Goal: Task Accomplishment & Management: Manage account settings

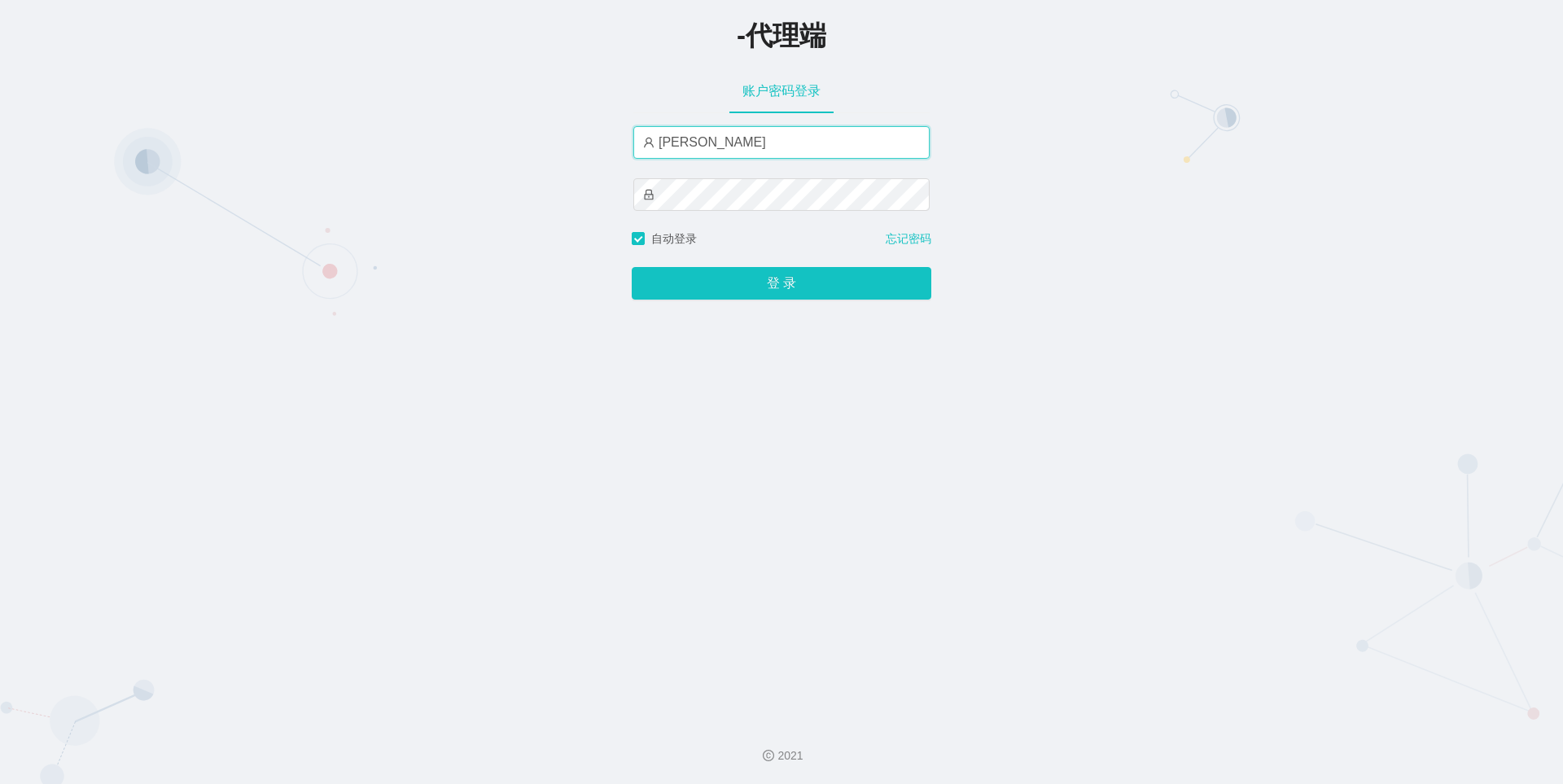
click at [744, 145] on input "[PERSON_NAME]" at bounding box center [782, 142] width 296 height 32
paste input "888"
type input "huangtian888"
click at [632, 267] on button "登 录" at bounding box center [782, 283] width 299 height 32
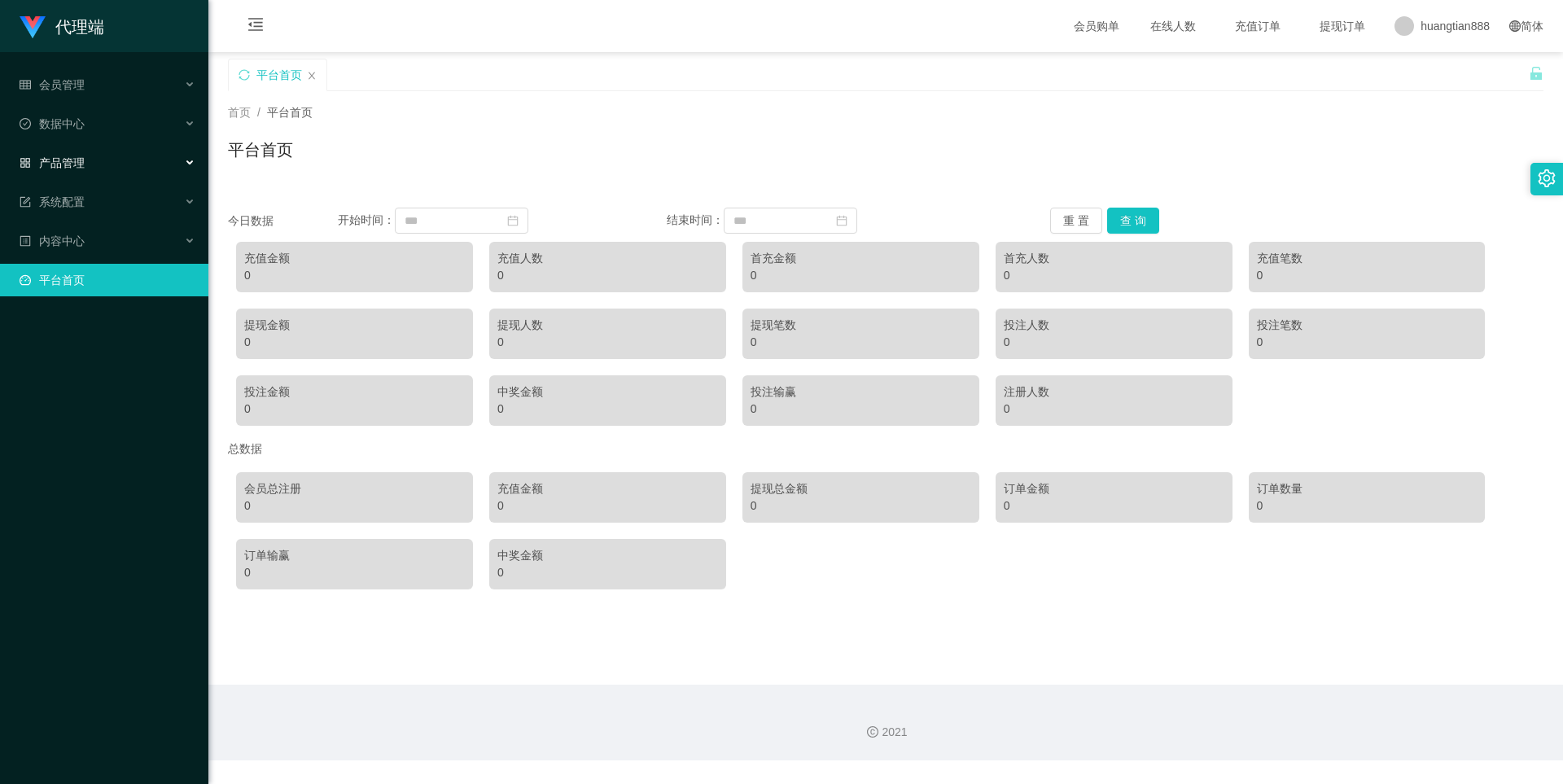
click at [106, 150] on div "产品管理" at bounding box center [104, 162] width 208 height 32
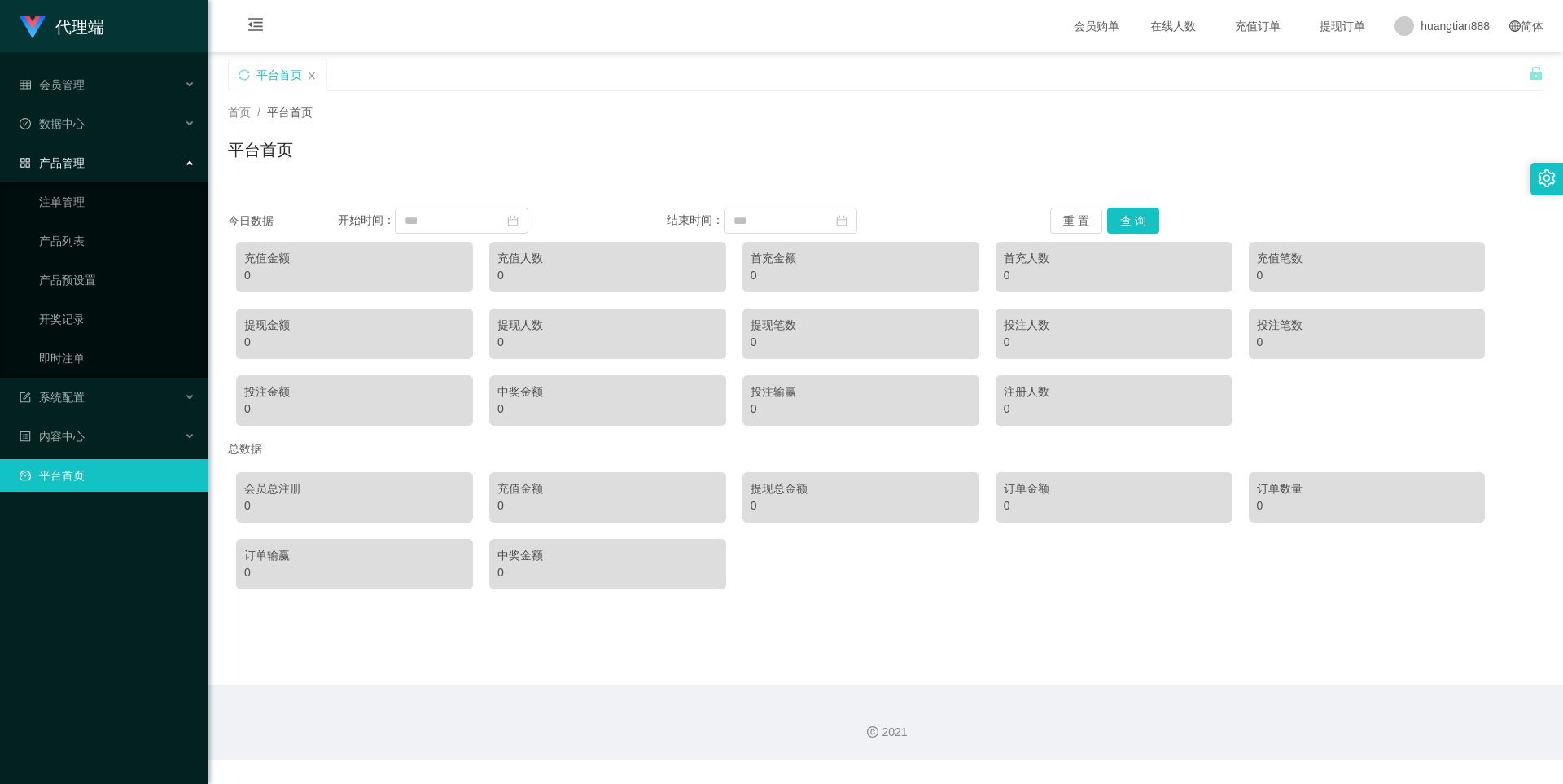
click at [130, 171] on div "产品管理" at bounding box center [104, 162] width 208 height 32
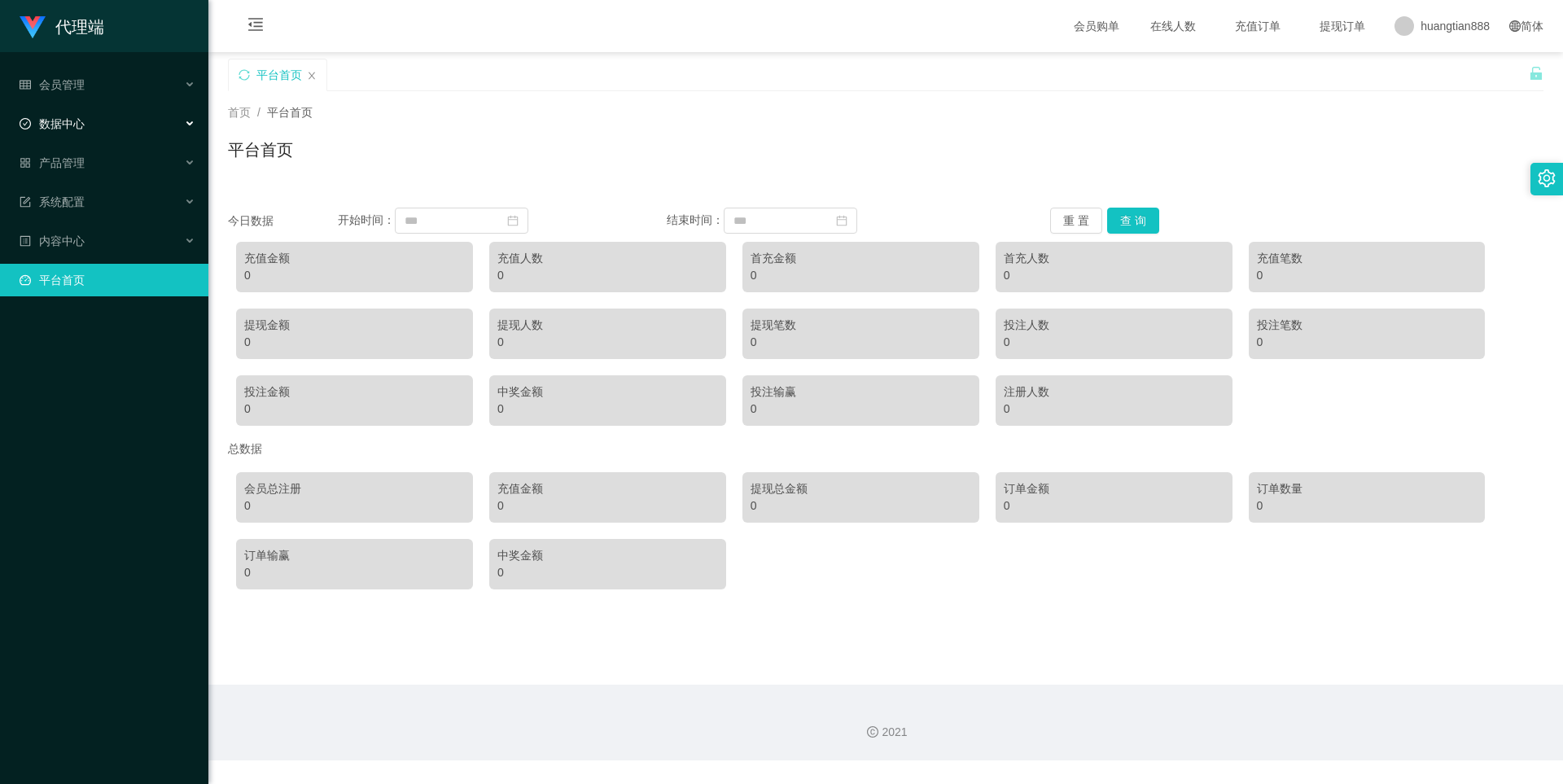
click at [113, 123] on div "数据中心" at bounding box center [104, 123] width 208 height 32
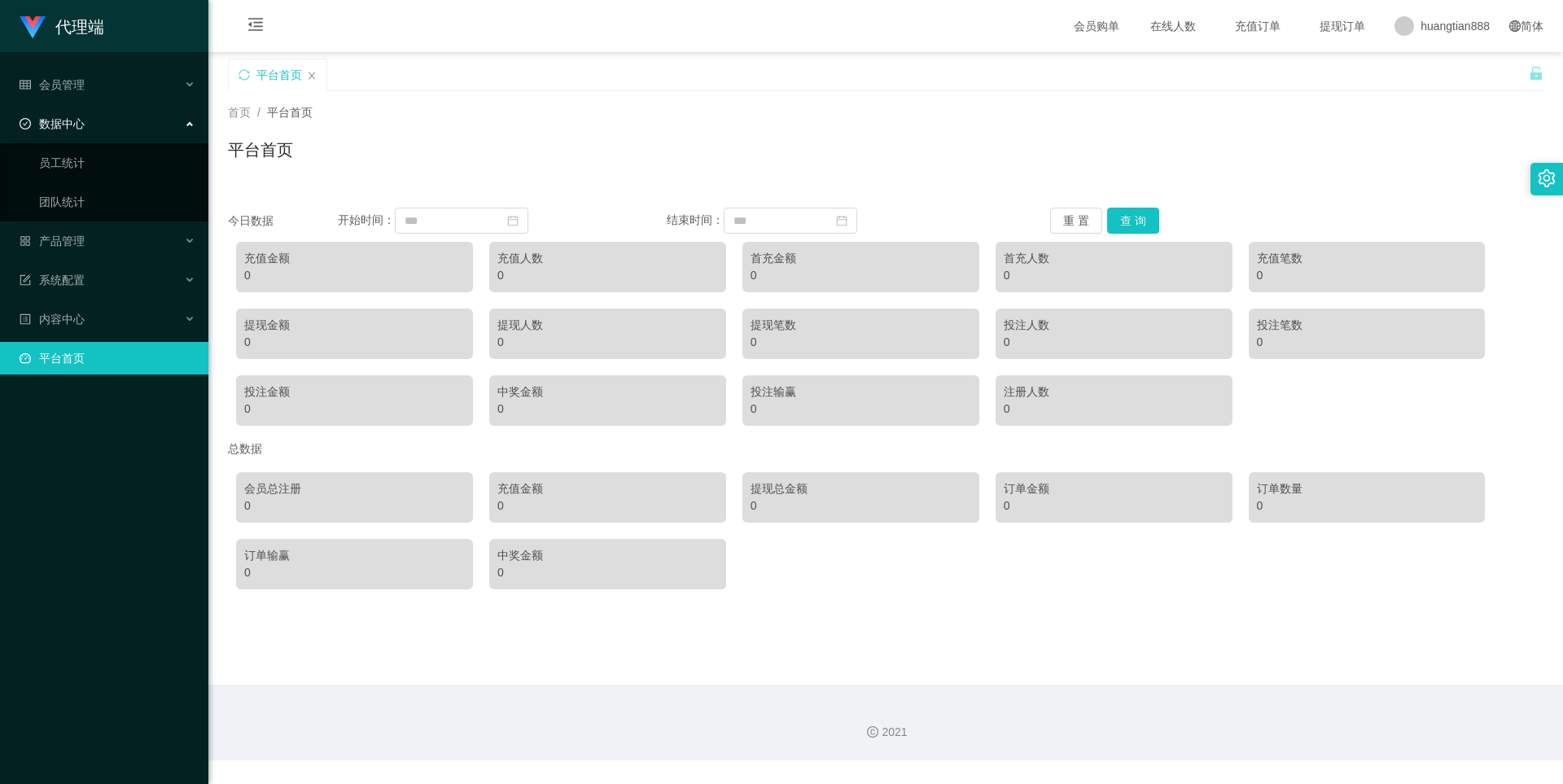
click at [114, 123] on div "数据中心" at bounding box center [104, 123] width 208 height 32
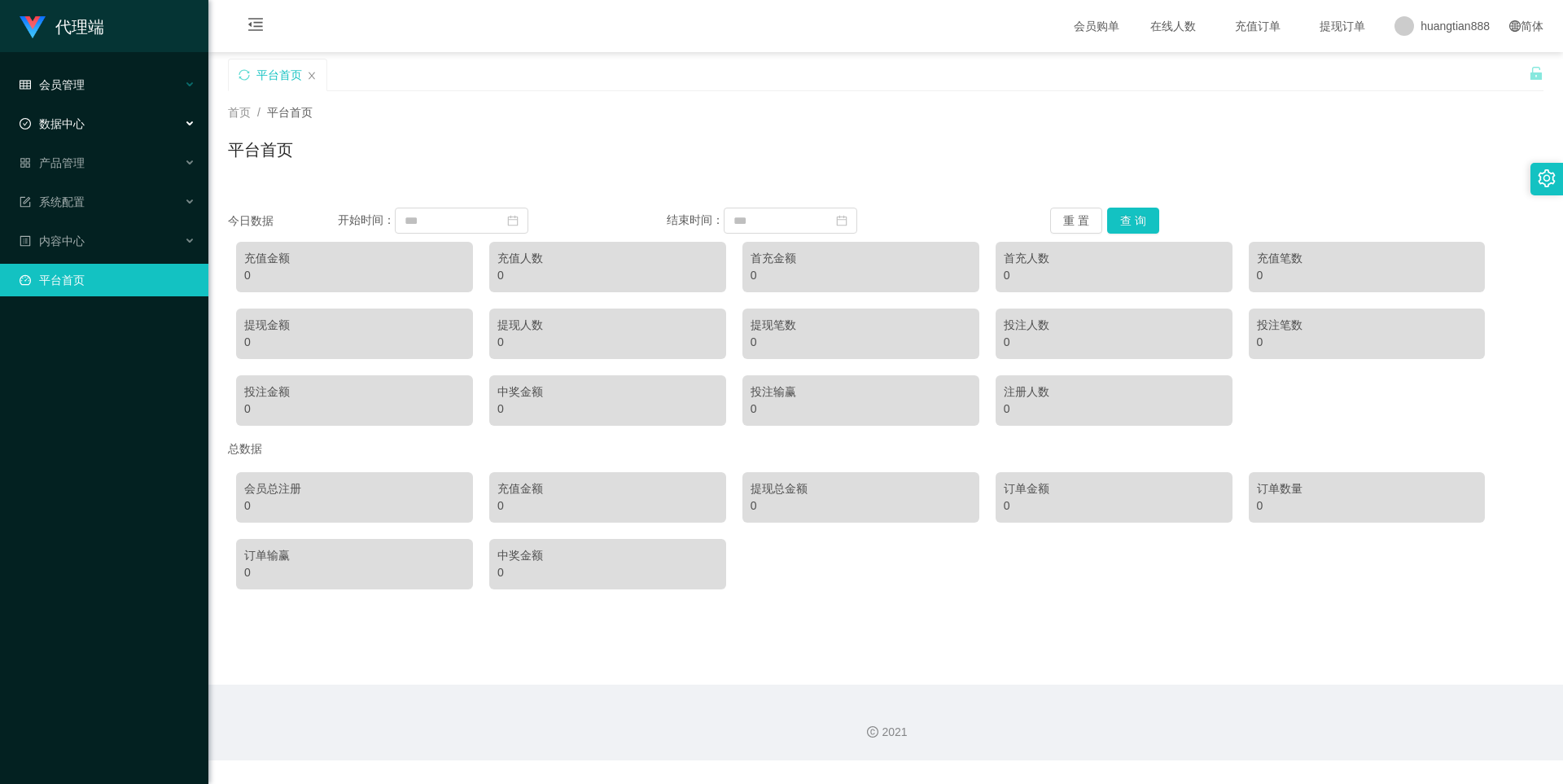
click at [111, 84] on div "会员管理" at bounding box center [104, 85] width 208 height 32
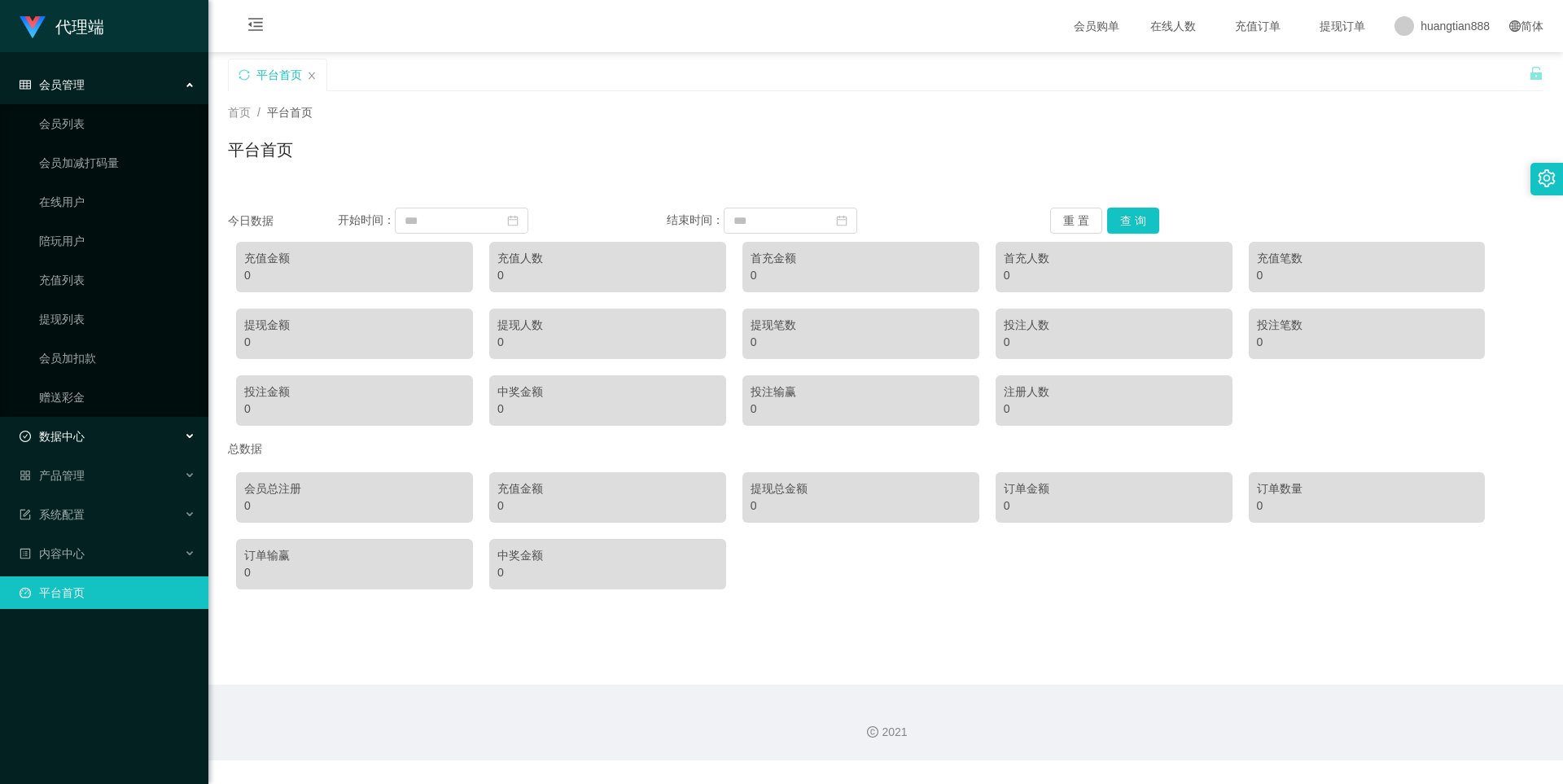
click at [104, 435] on div "数据中心" at bounding box center [104, 436] width 208 height 32
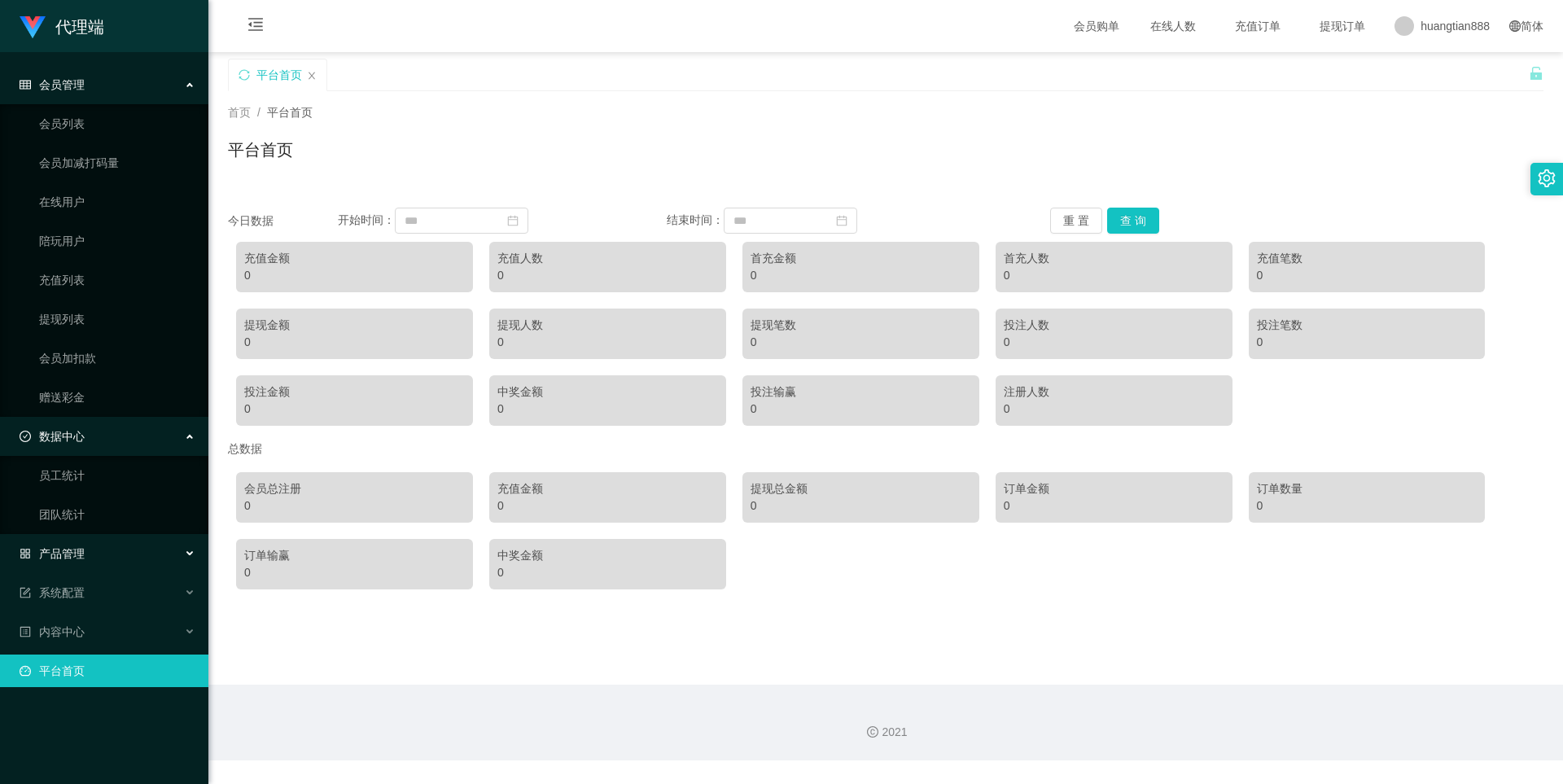
click at [102, 557] on div "产品管理" at bounding box center [104, 553] width 208 height 32
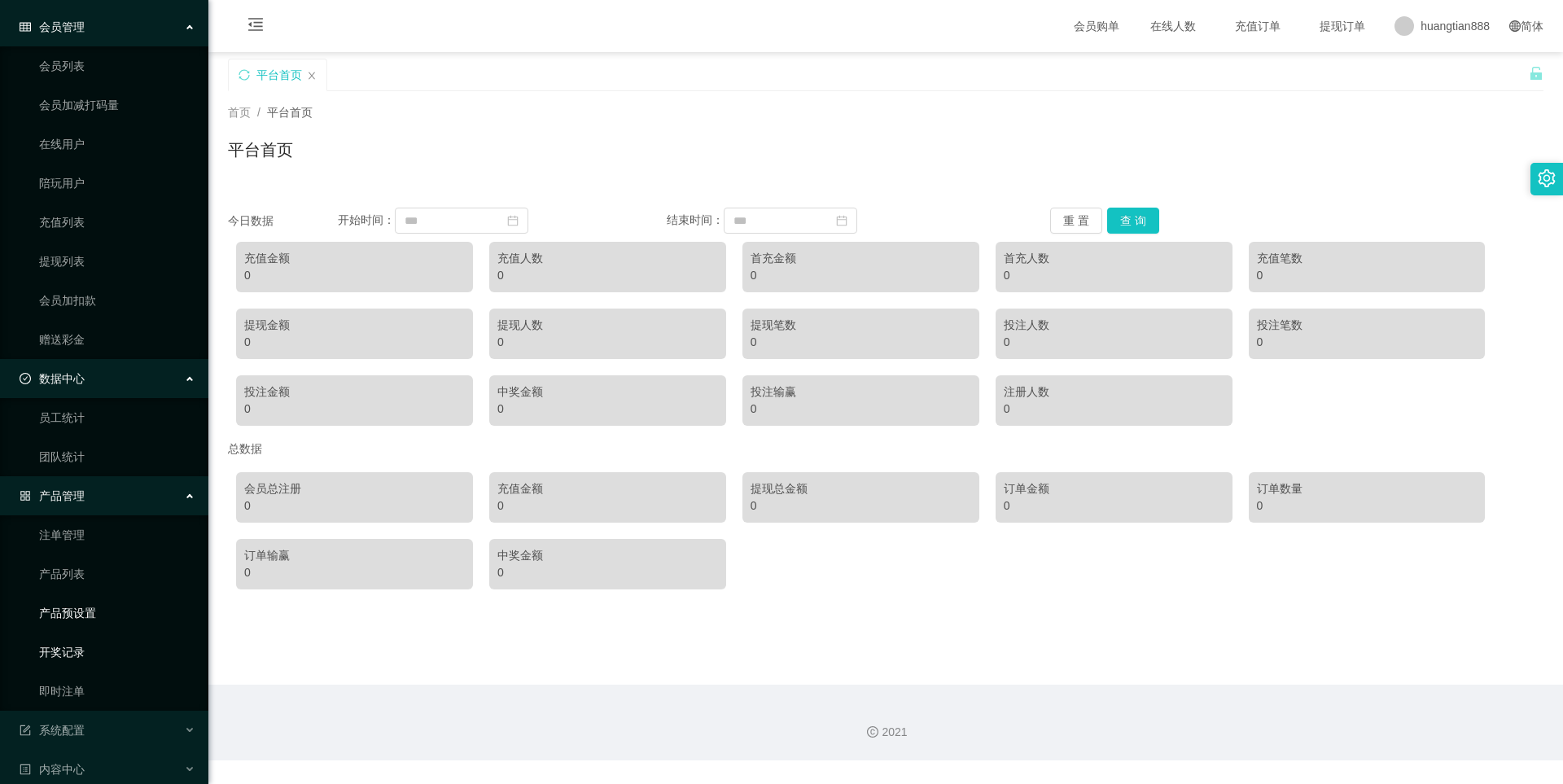
scroll to position [115, 0]
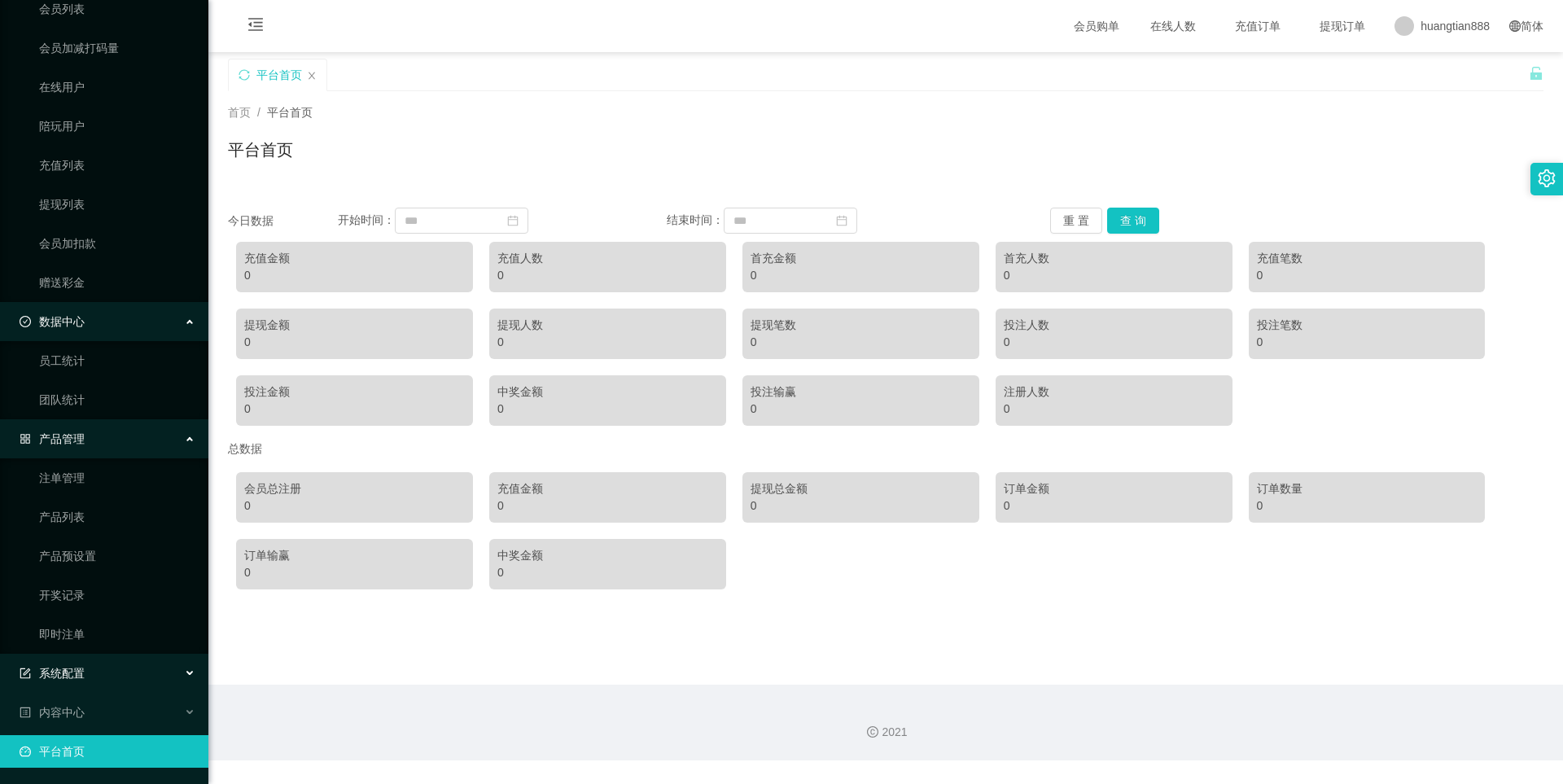
click at [102, 671] on div "系统配置" at bounding box center [104, 673] width 208 height 32
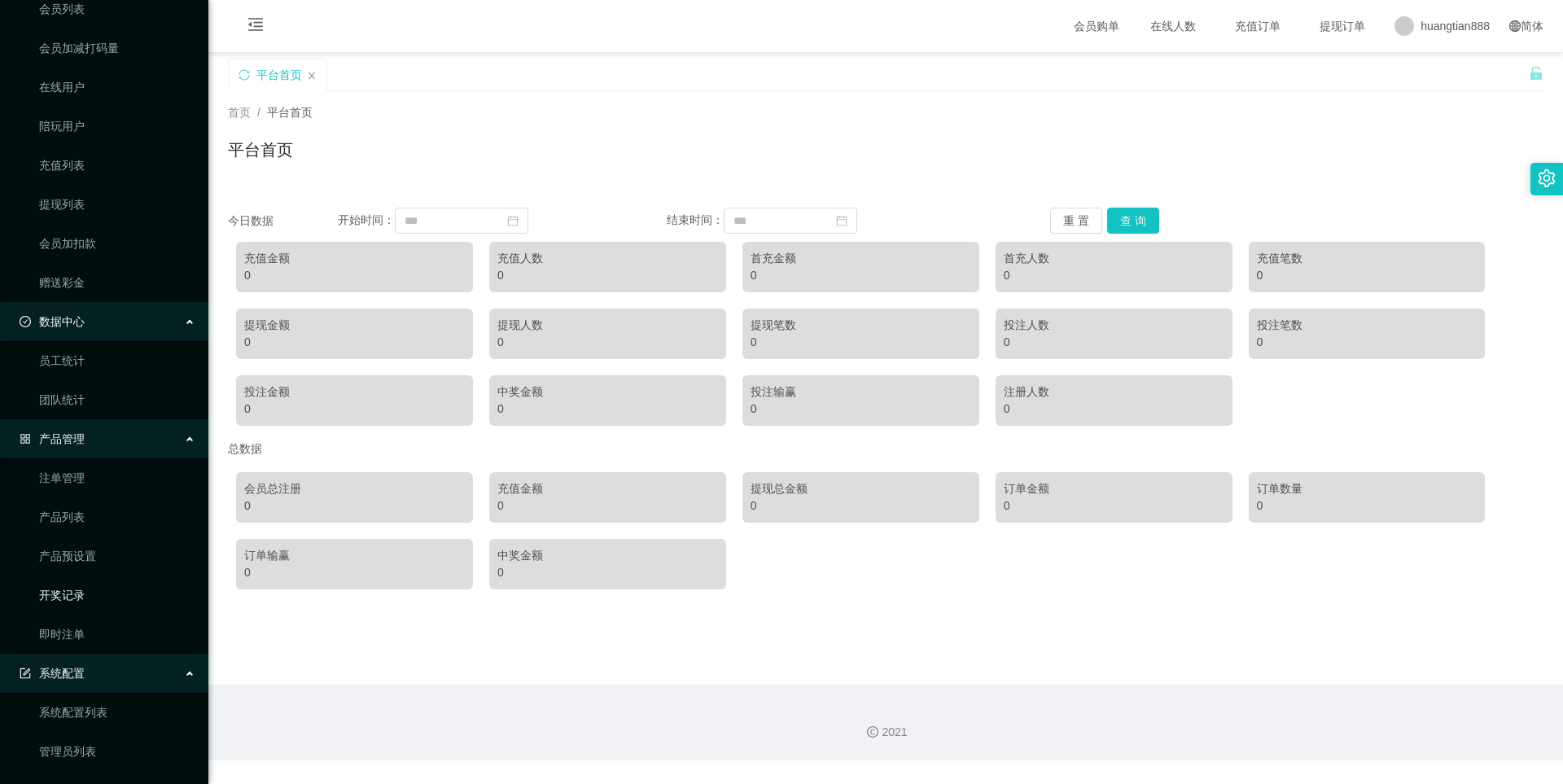
scroll to position [232, 0]
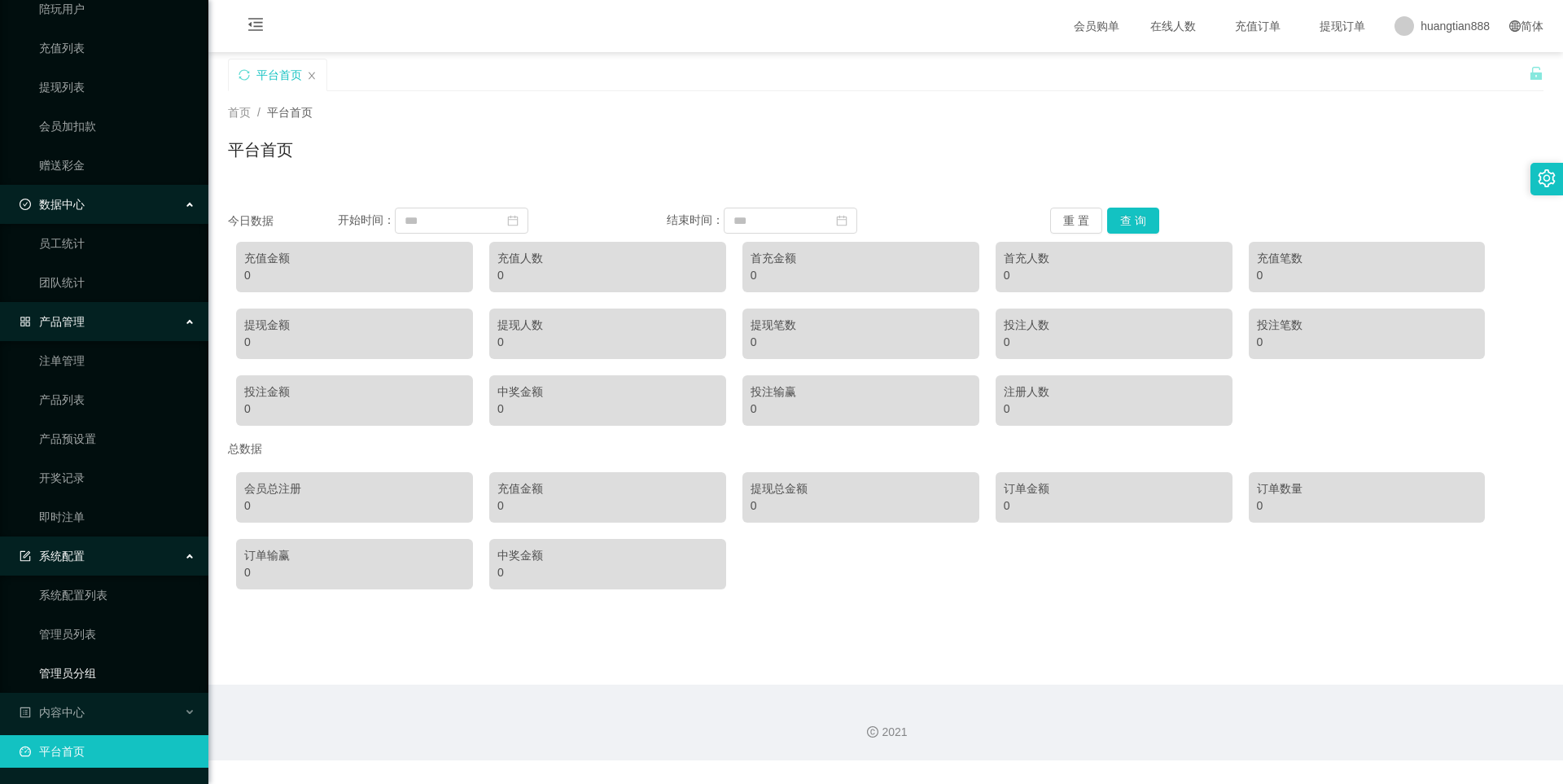
click at [96, 672] on link "管理员分组" at bounding box center [117, 673] width 156 height 32
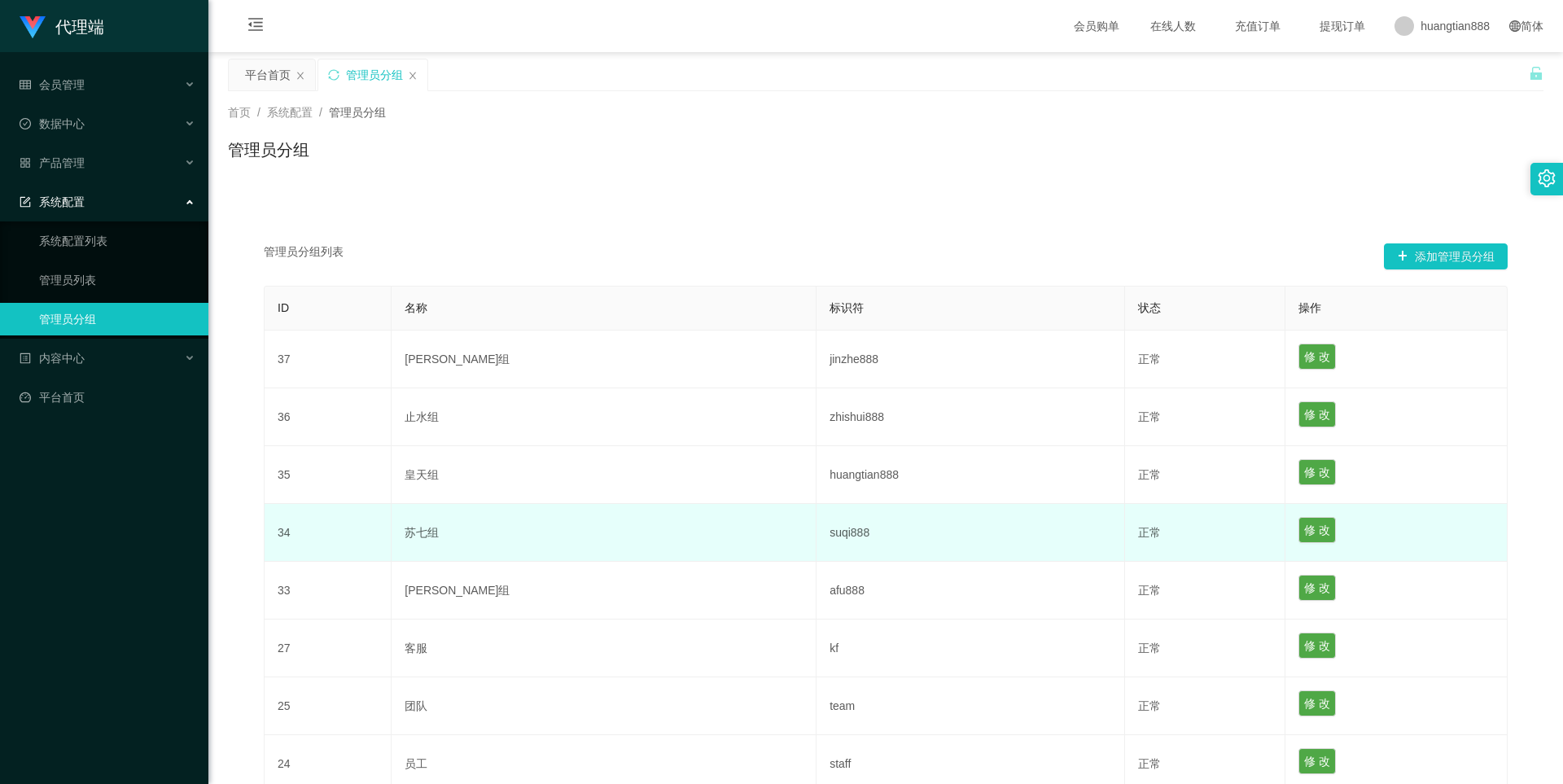
scroll to position [156, 0]
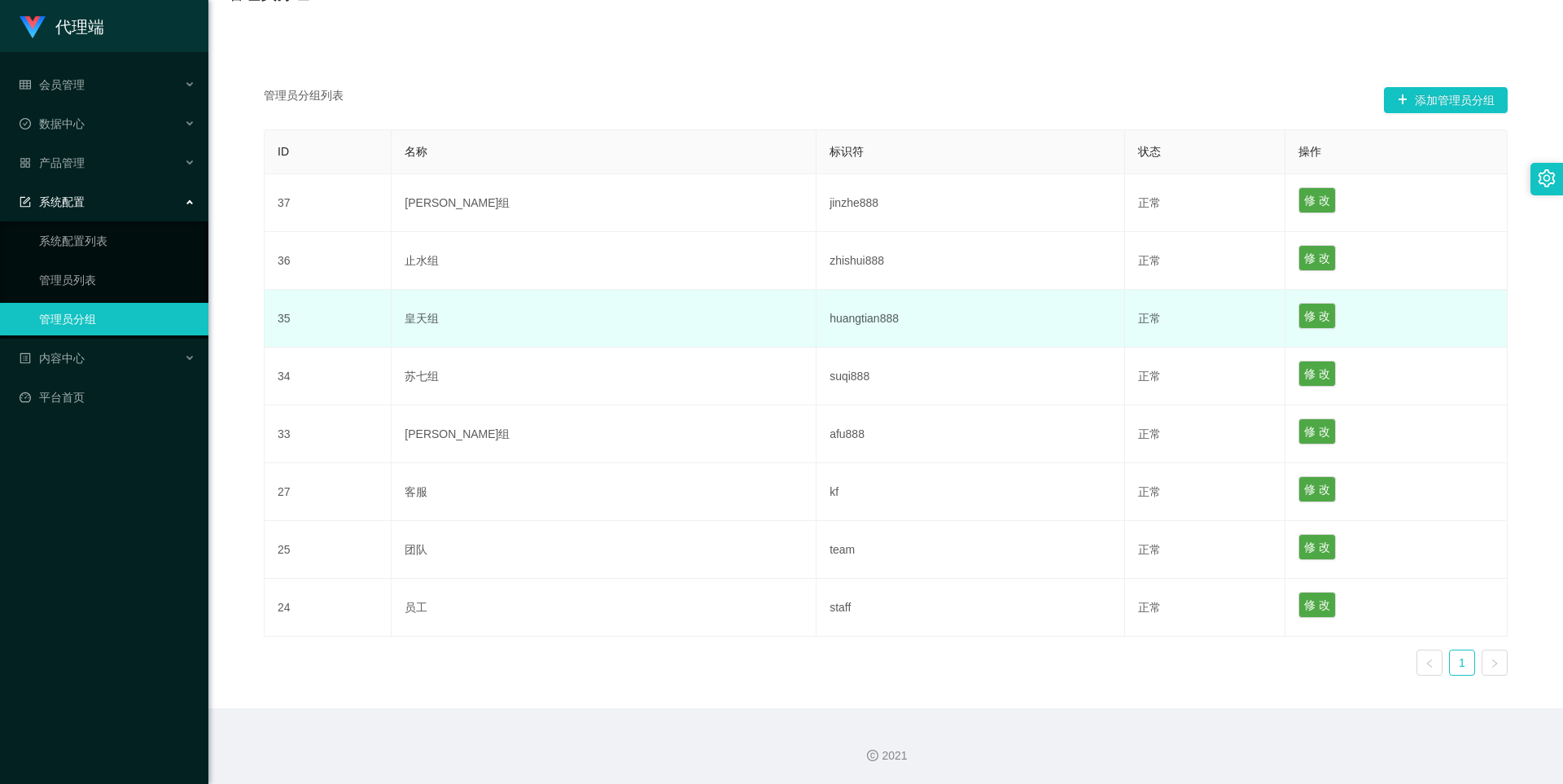
click at [479, 311] on td "皇天组" at bounding box center [604, 319] width 425 height 58
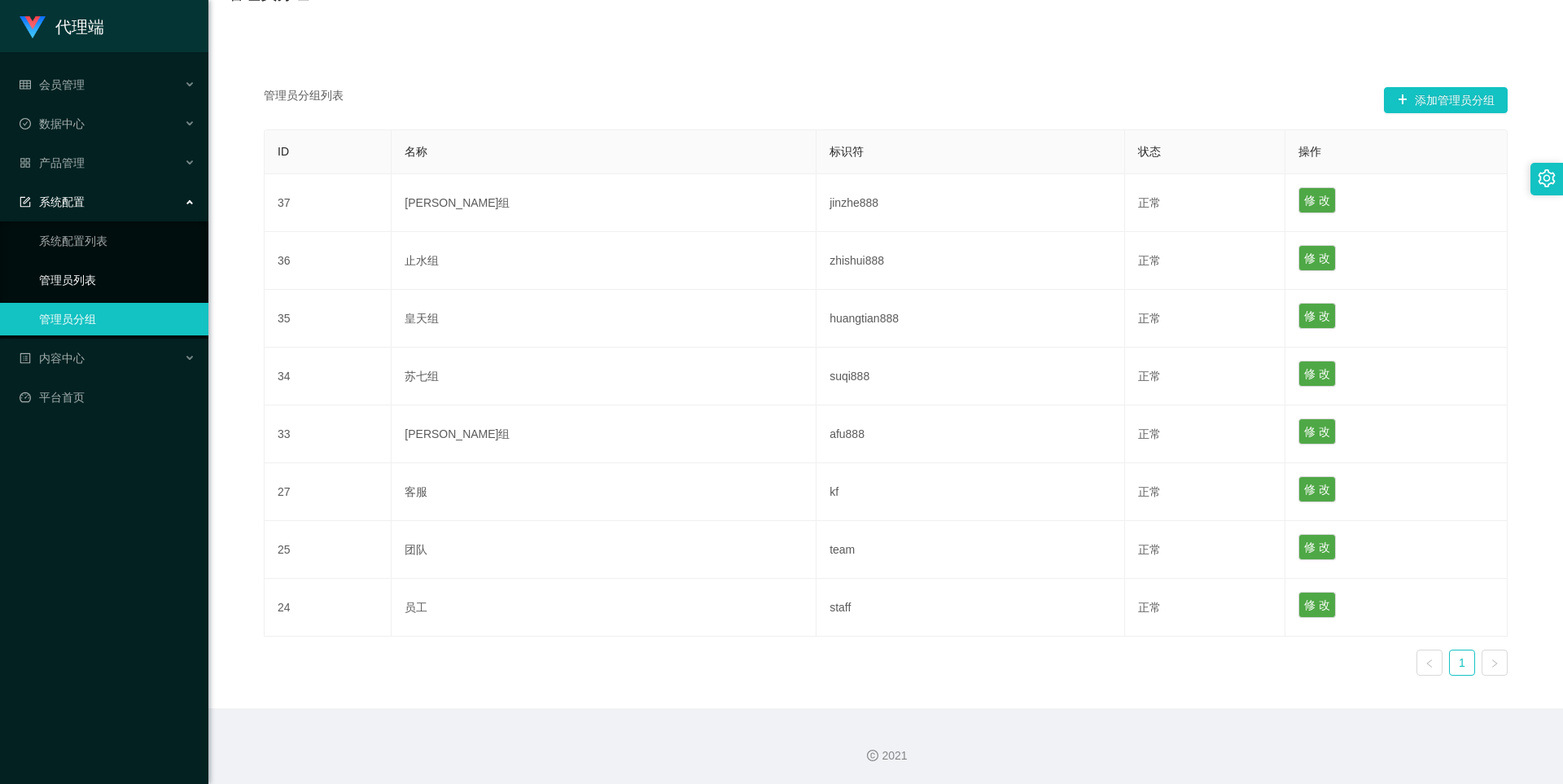
click at [49, 281] on link "管理员列表" at bounding box center [117, 280] width 156 height 32
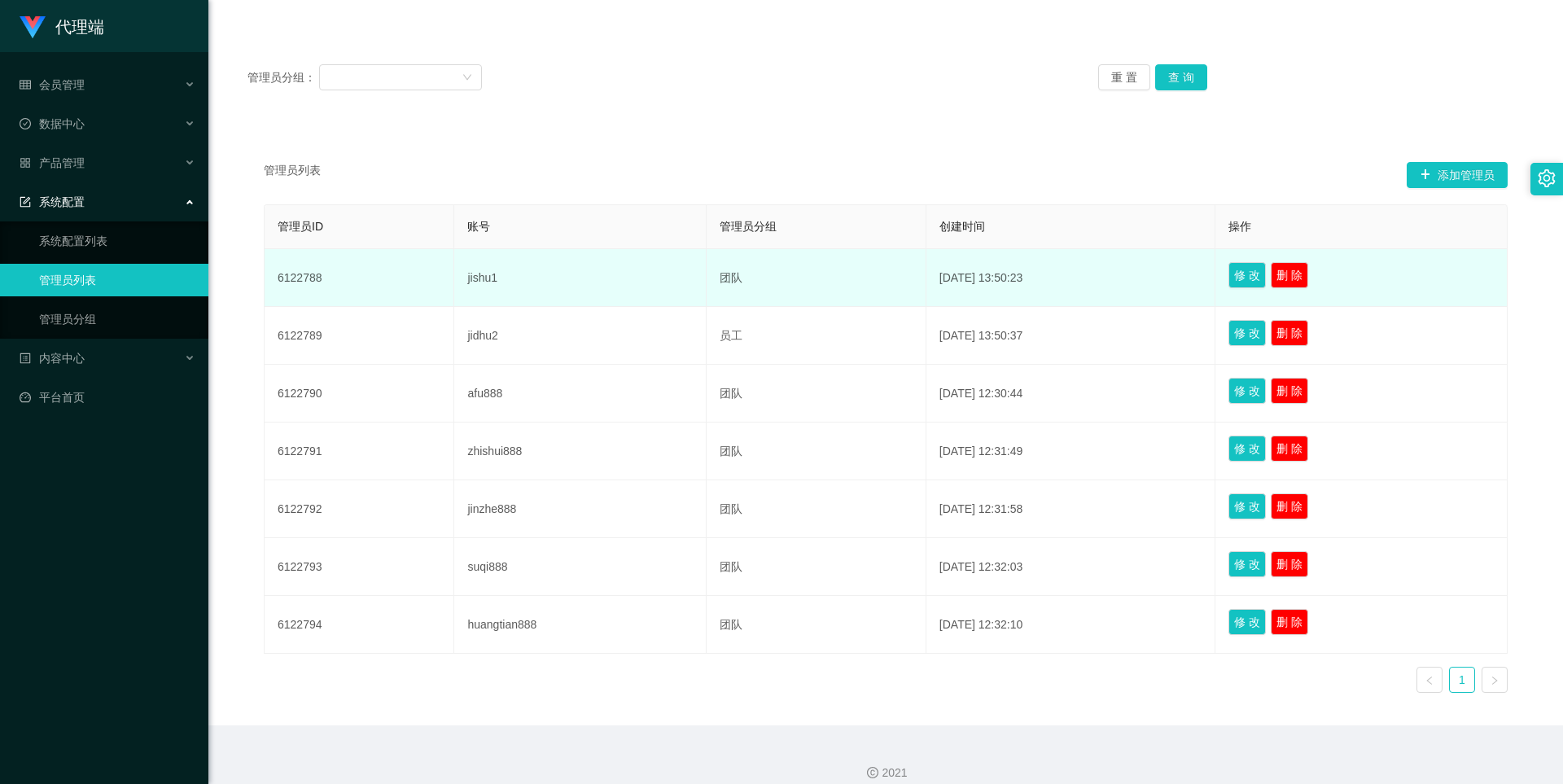
scroll to position [180, 0]
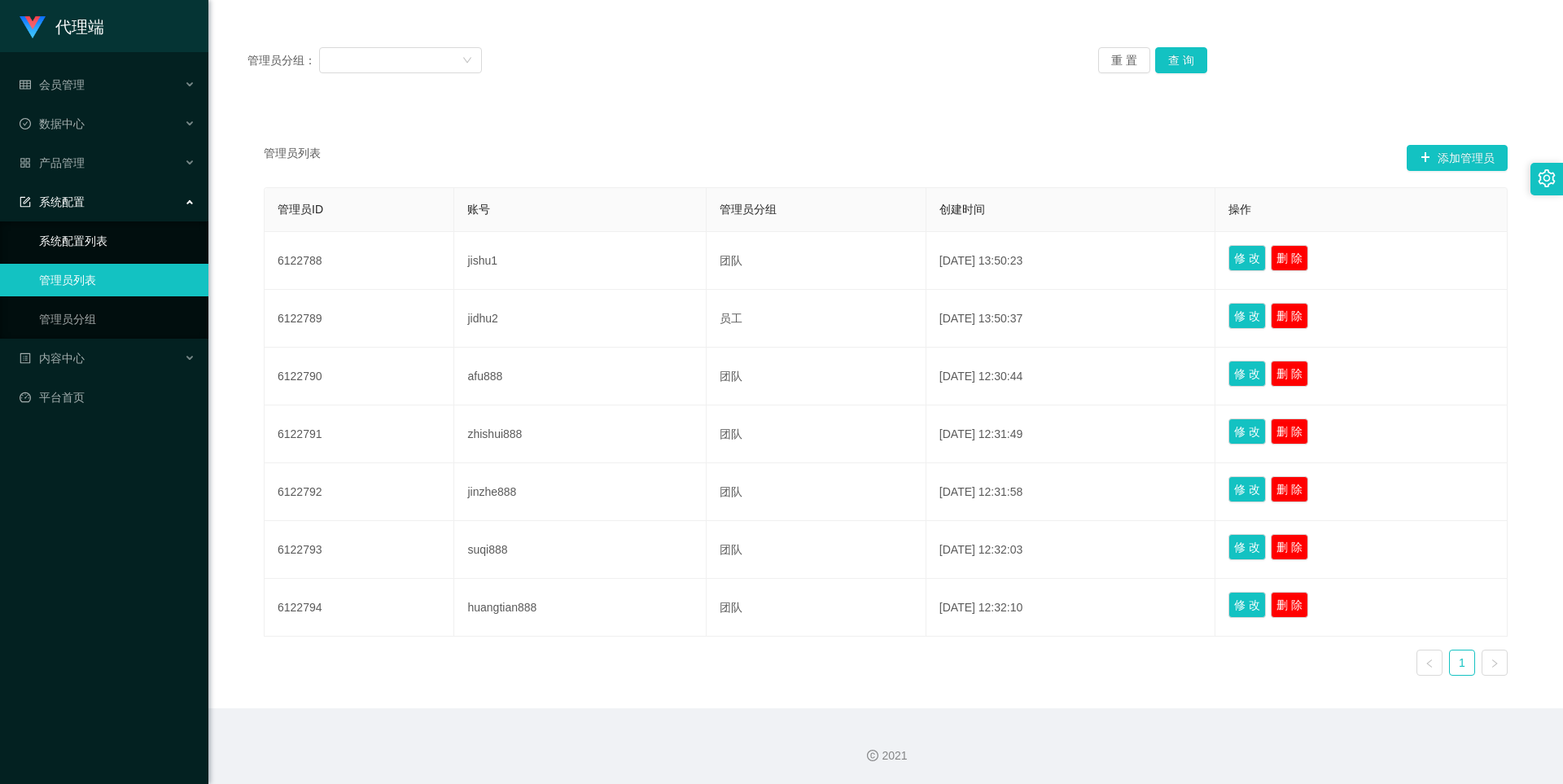
click at [80, 246] on link "系统配置列表" at bounding box center [117, 241] width 156 height 32
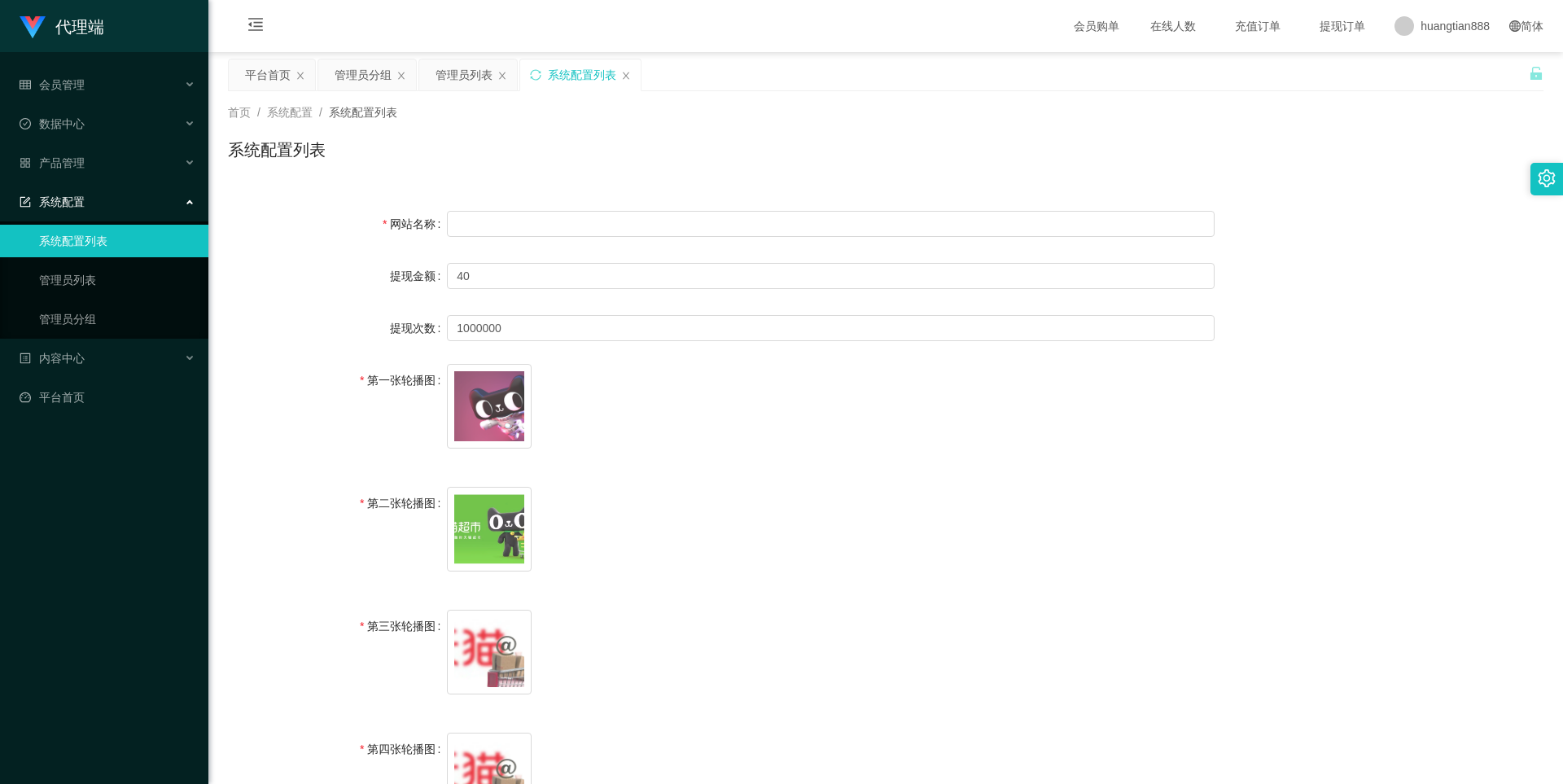
click at [77, 211] on div "系统配置" at bounding box center [104, 201] width 208 height 32
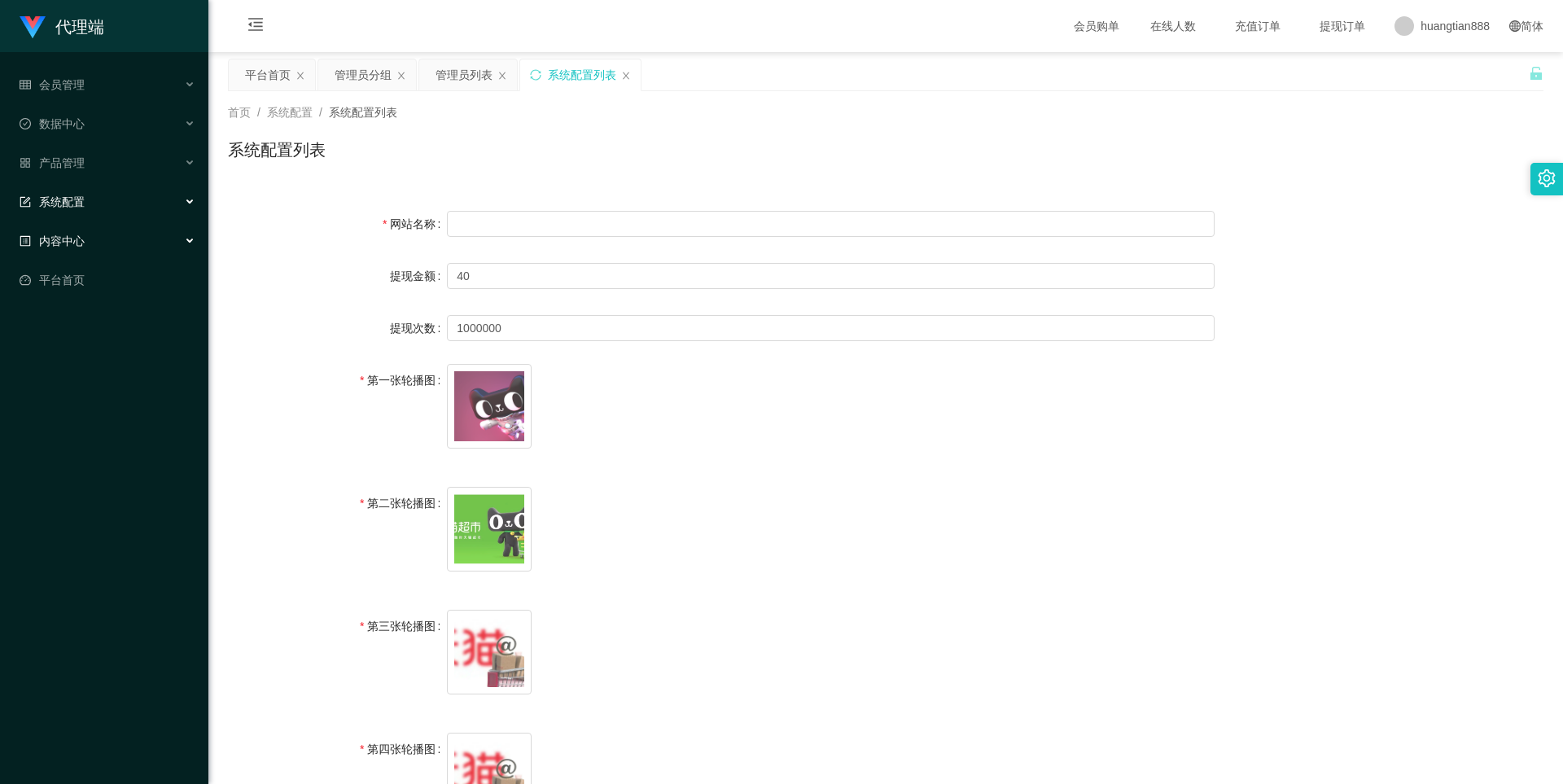
click at [71, 238] on span "内容中心" at bounding box center [52, 240] width 65 height 13
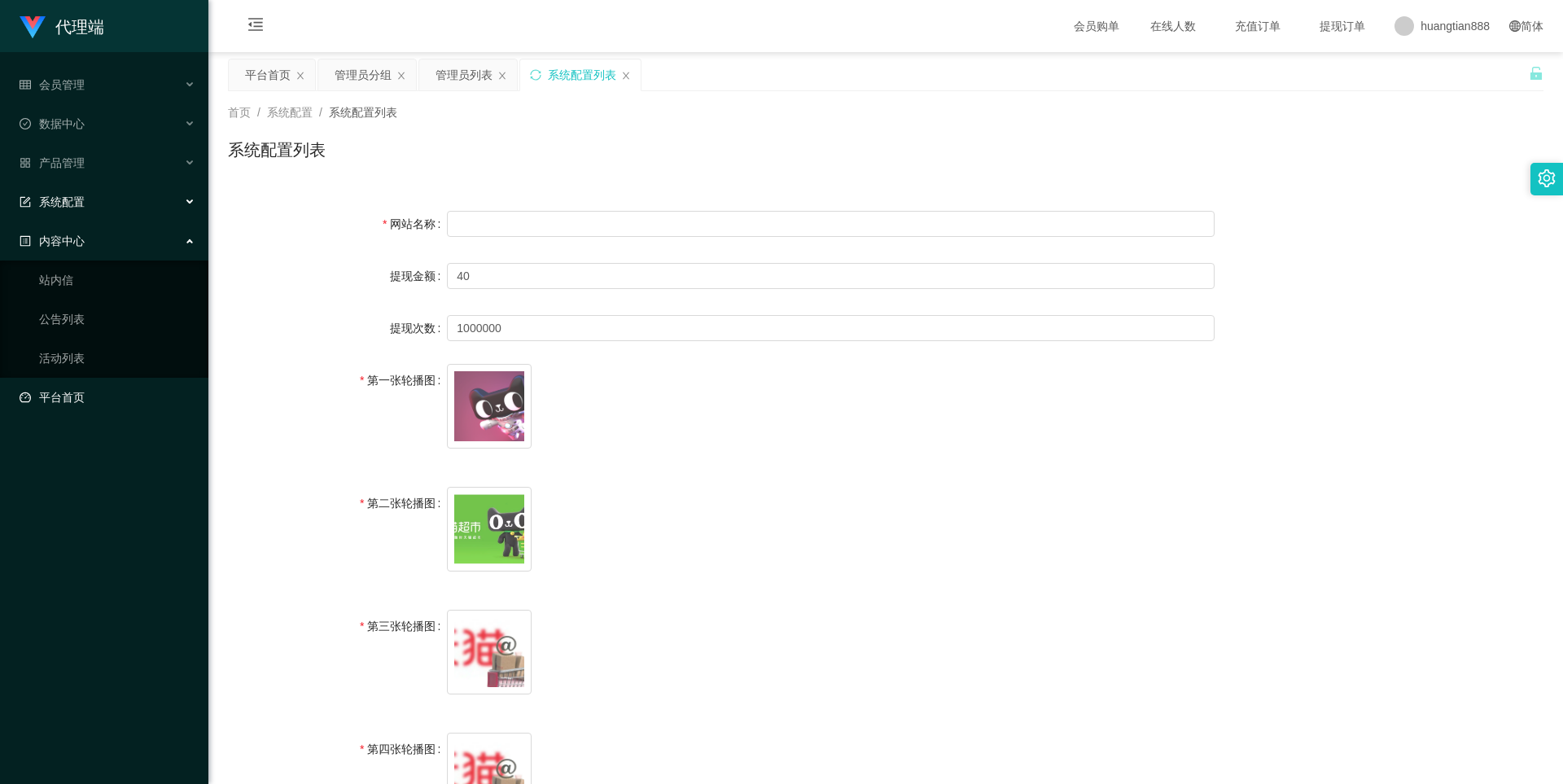
click at [76, 392] on link "平台首页" at bounding box center [107, 397] width 176 height 32
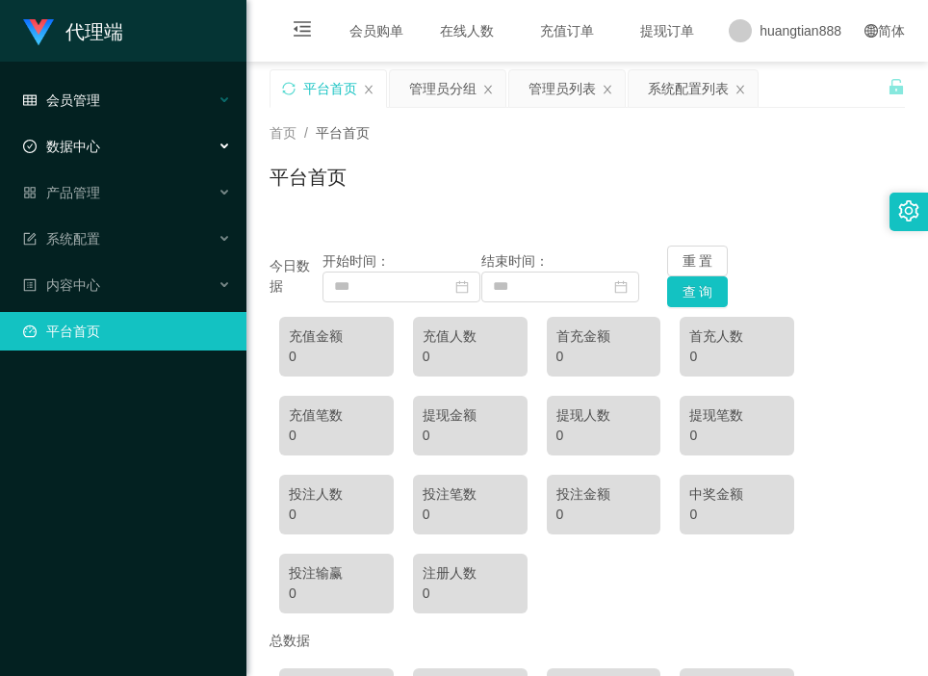
click at [115, 85] on div "会员管理" at bounding box center [123, 100] width 246 height 38
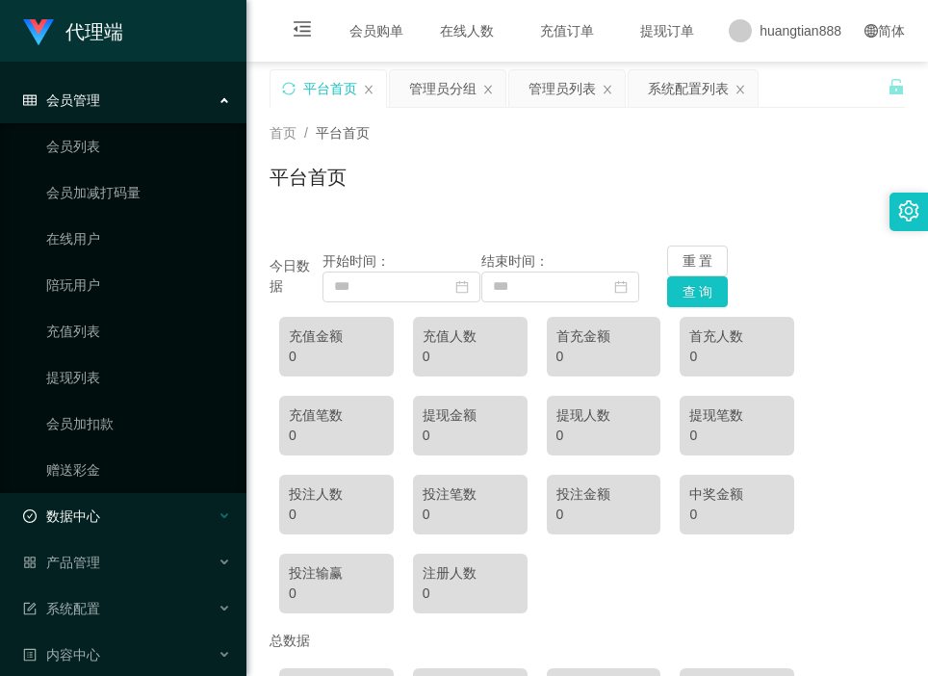
click at [90, 522] on span "数据中心" at bounding box center [61, 515] width 77 height 15
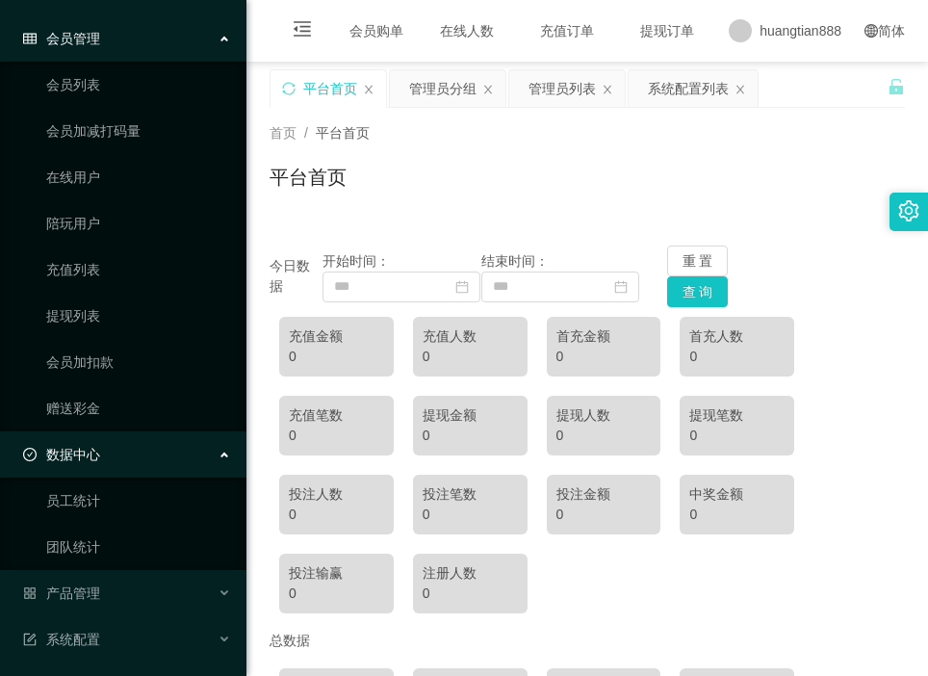
scroll to position [96, 0]
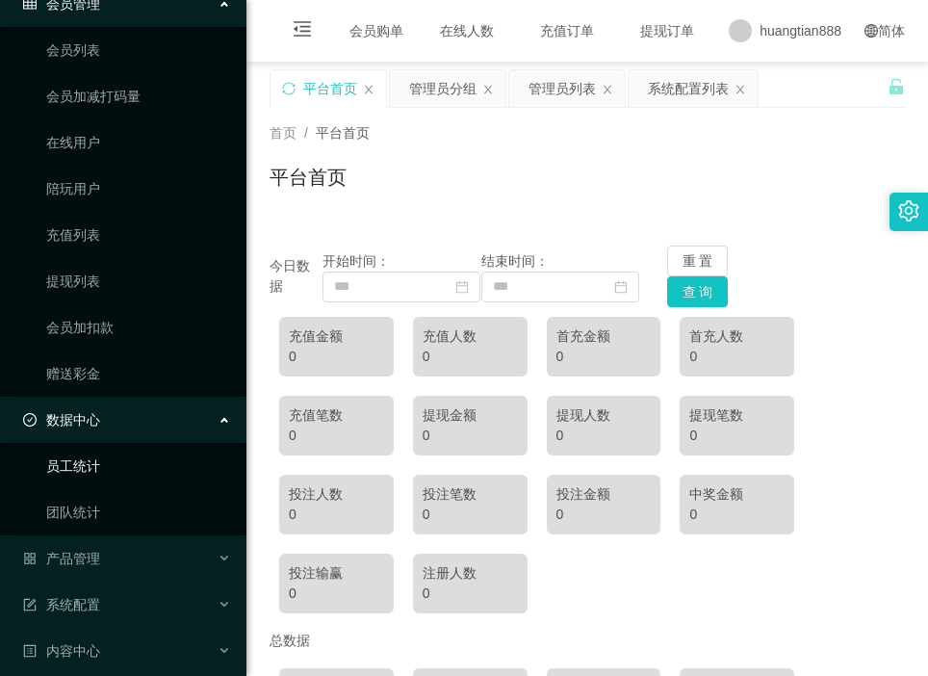
click at [89, 480] on link "员工统计" at bounding box center [138, 466] width 185 height 38
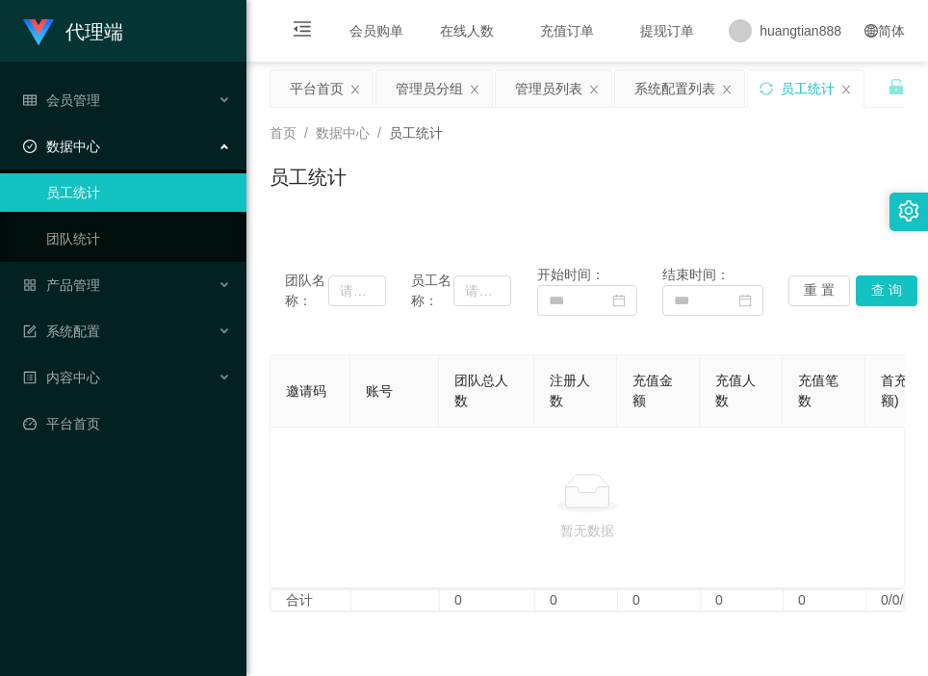
click at [108, 145] on div "数据中心" at bounding box center [123, 146] width 246 height 38
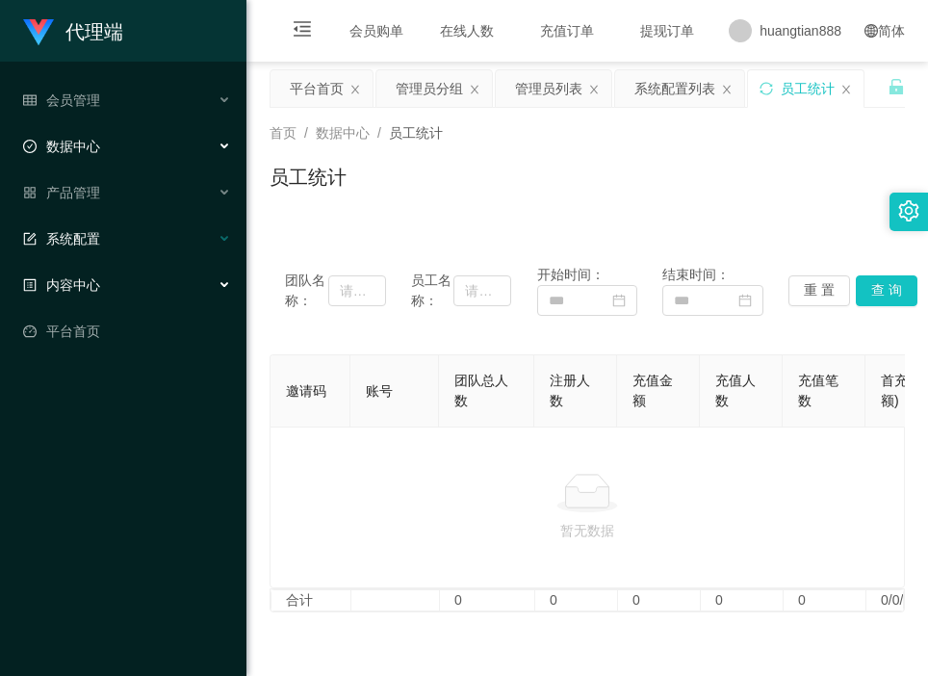
click at [128, 253] on div "系统配置" at bounding box center [123, 238] width 246 height 38
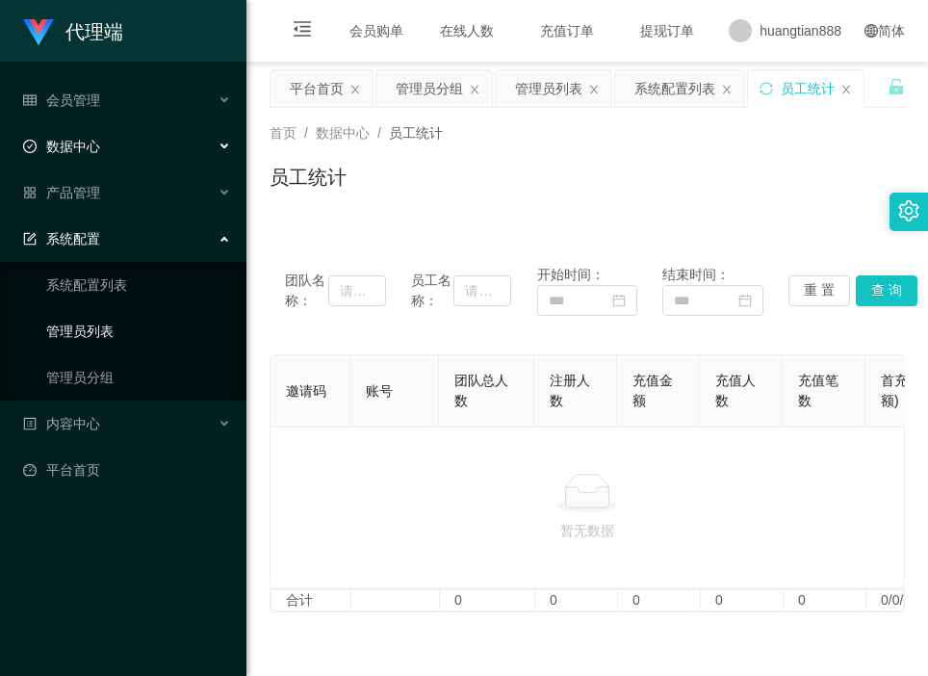
drag, startPoint x: 85, startPoint y: 324, endPoint x: 165, endPoint y: 325, distance: 79.9
click at [85, 324] on link "管理员列表" at bounding box center [138, 331] width 185 height 38
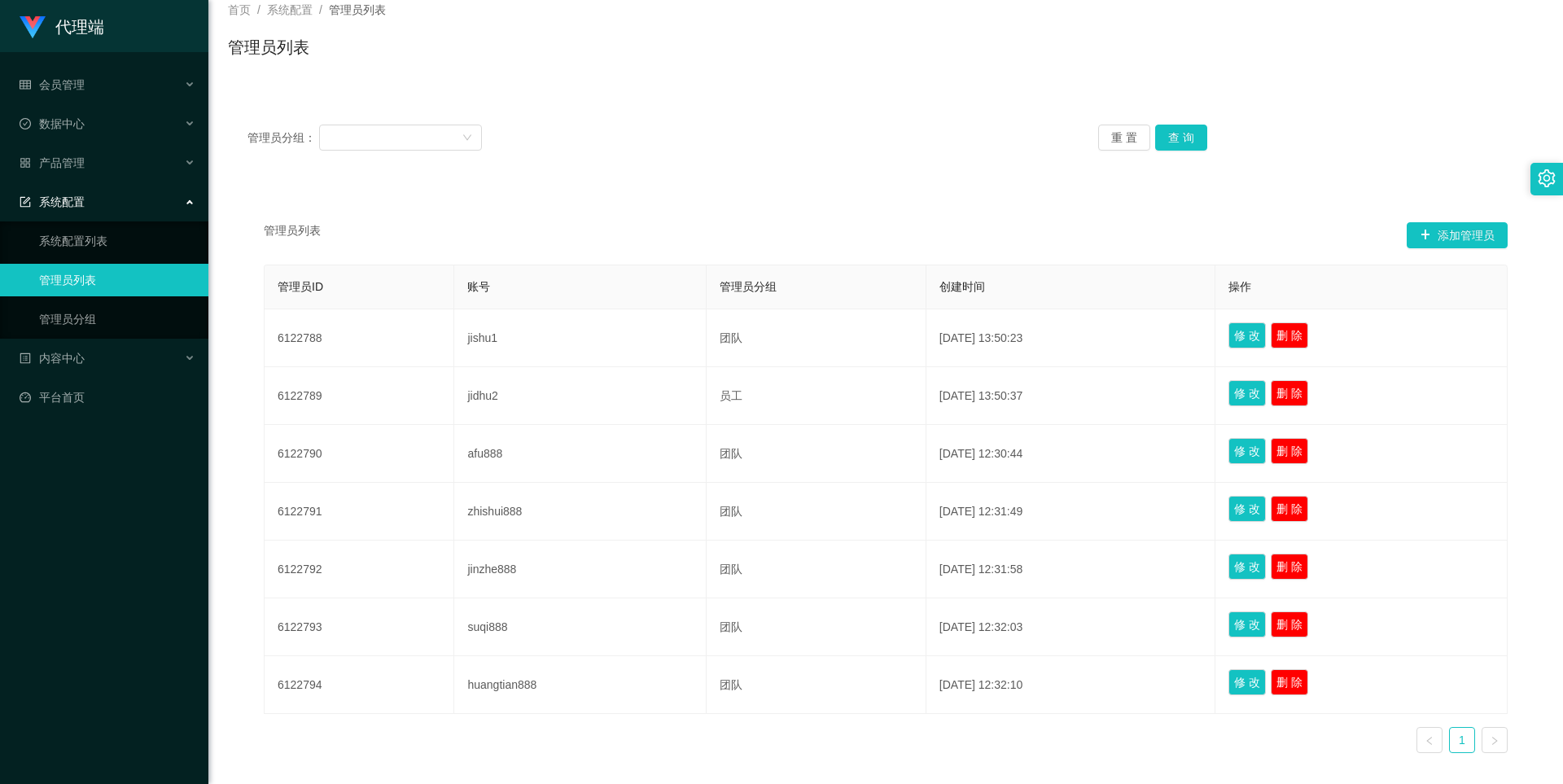
scroll to position [98, 0]
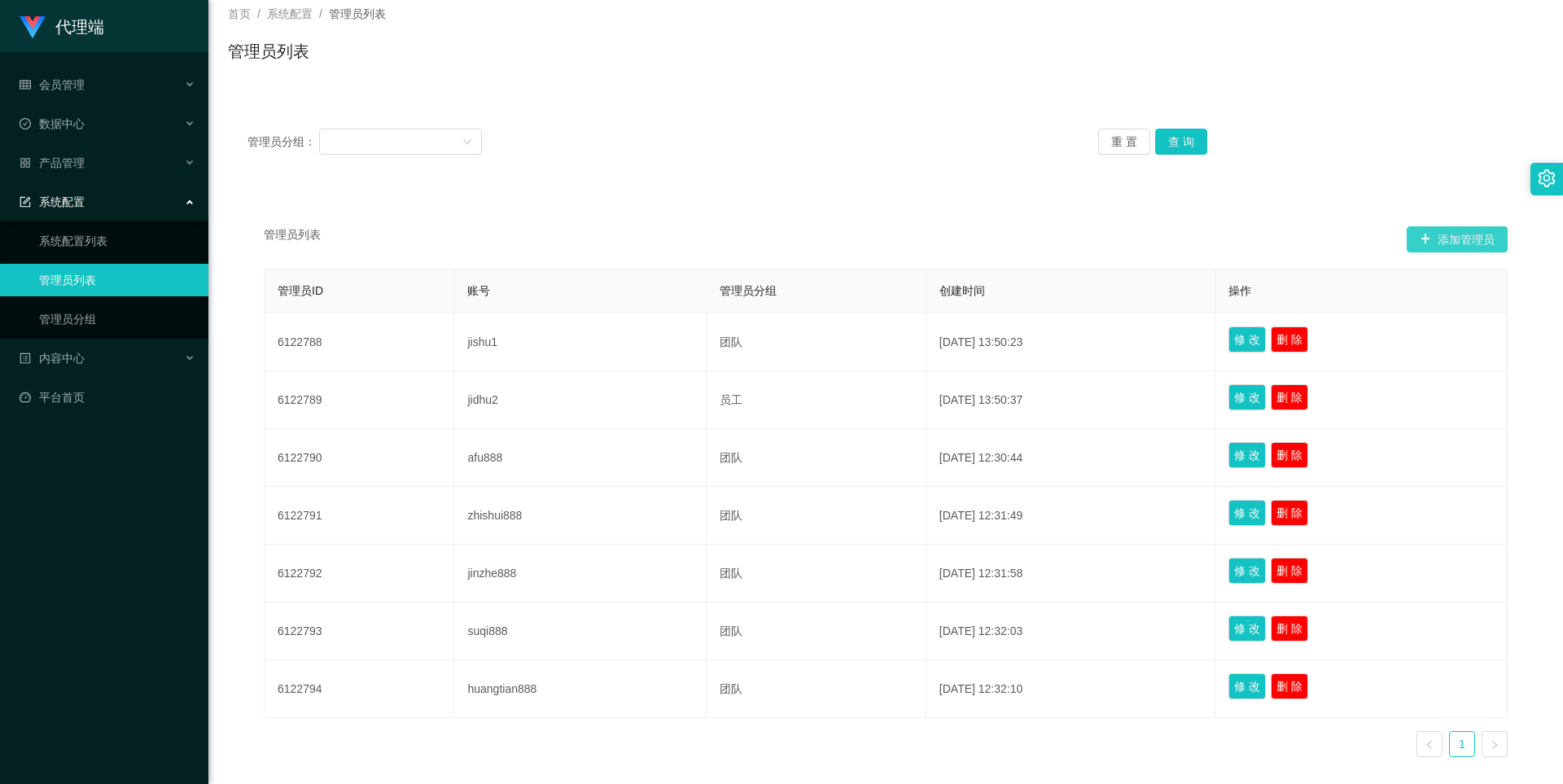
click at [1456, 238] on button "添加管理员" at bounding box center [1456, 239] width 101 height 26
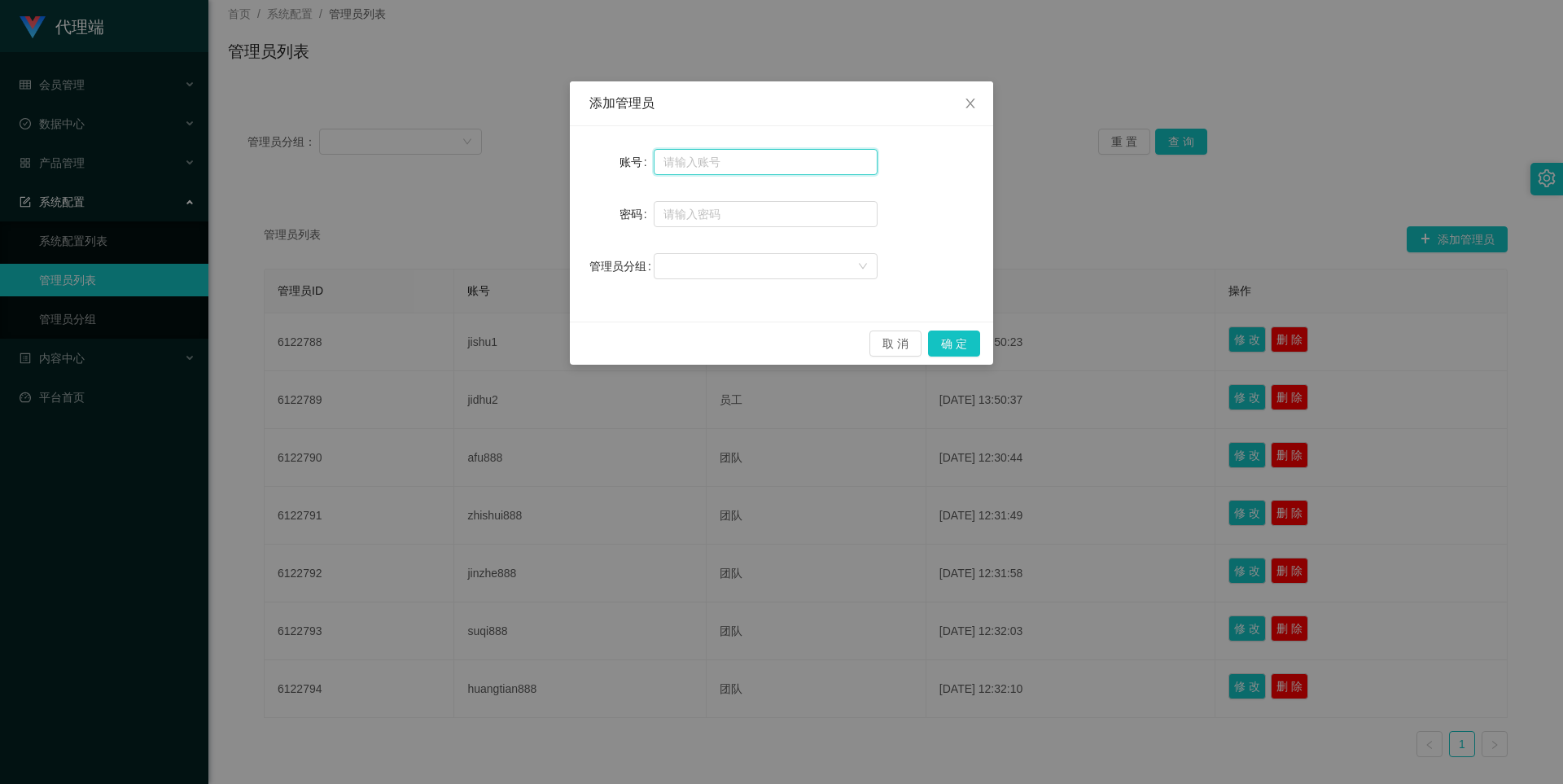
click at [732, 161] on input "text" at bounding box center [765, 162] width 224 height 26
type input "阿"
type input "ale888"
type input "ccc111"
click at [758, 274] on div at bounding box center [760, 266] width 194 height 25
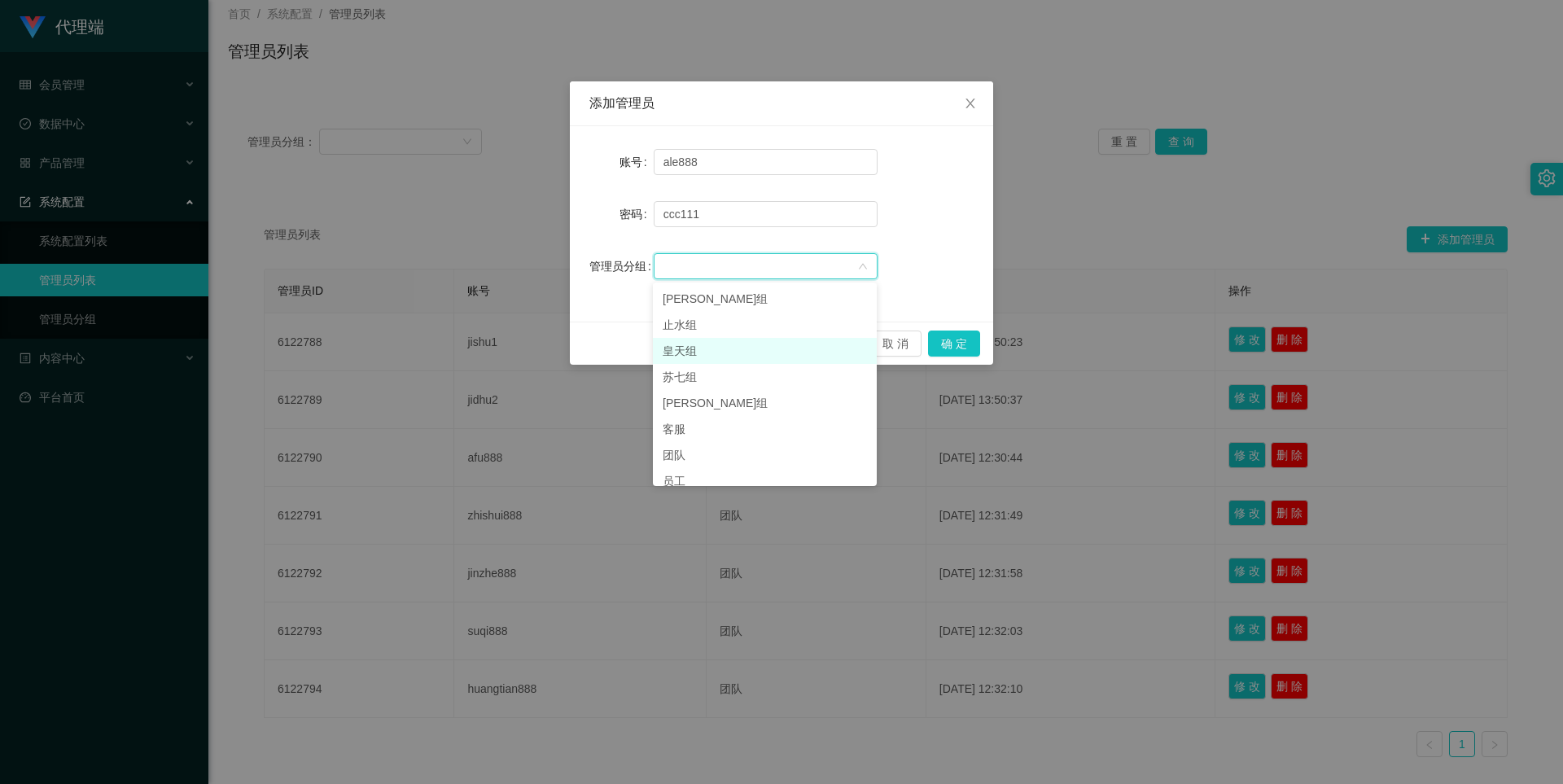
click at [721, 348] on li "皇天组" at bounding box center [765, 350] width 224 height 26
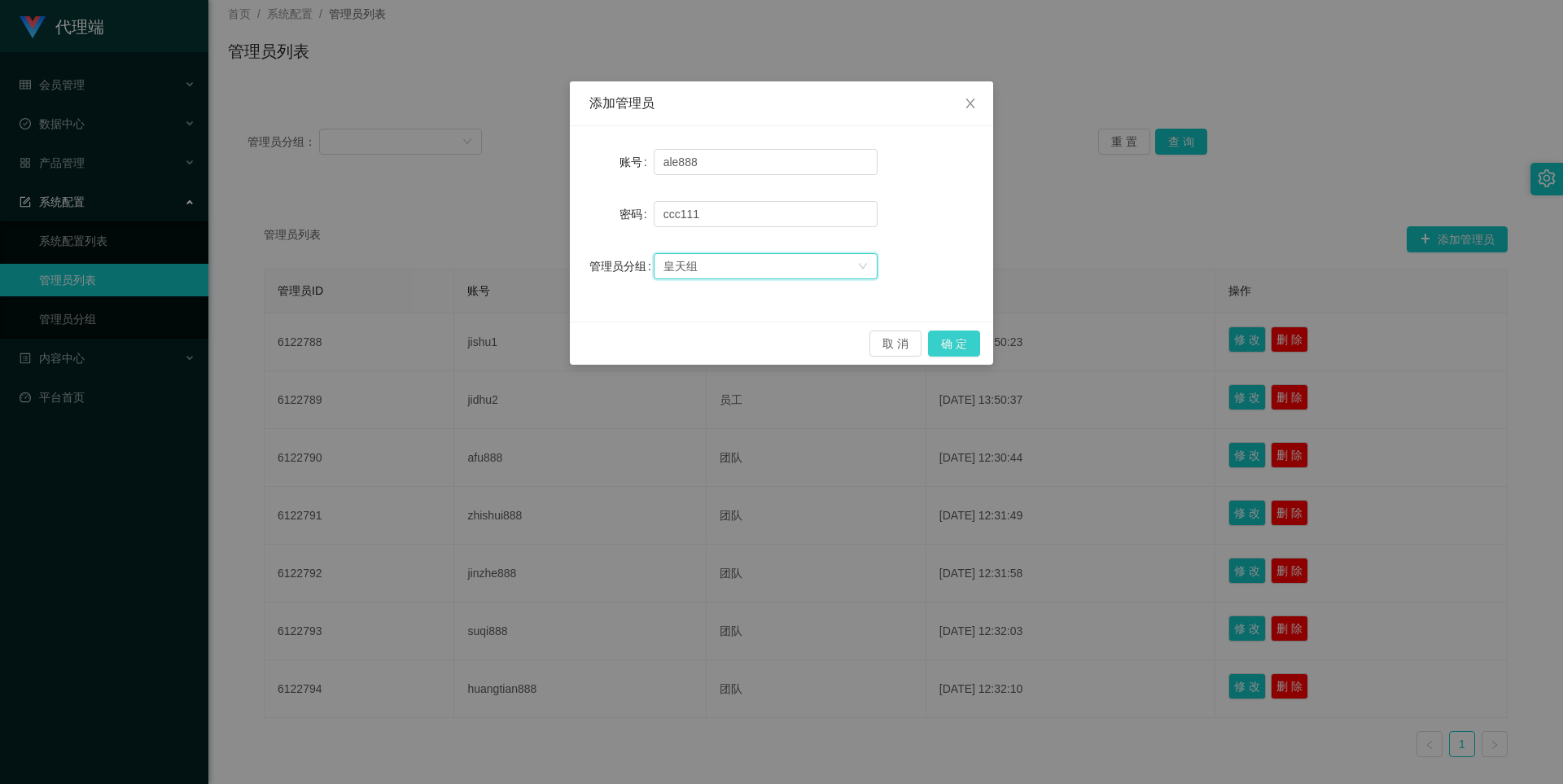
click at [964, 342] on button "确 定" at bounding box center [954, 343] width 52 height 26
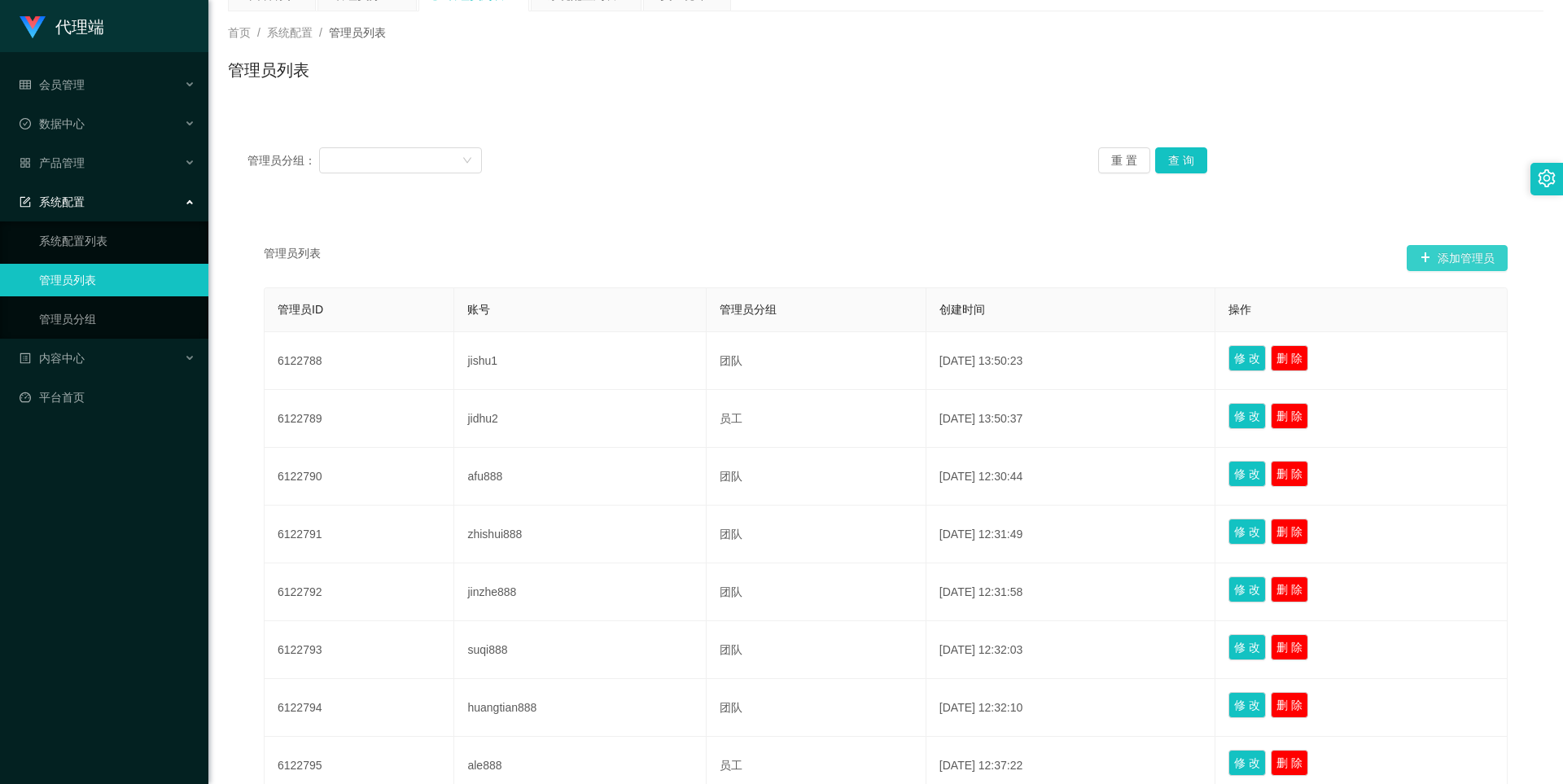
scroll to position [75, 0]
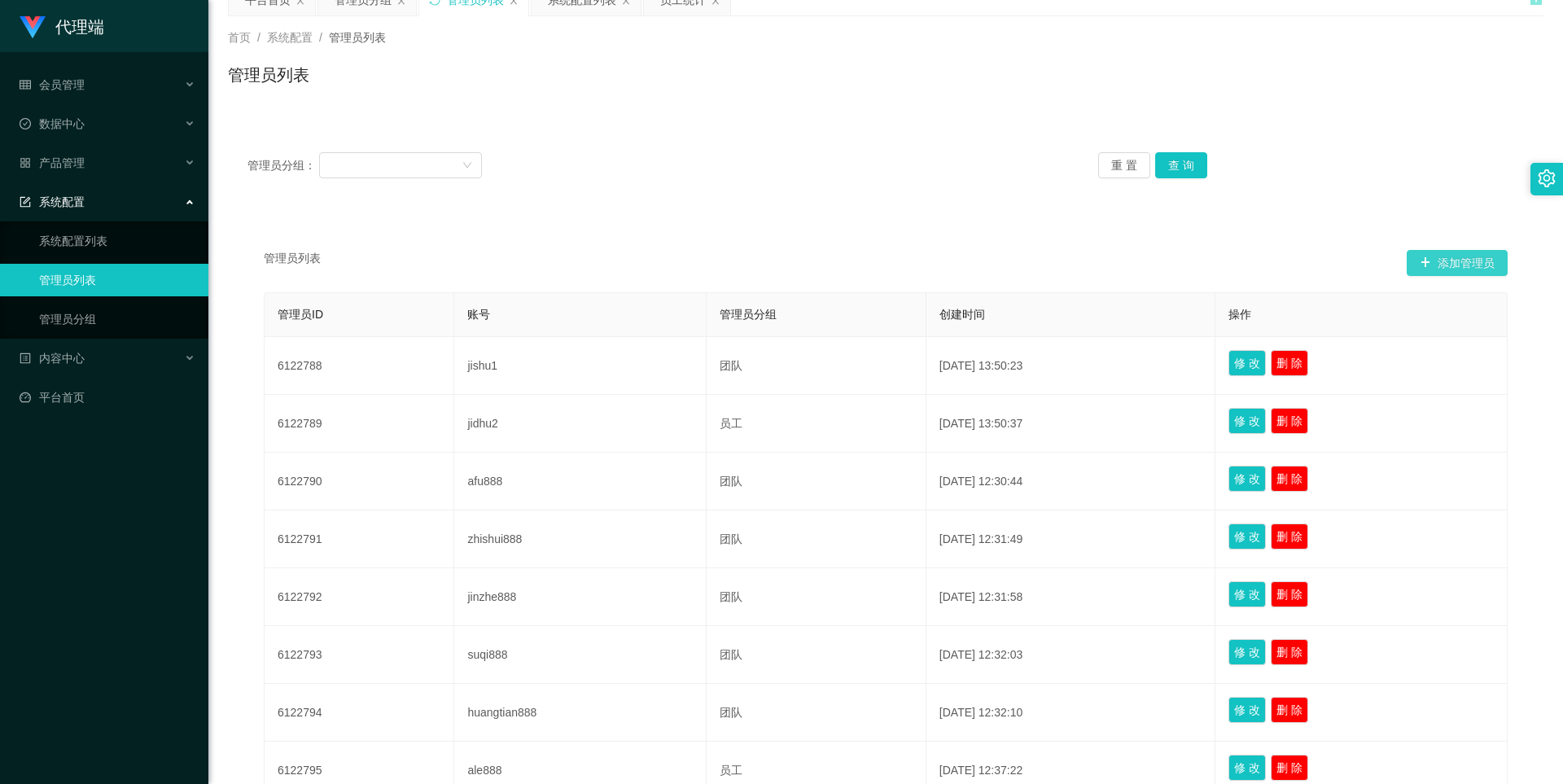
click at [1443, 265] on button "添加管理员" at bounding box center [1456, 262] width 101 height 26
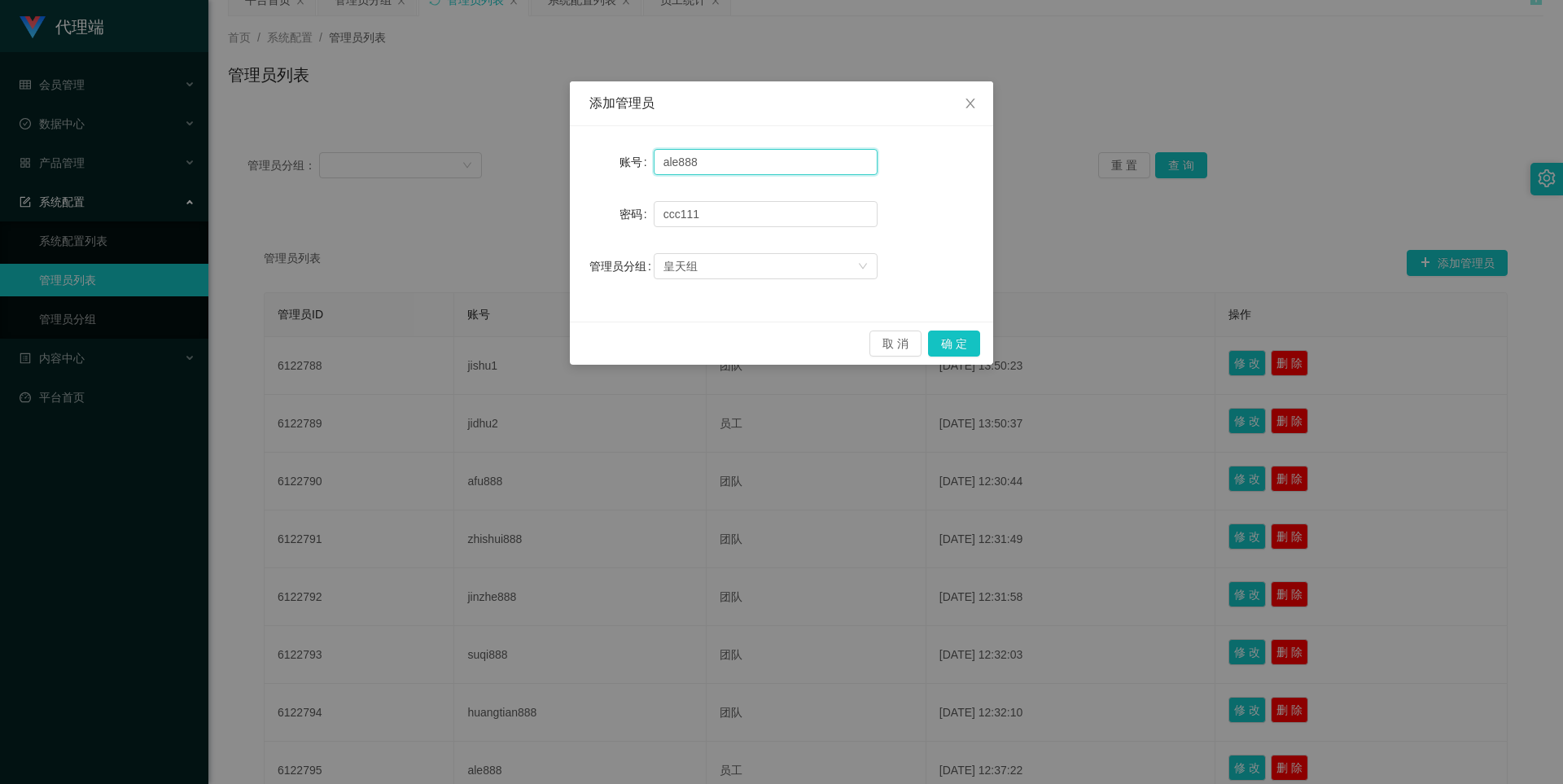
drag, startPoint x: 679, startPoint y: 162, endPoint x: 608, endPoint y: 161, distance: 71.0
click at [608, 161] on div "账号 ale888" at bounding box center [782, 162] width 384 height 32
drag, startPoint x: 948, startPoint y: 343, endPoint x: 957, endPoint y: 347, distance: 9.8
click at [948, 343] on button "确 定" at bounding box center [954, 343] width 52 height 26
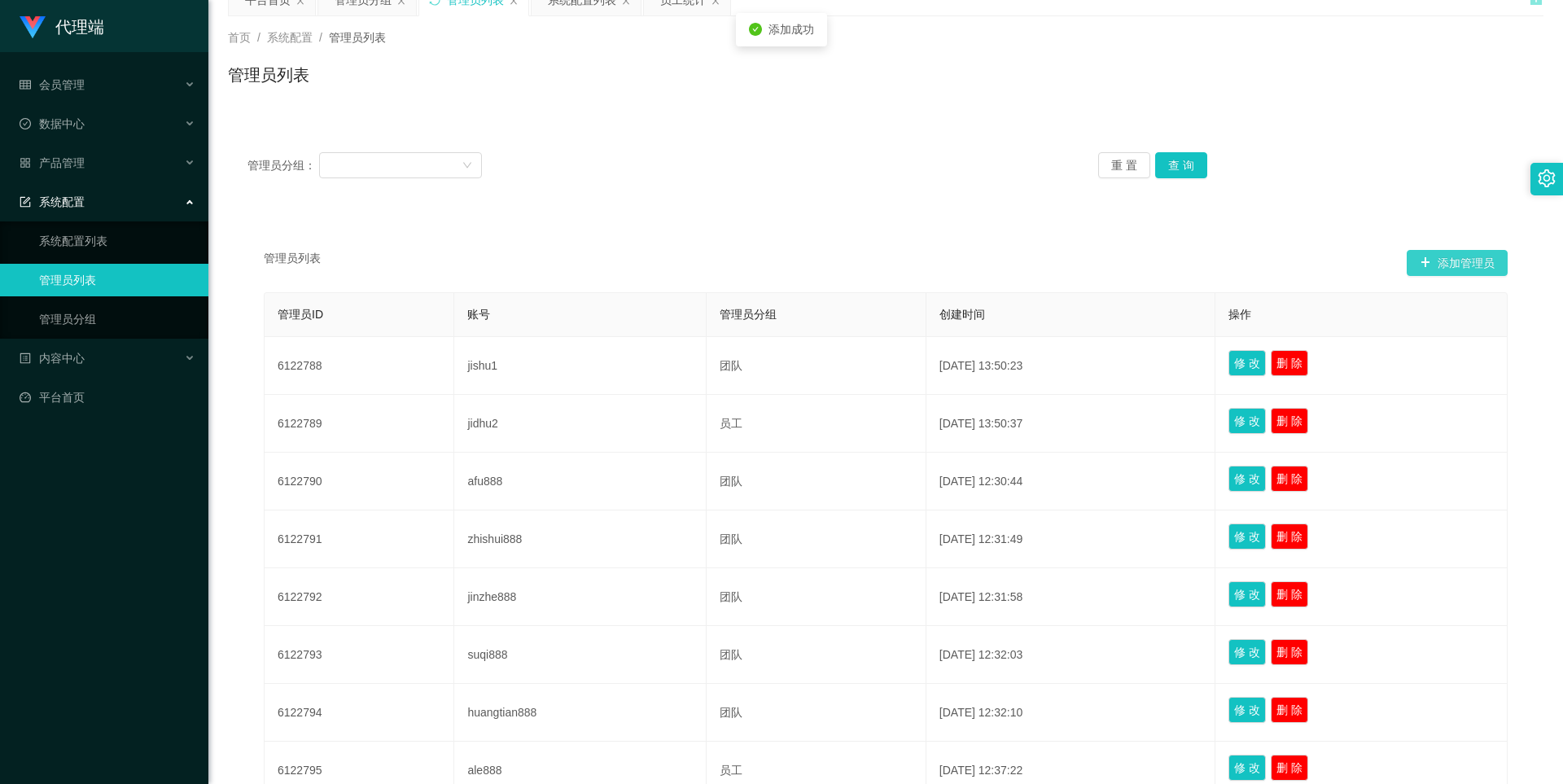
click at [1467, 261] on button "添加管理员" at bounding box center [1456, 262] width 101 height 26
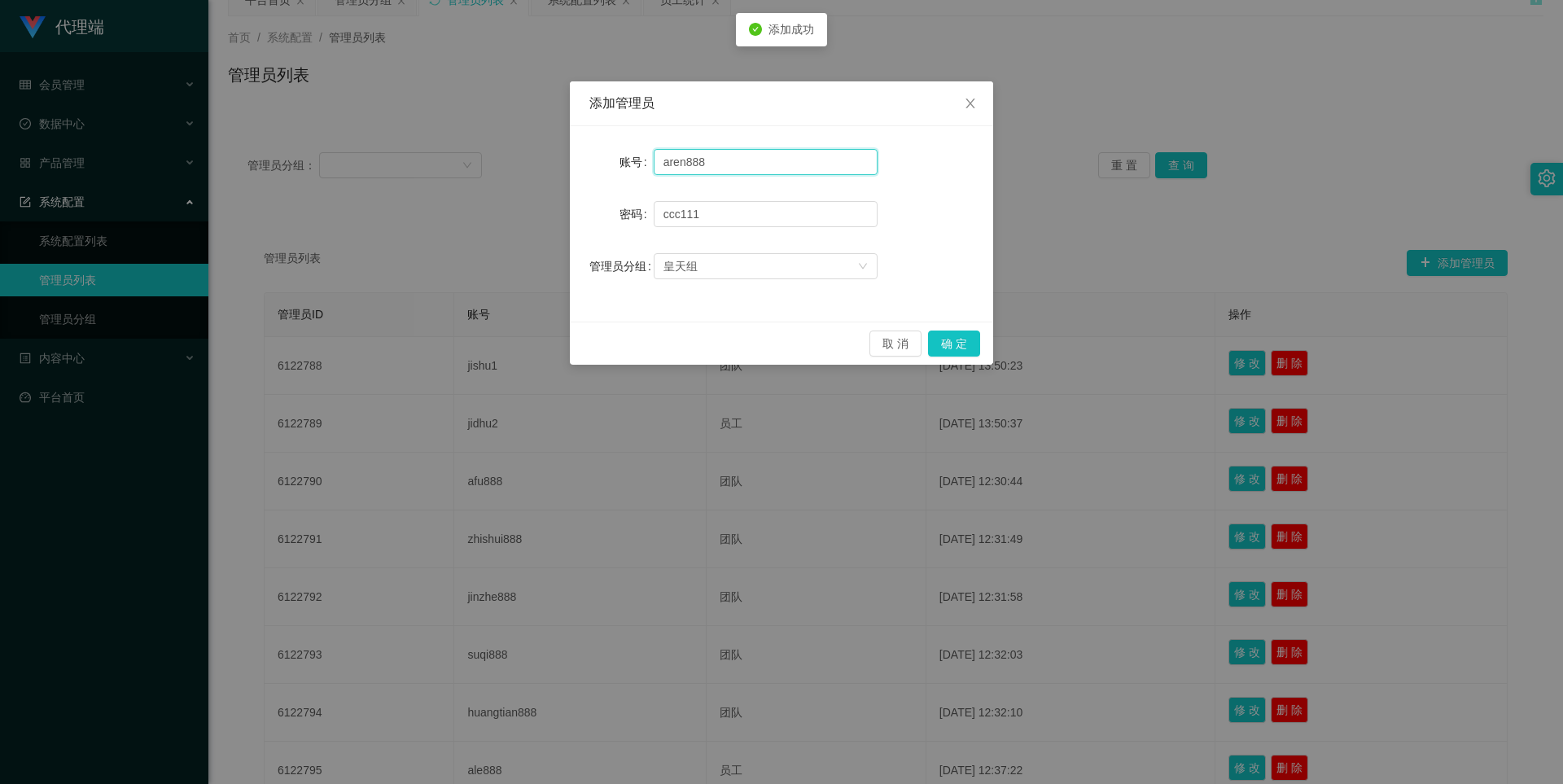
drag, startPoint x: 684, startPoint y: 162, endPoint x: 535, endPoint y: 161, distance: 149.0
click at [535, 161] on div "添加管理员 账号 aren888 密码 [SECURITY_DATA] 管理员分组 皇天组 取 消 确 定" at bounding box center [782, 392] width 1563 height 784
click at [958, 342] on button "确 定" at bounding box center [954, 343] width 52 height 26
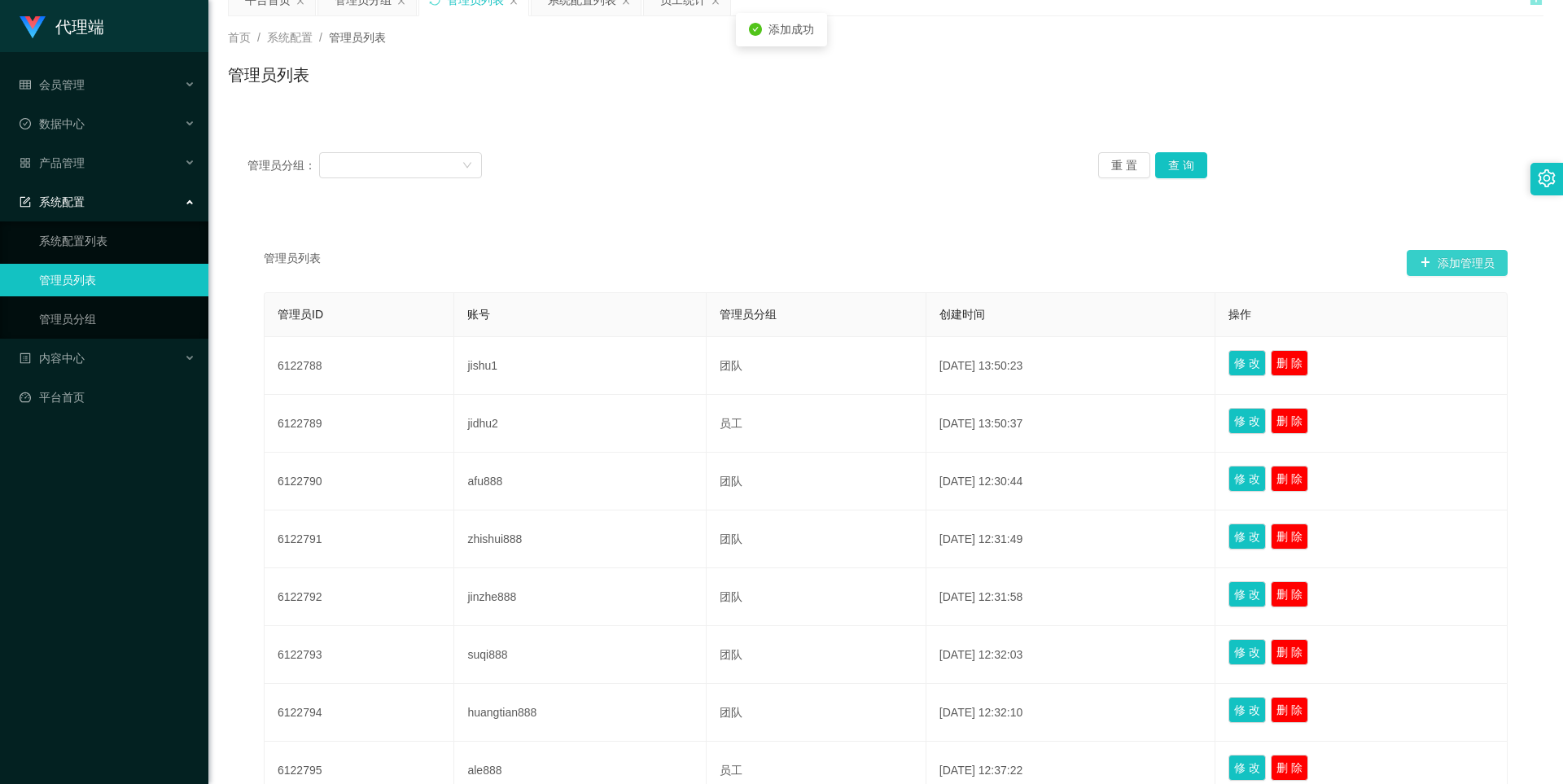
click at [1473, 261] on button "添加管理员" at bounding box center [1456, 262] width 101 height 26
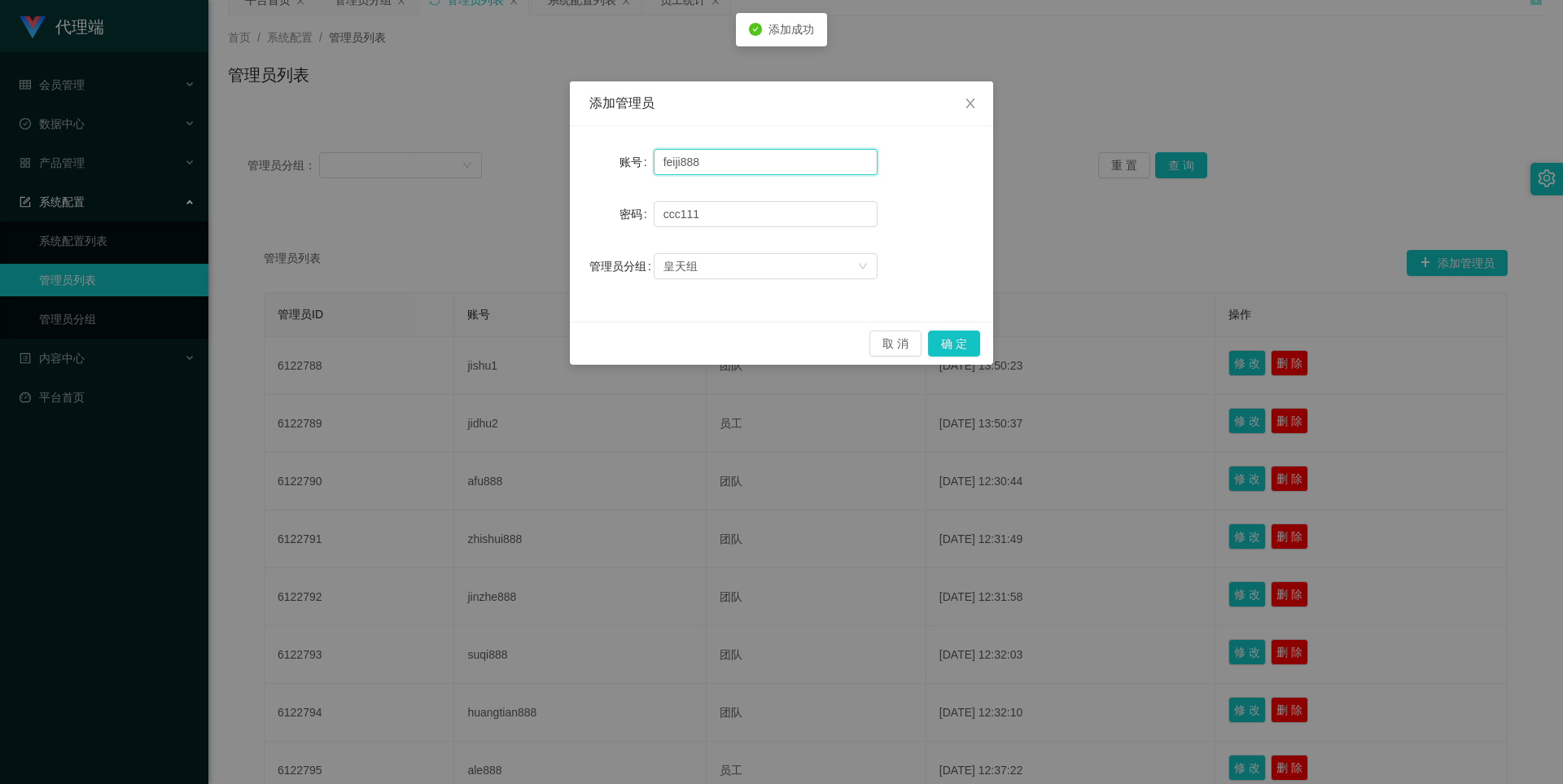
drag, startPoint x: 681, startPoint y: 158, endPoint x: 519, endPoint y: 147, distance: 162.4
click at [519, 147] on div "添加管理员 账号 feiji888 密码 [SECURITY_DATA] 管理员分组 皇天组 取 消 确 定" at bounding box center [782, 392] width 1563 height 784
click at [940, 344] on button "确 定" at bounding box center [954, 343] width 52 height 26
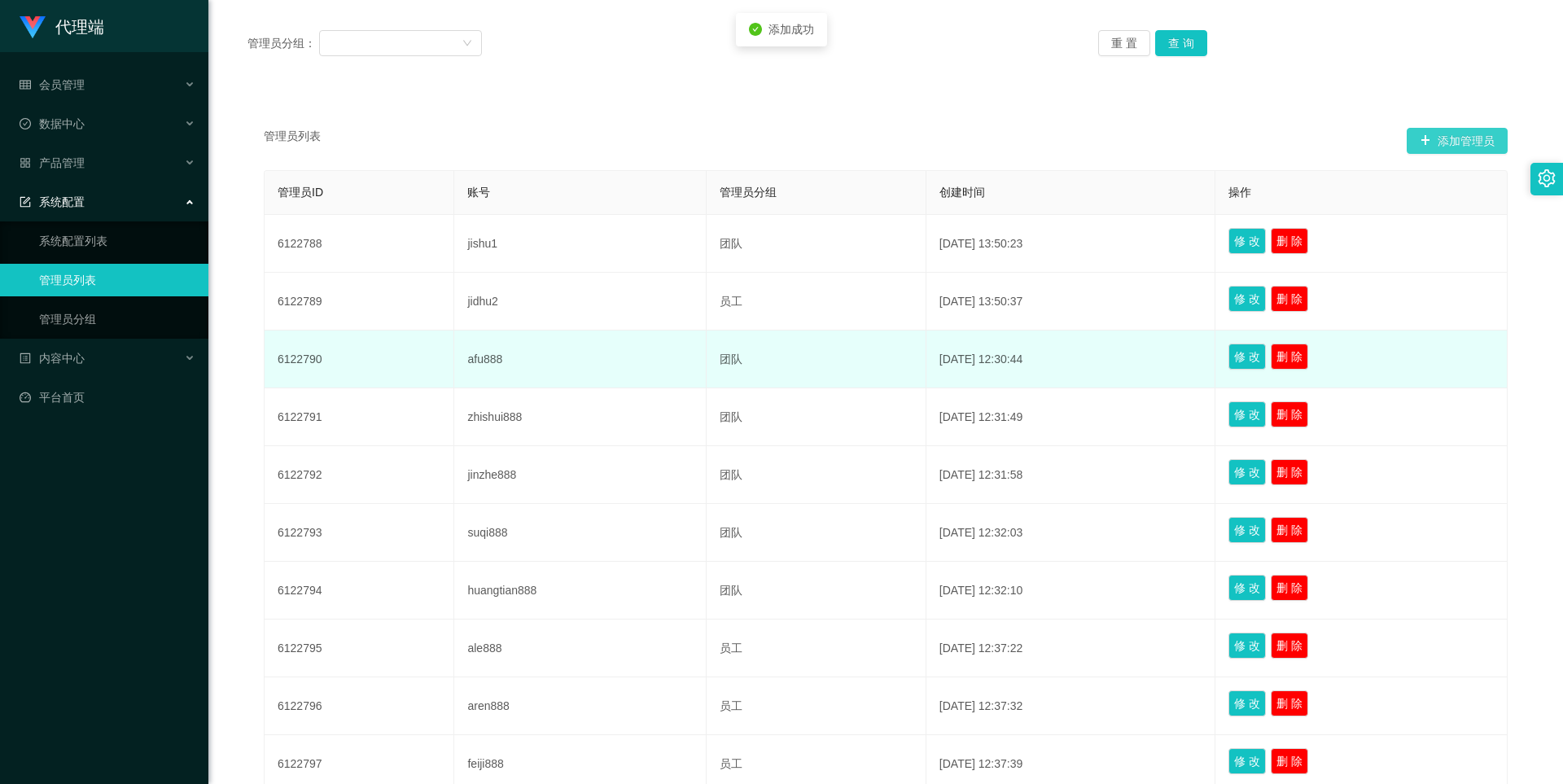
scroll to position [354, 0]
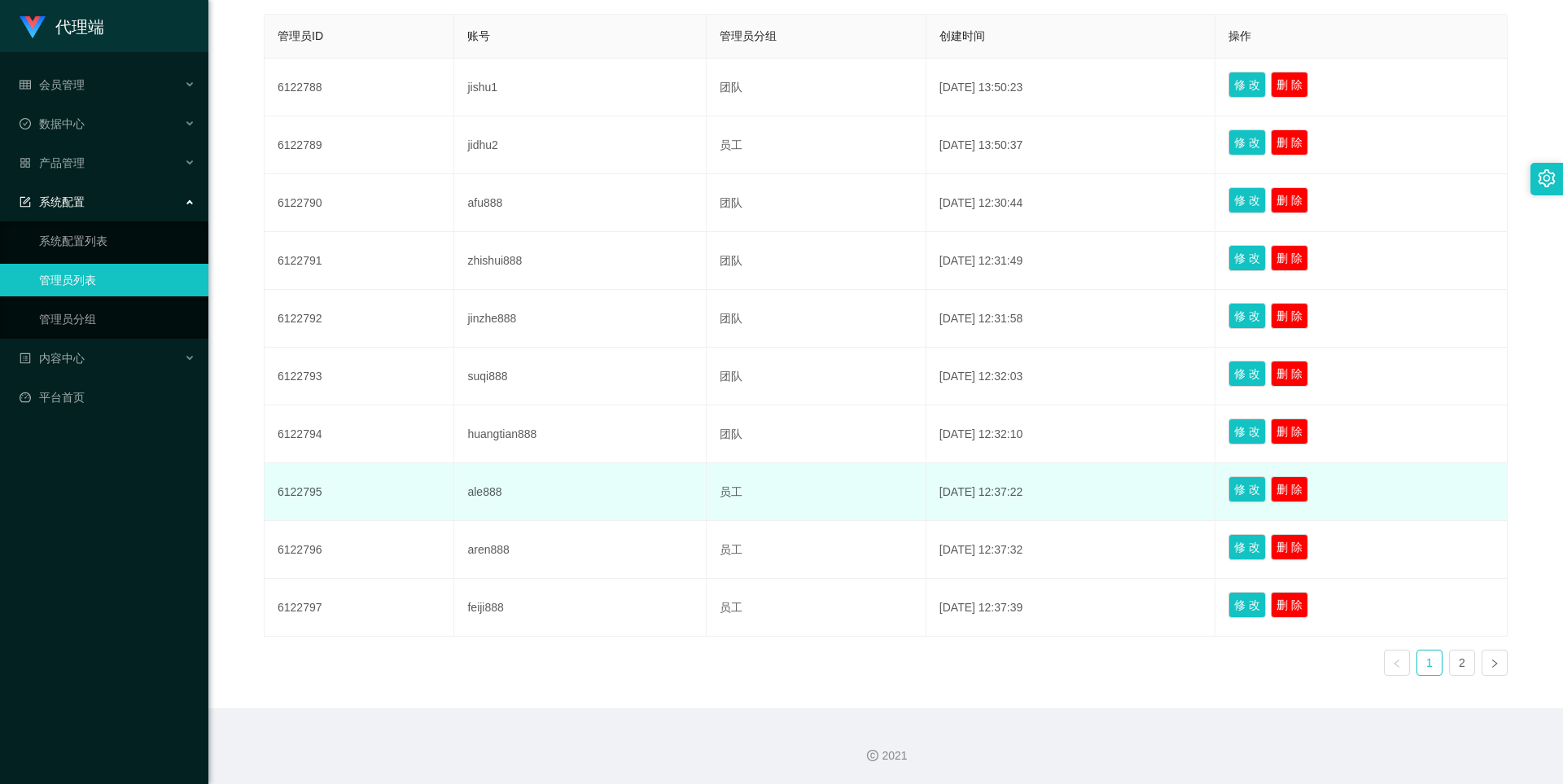
click at [480, 490] on td "ale888" at bounding box center [579, 492] width 251 height 58
copy td "ale888"
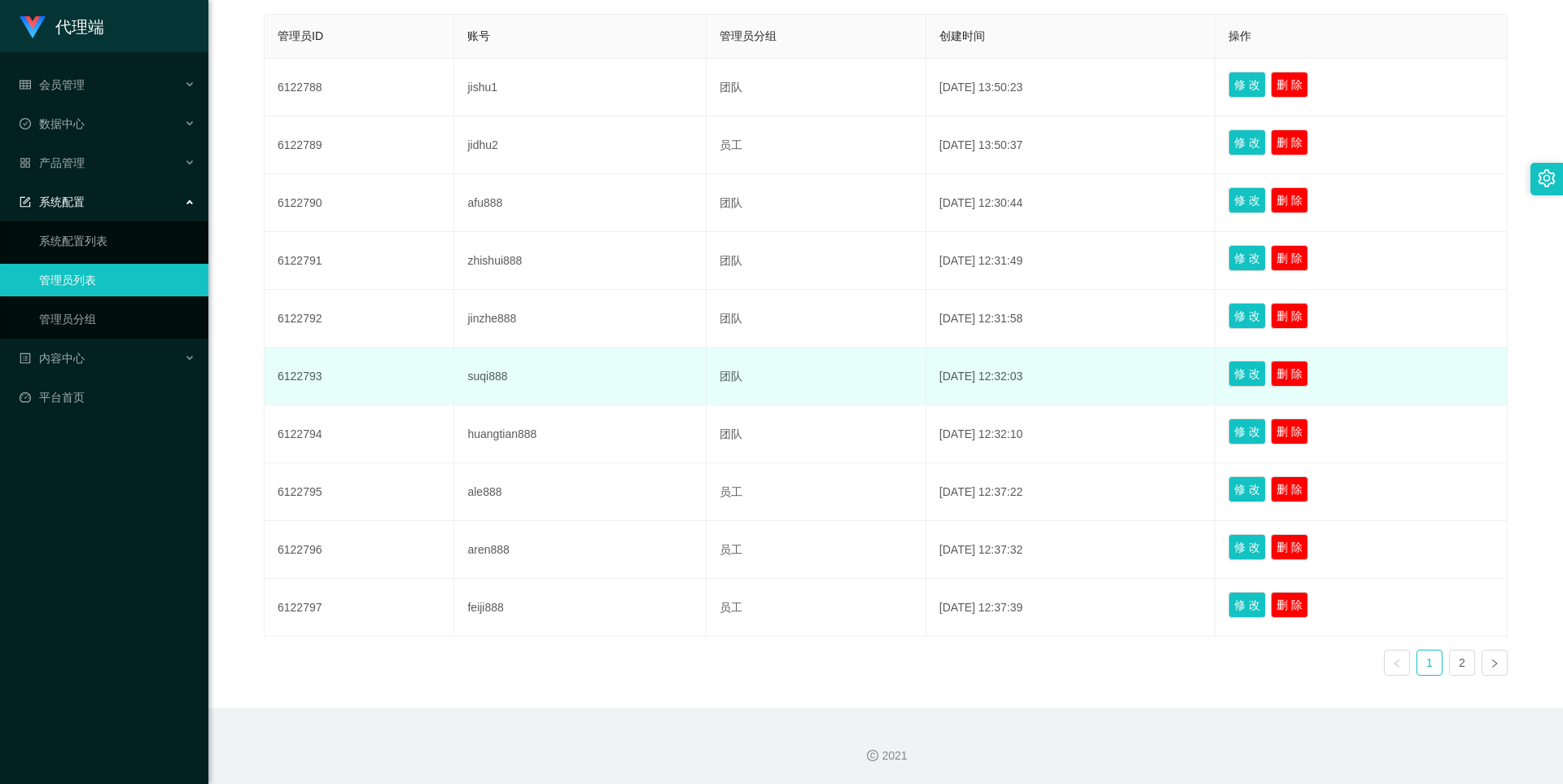
click at [677, 392] on td "suqi888" at bounding box center [579, 376] width 251 height 58
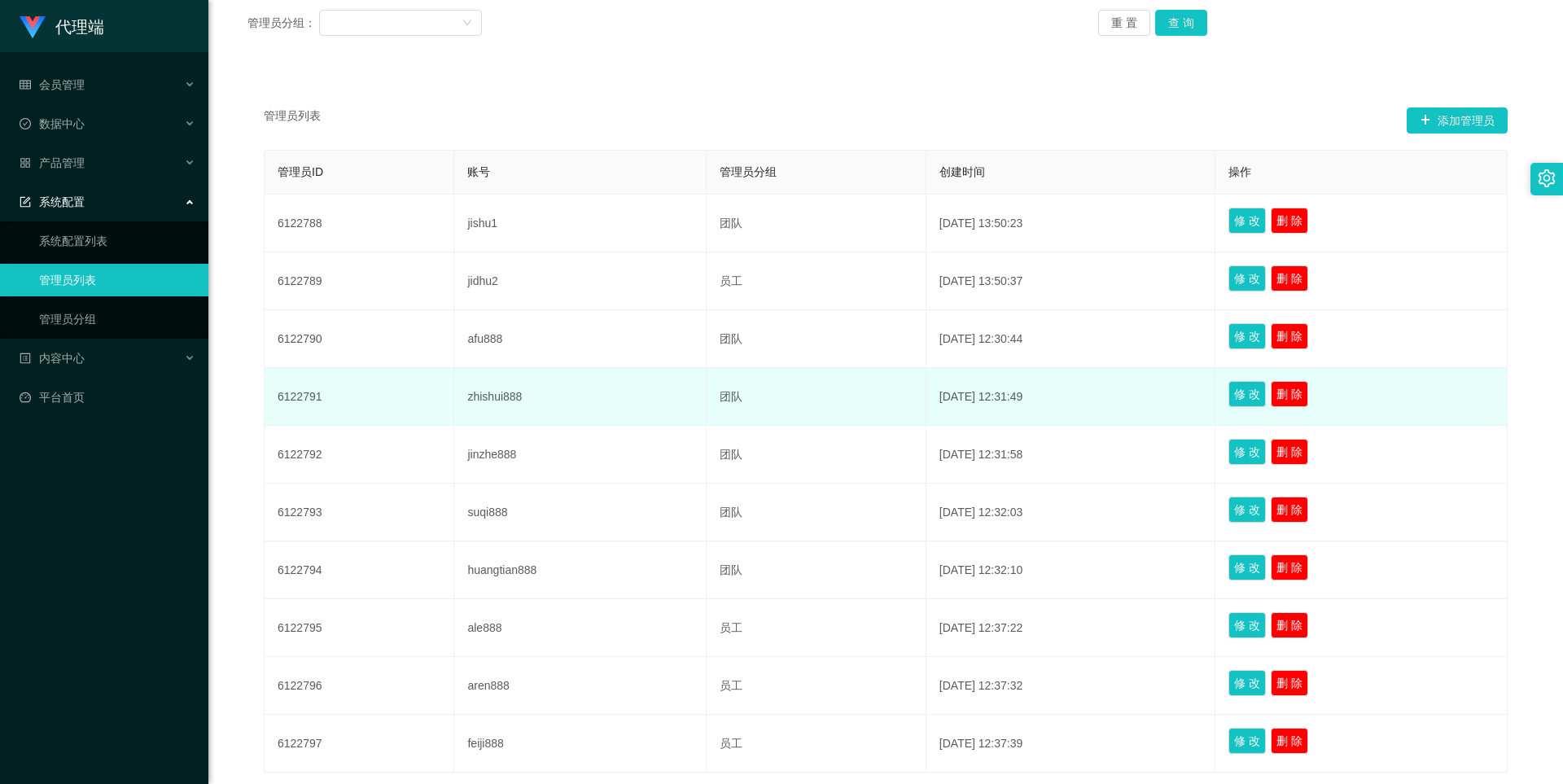
scroll to position [190, 0]
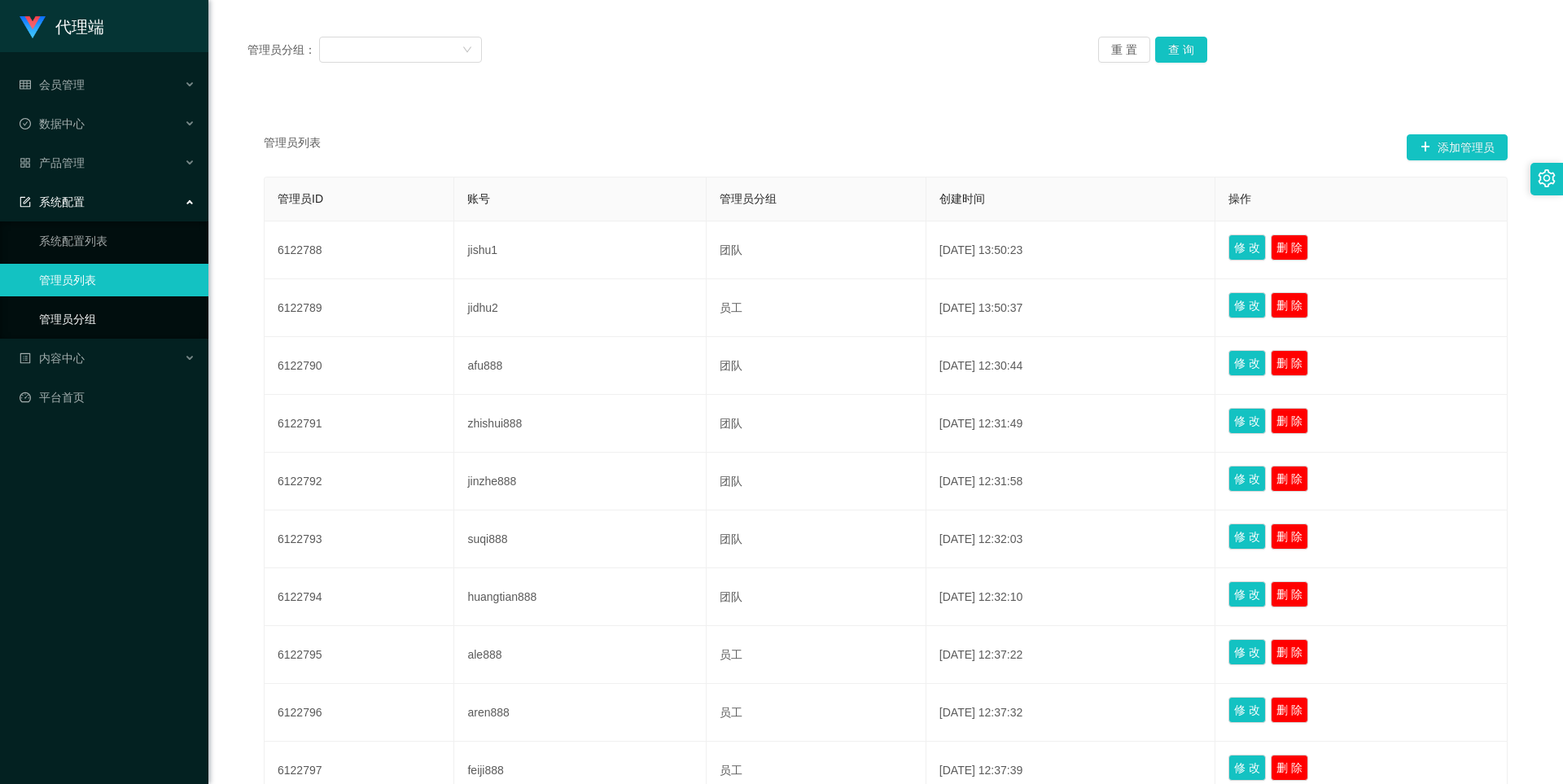
click at [81, 321] on link "管理员分组" at bounding box center [117, 319] width 156 height 32
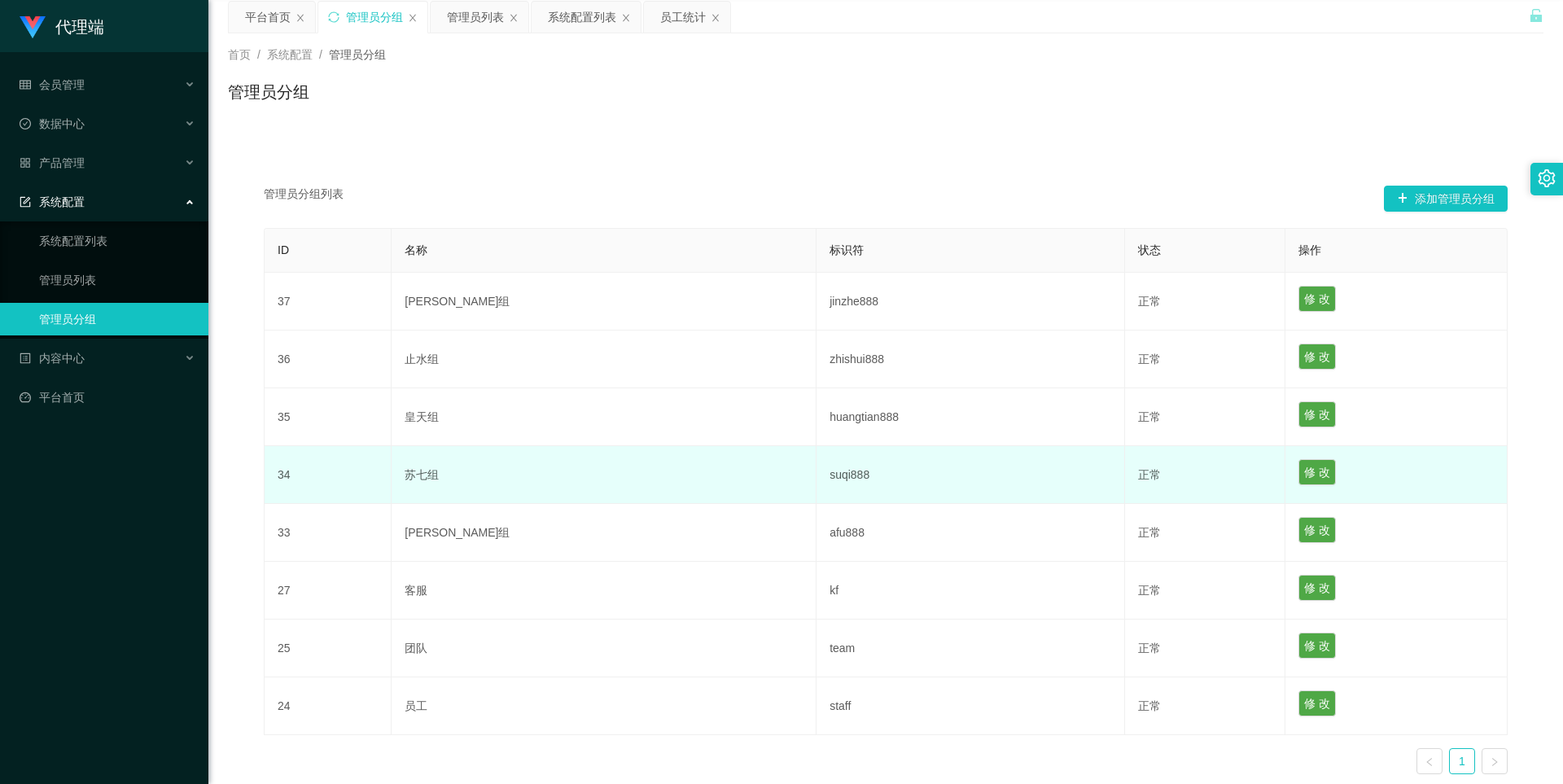
scroll to position [81, 0]
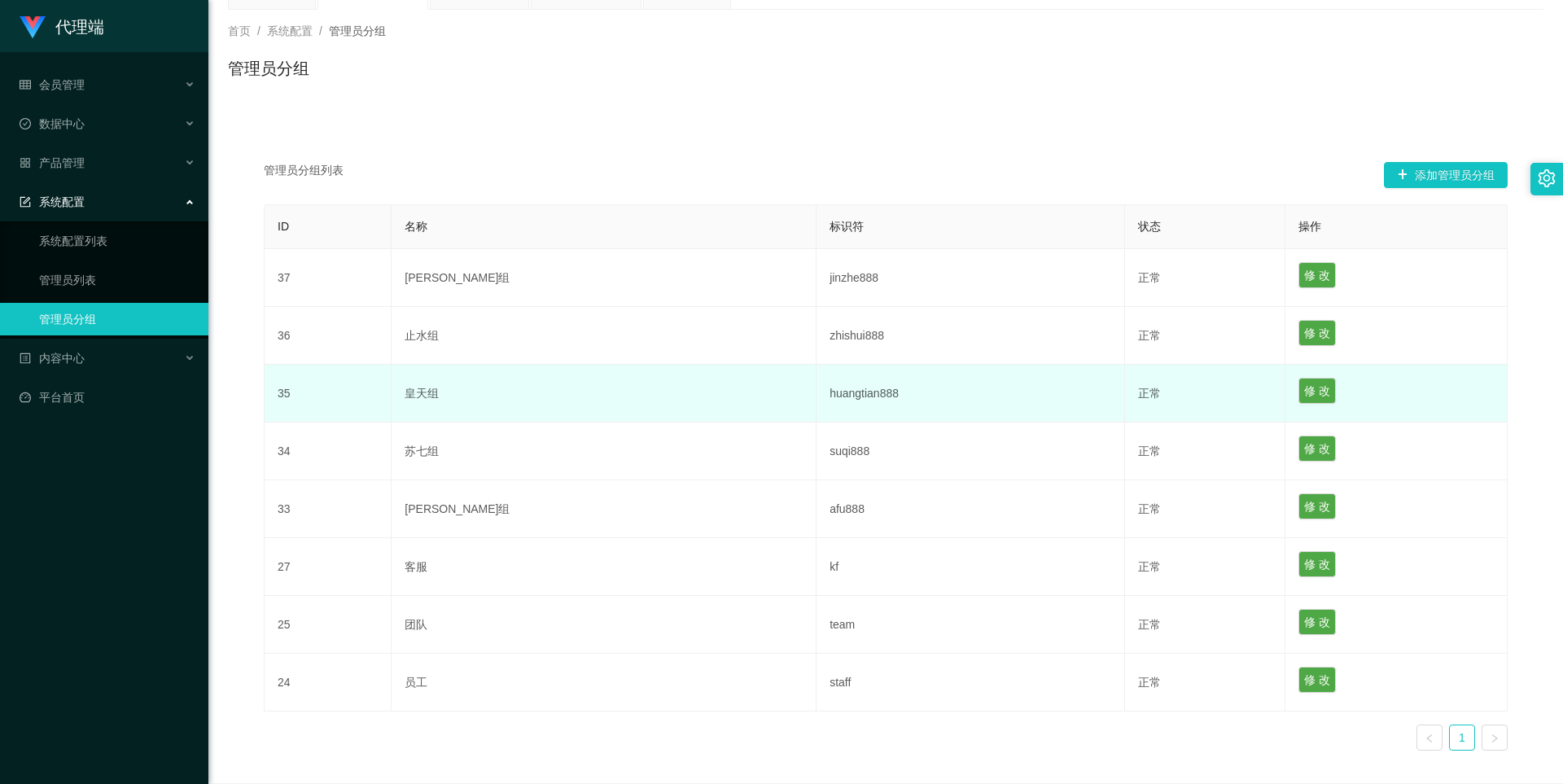
click at [440, 392] on td "皇天组" at bounding box center [604, 393] width 425 height 58
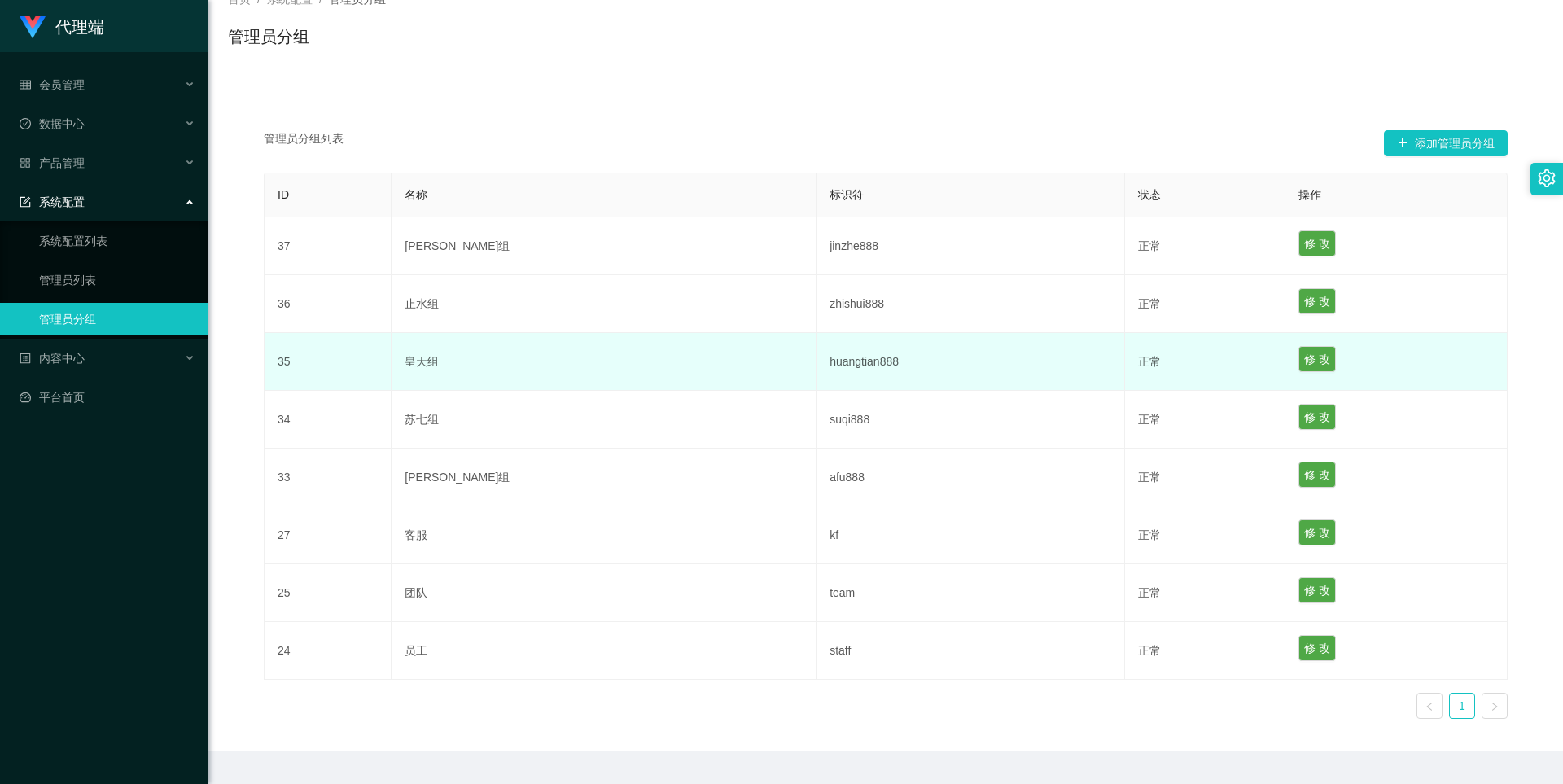
scroll to position [156, 0]
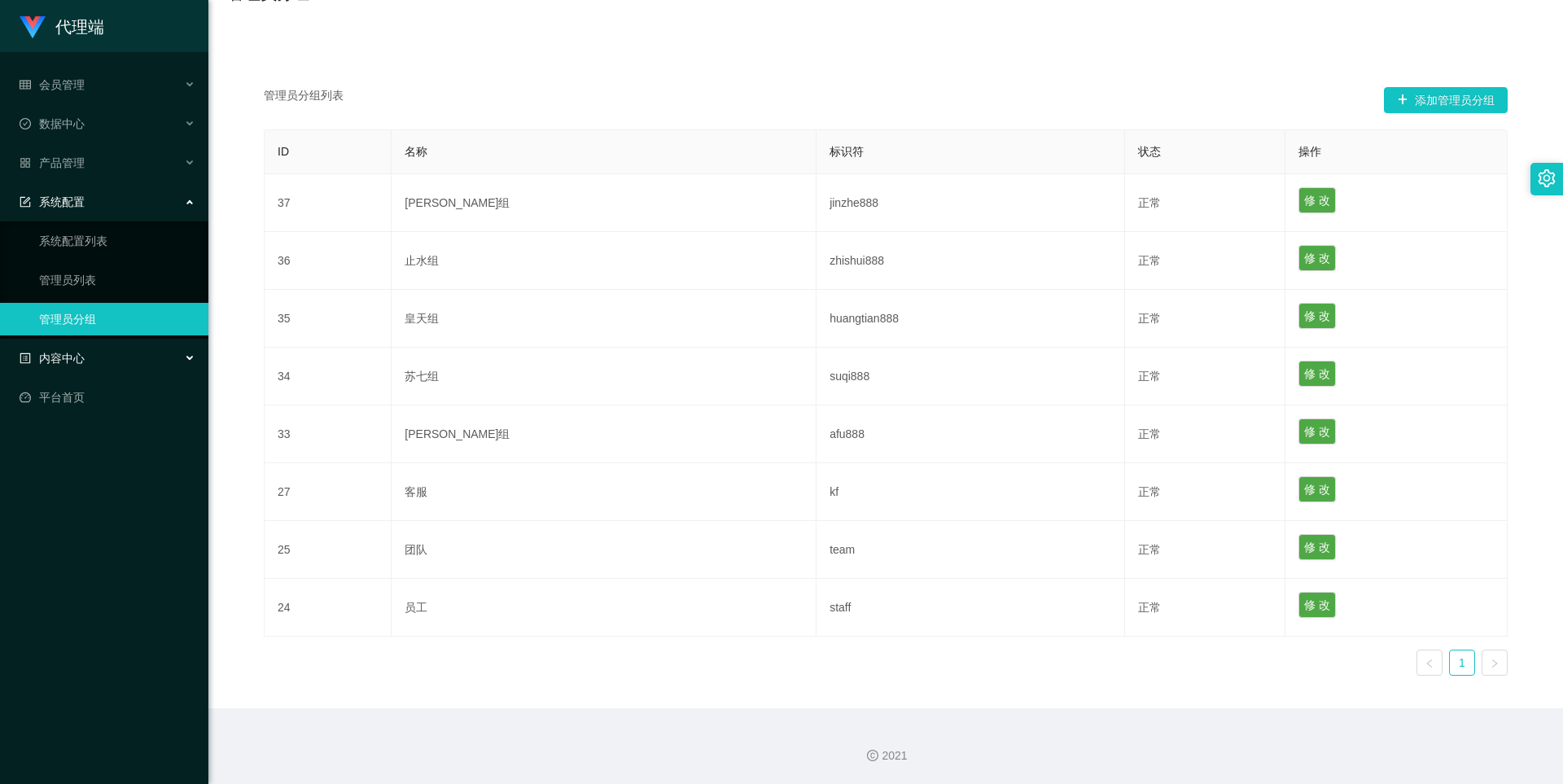
click at [85, 351] on div "内容中心" at bounding box center [104, 358] width 208 height 32
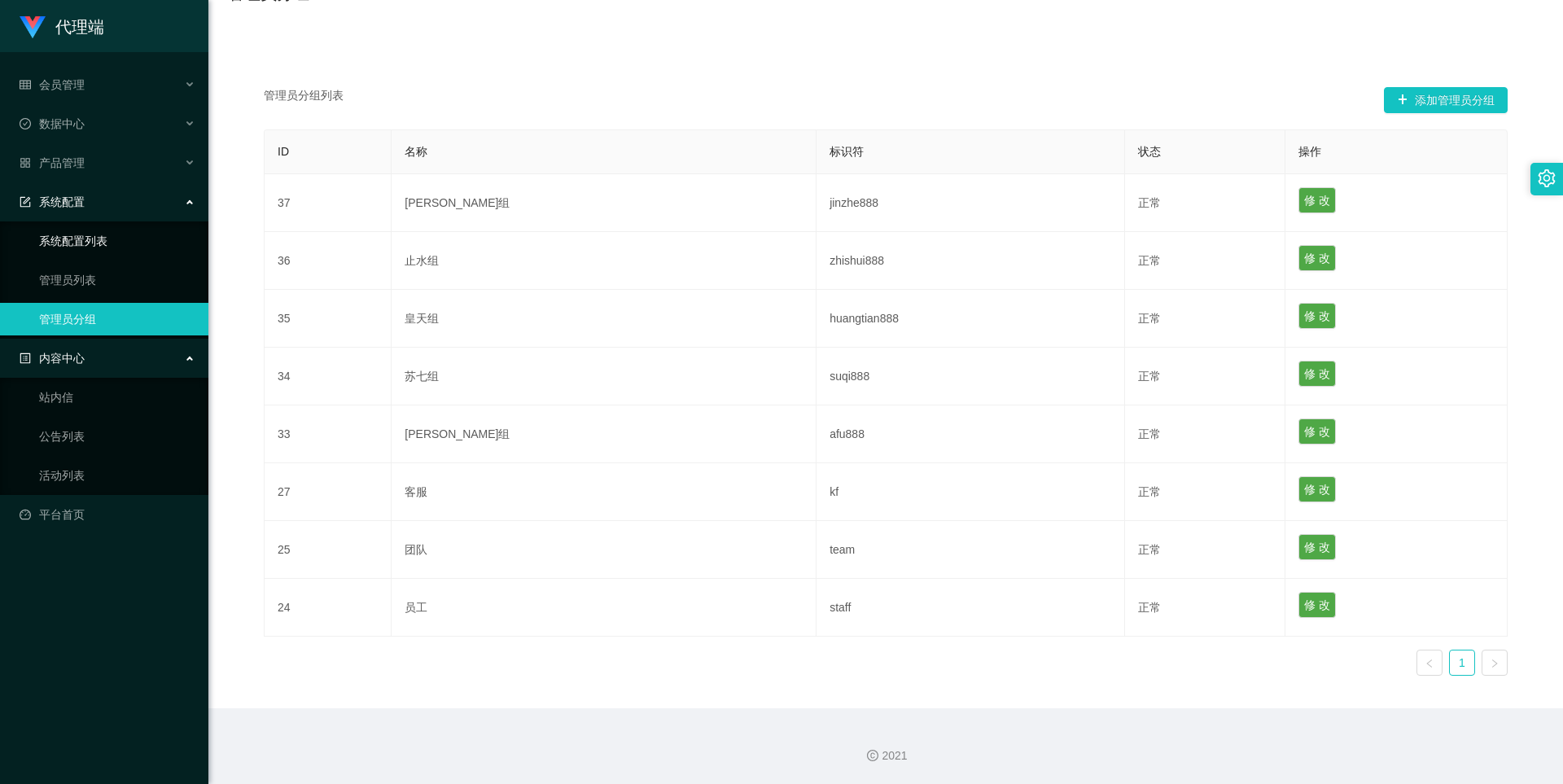
click at [92, 236] on link "系统配置列表" at bounding box center [117, 241] width 156 height 32
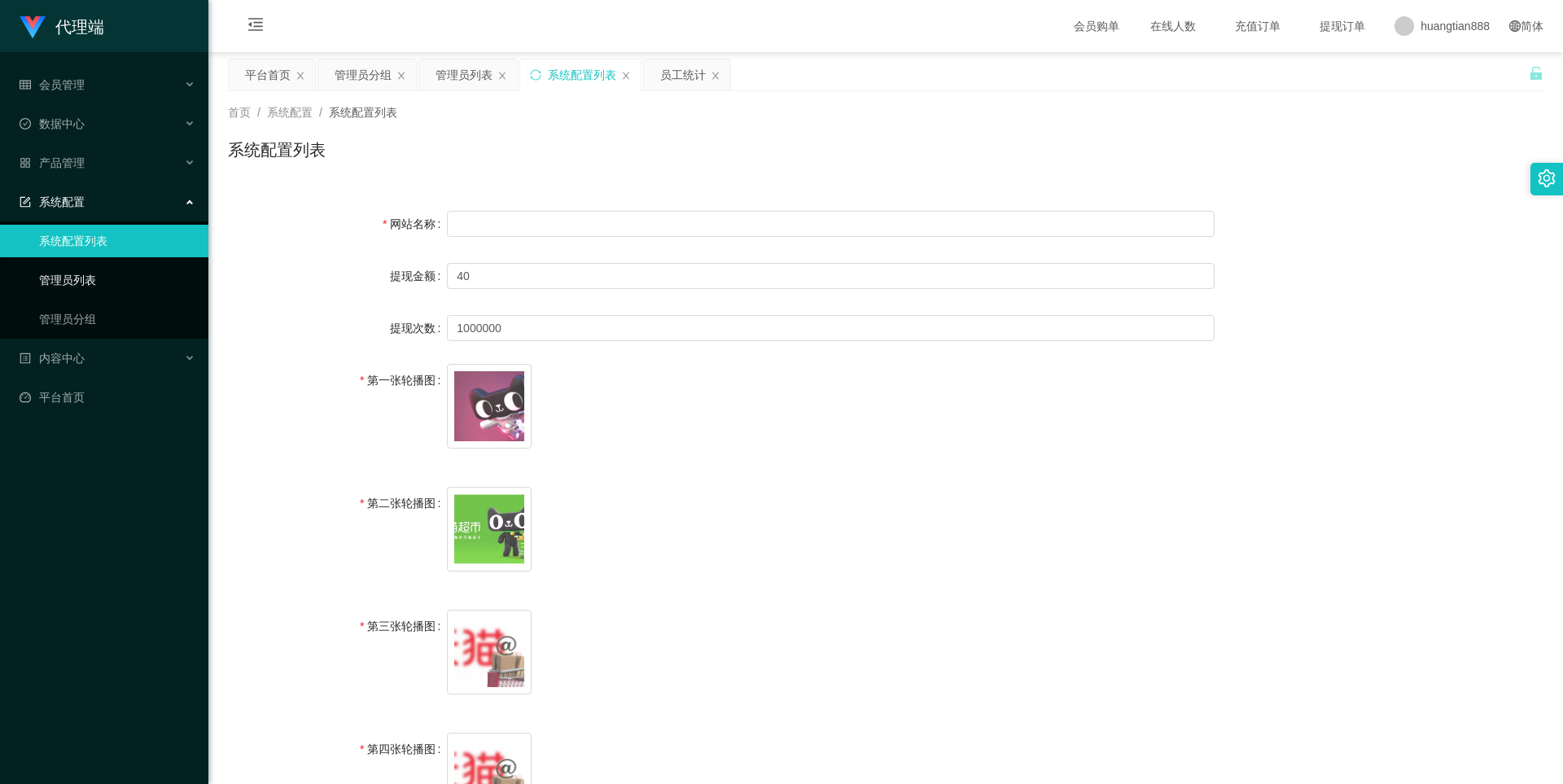
click at [80, 282] on link "管理员列表" at bounding box center [117, 280] width 156 height 32
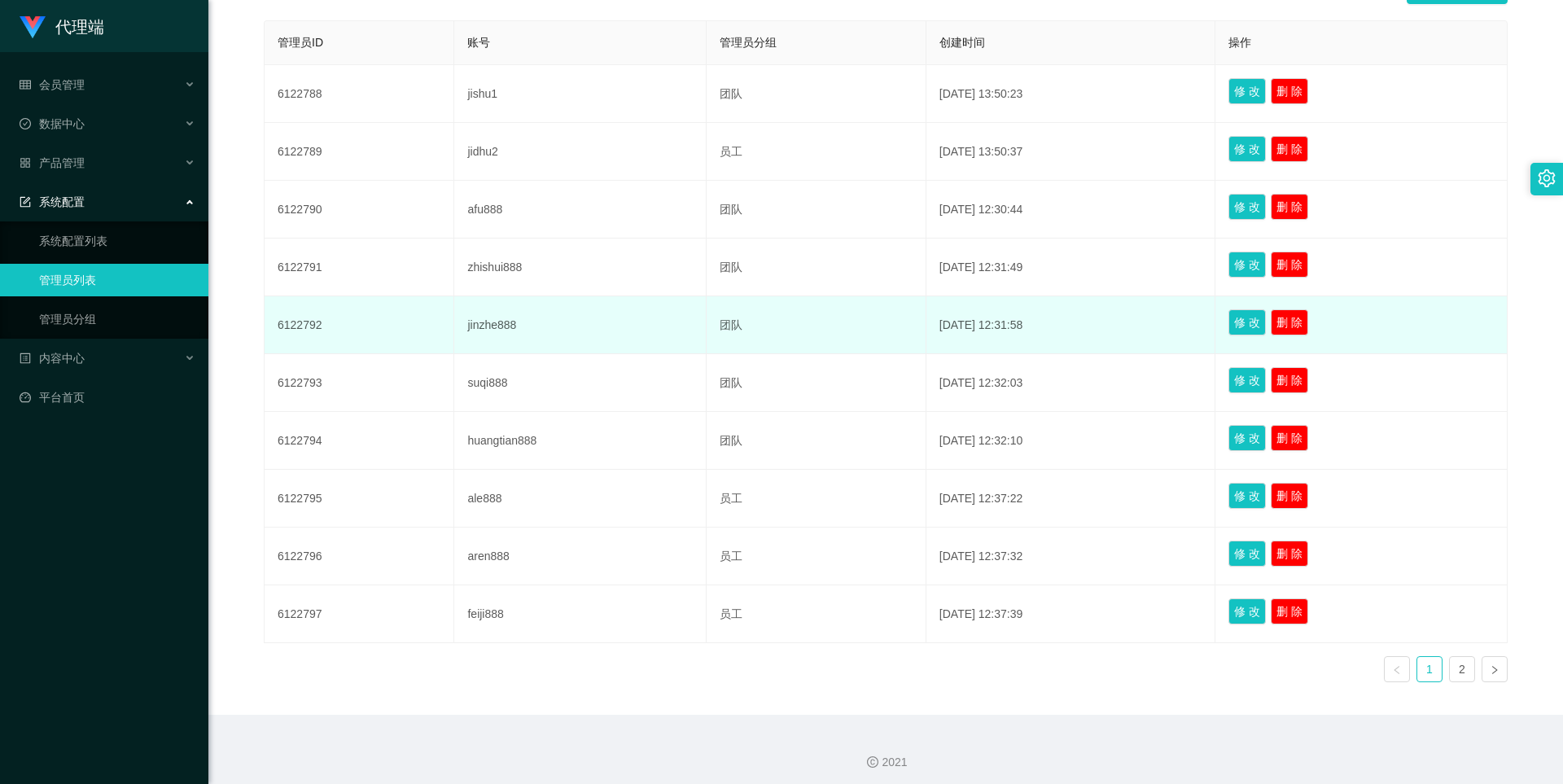
scroll to position [354, 0]
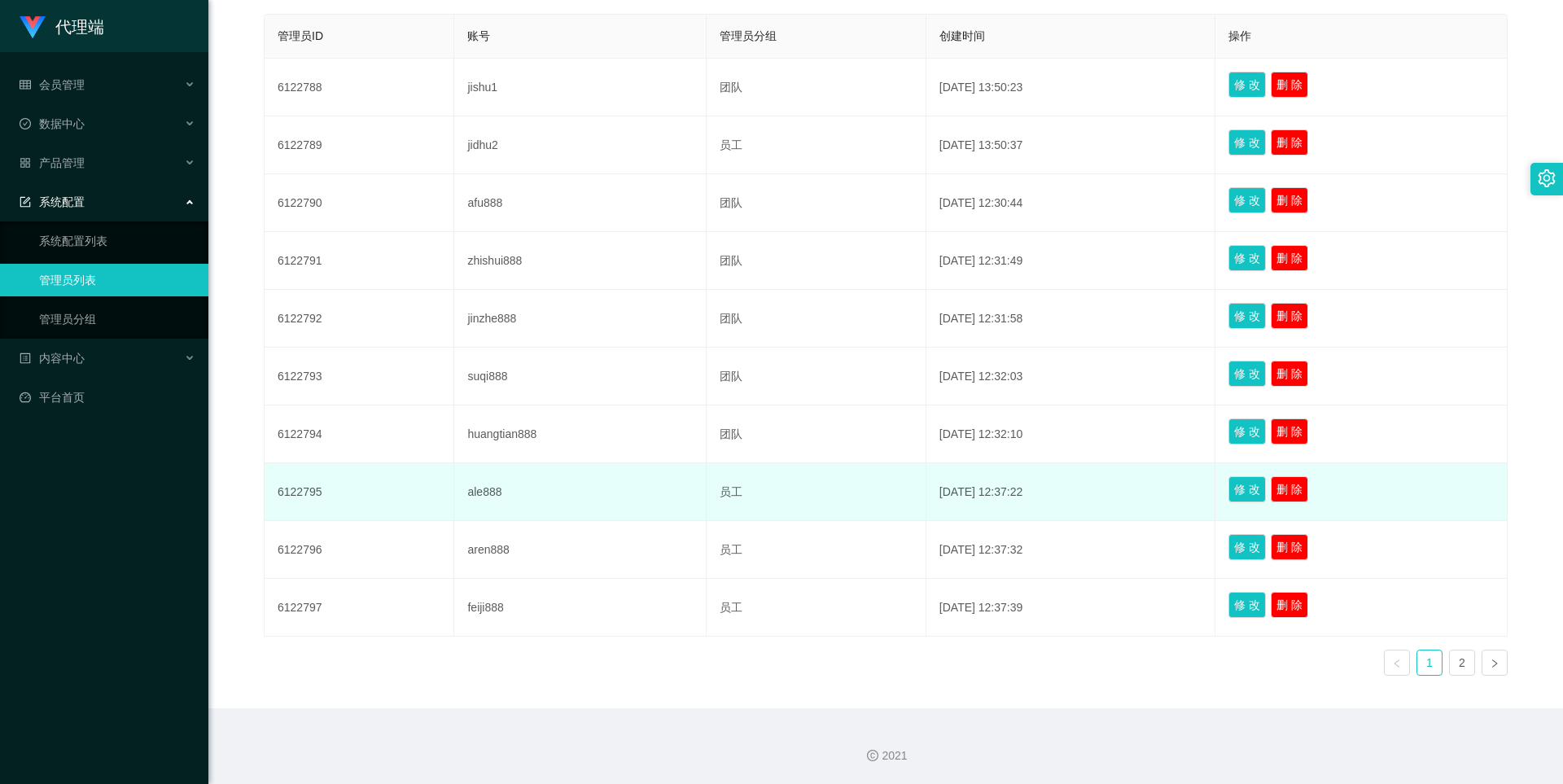
click at [311, 494] on td "6122795" at bounding box center [359, 492] width 189 height 58
copy td "6122795"
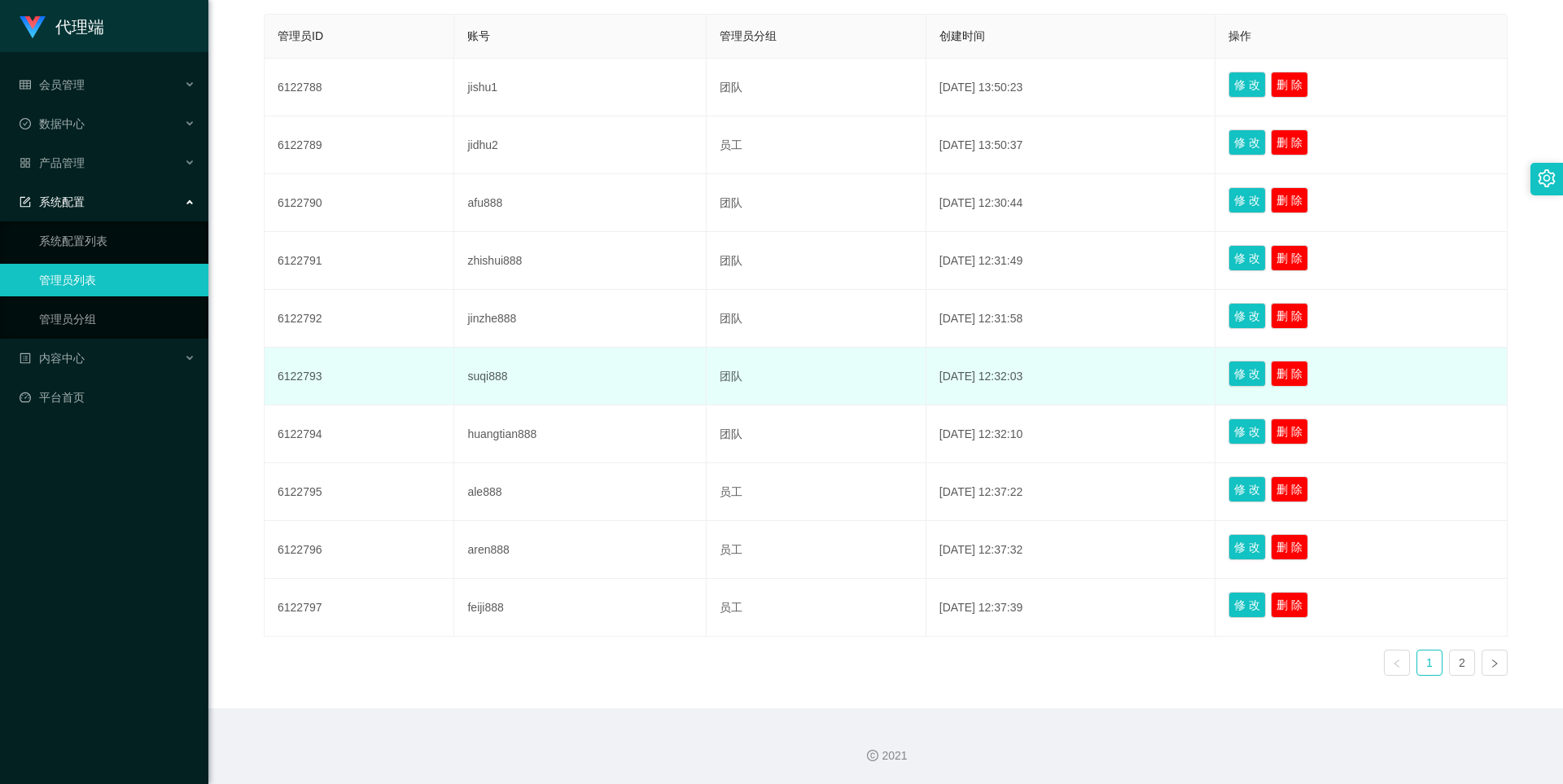
click at [322, 381] on td "6122793" at bounding box center [359, 376] width 189 height 58
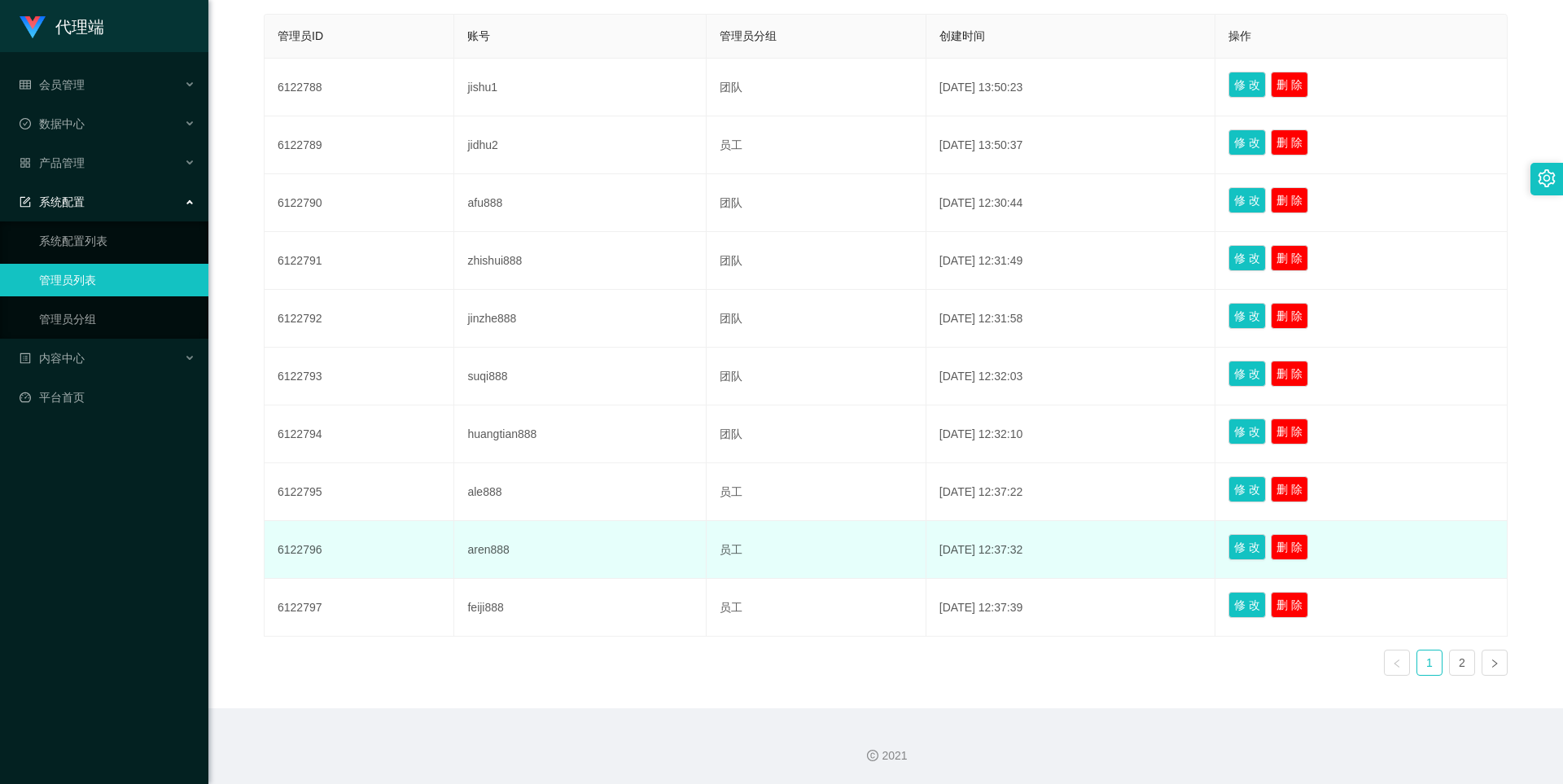
click at [454, 562] on td "aren888" at bounding box center [579, 550] width 251 height 58
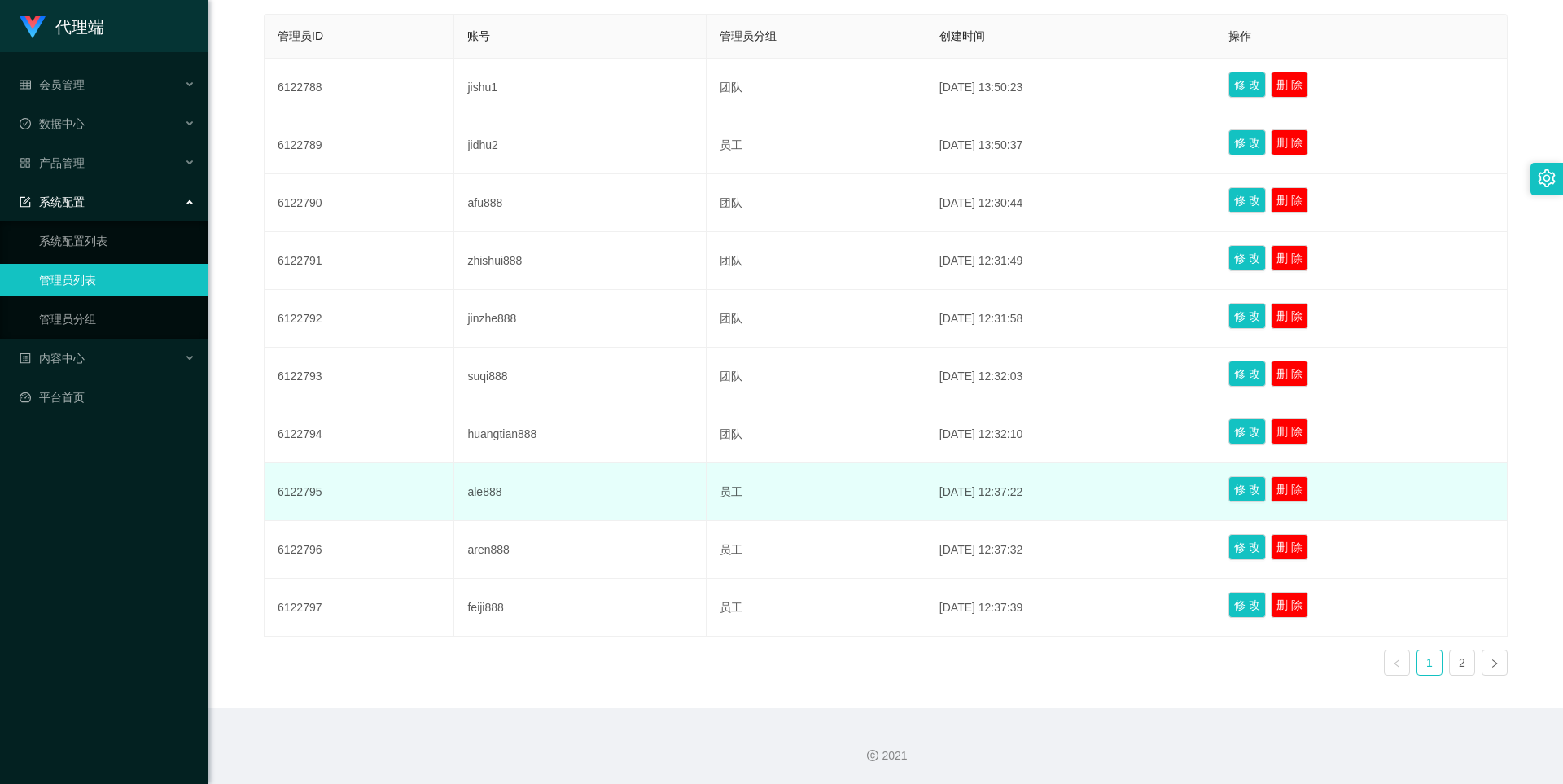
click at [298, 495] on td "6122795" at bounding box center [359, 492] width 189 height 58
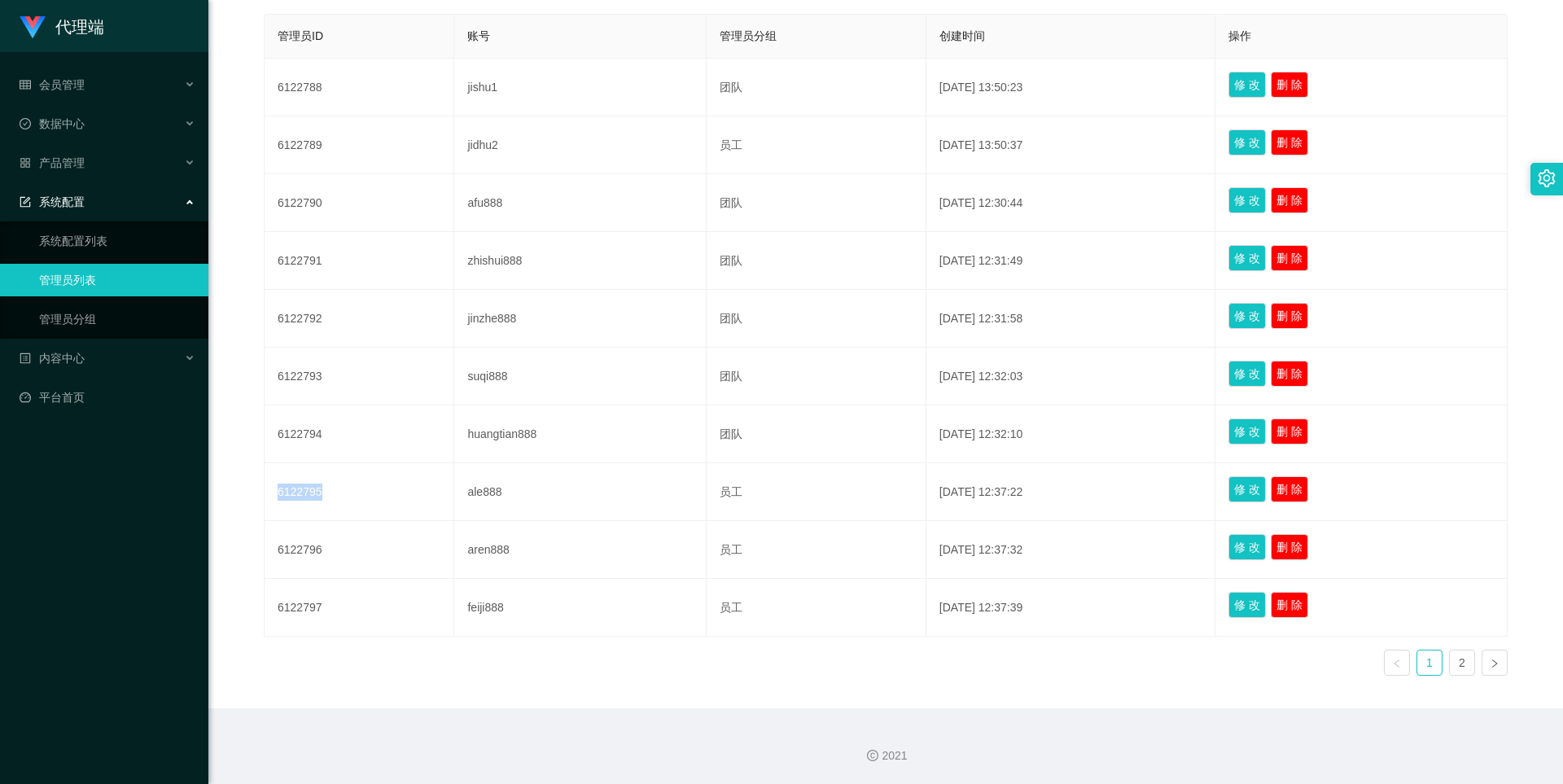
copy td "6122795"
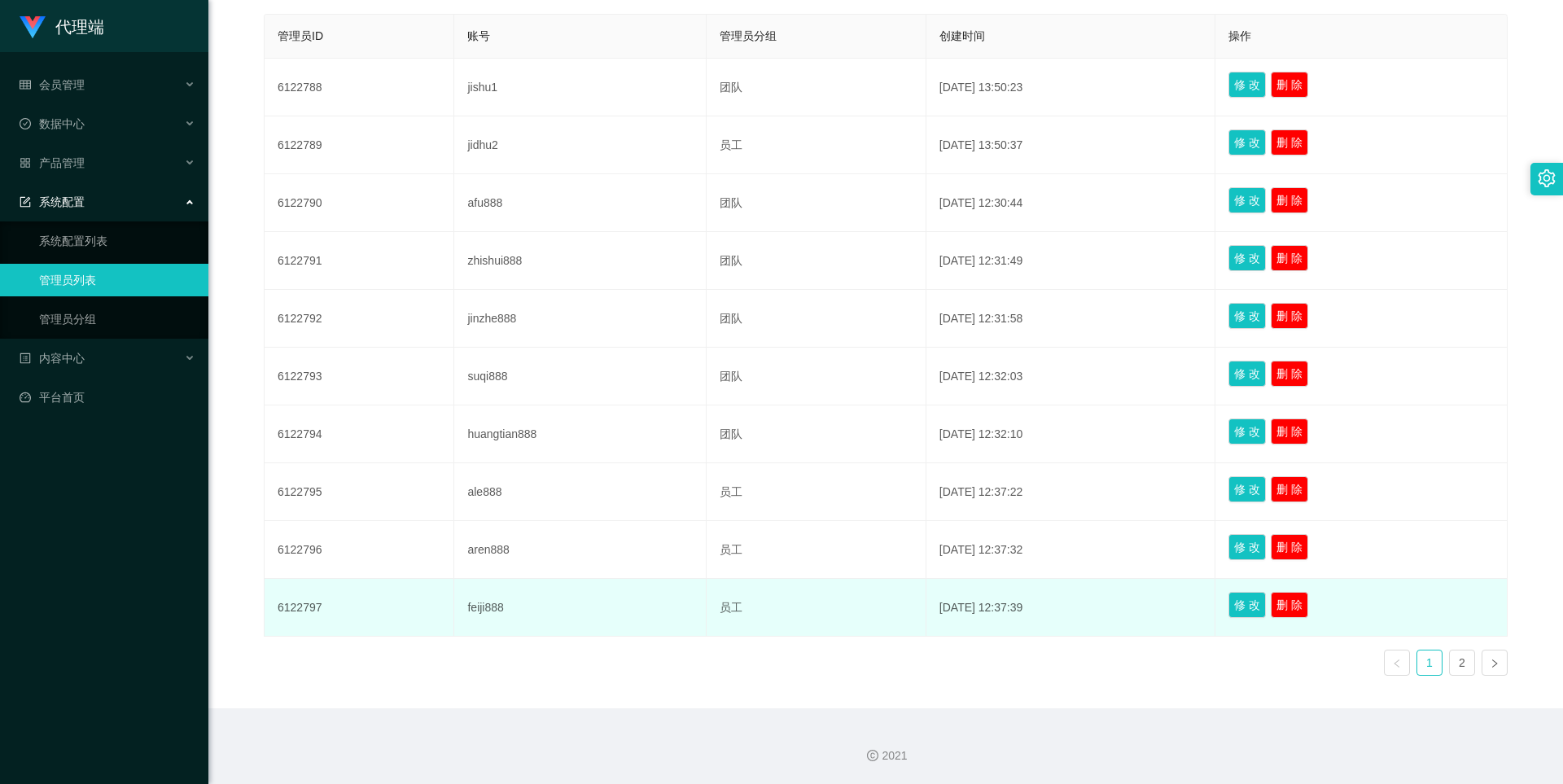
click at [454, 595] on td "feiji888" at bounding box center [579, 607] width 251 height 58
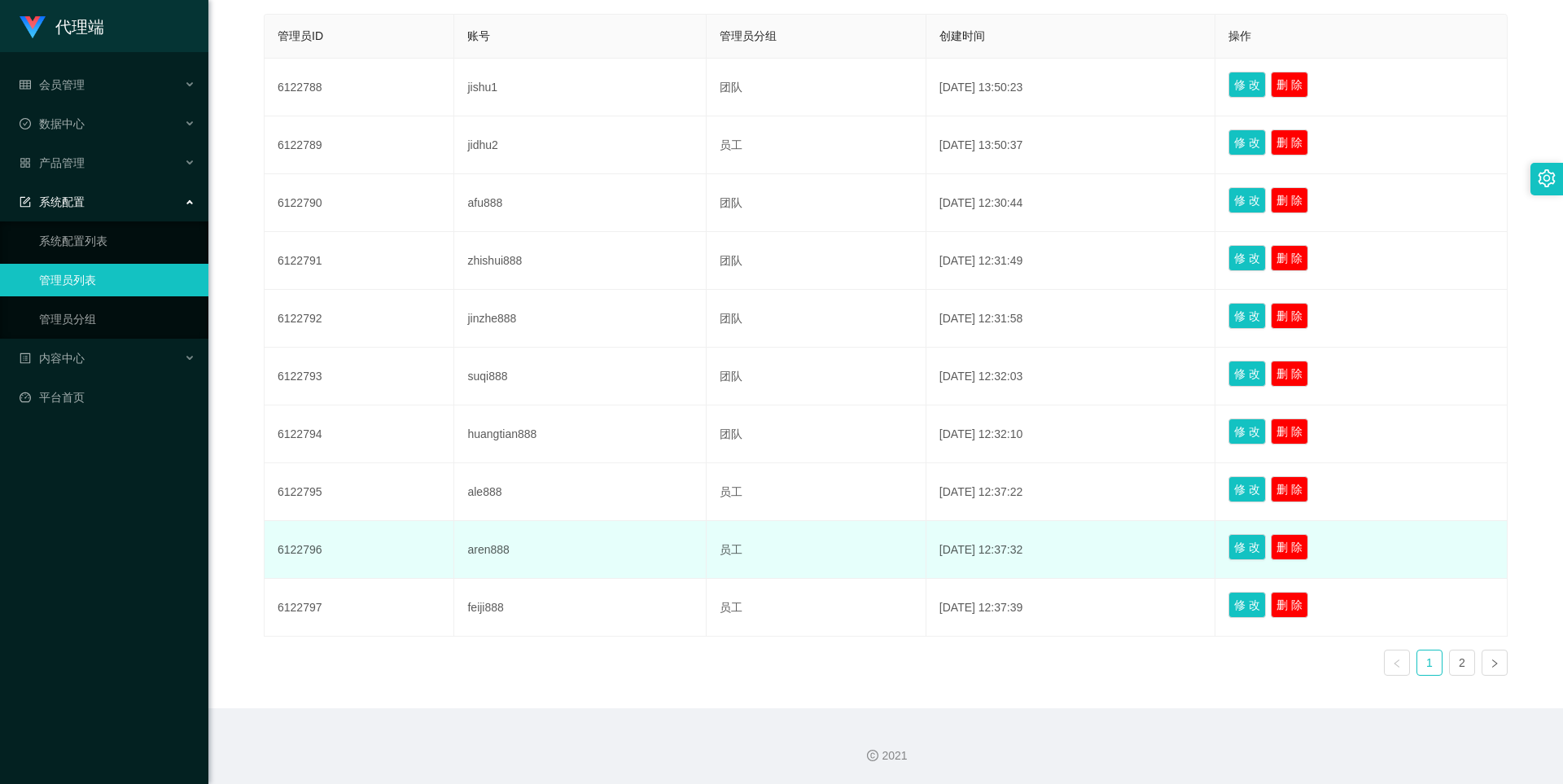
click at [304, 551] on td "6122796" at bounding box center [359, 550] width 189 height 58
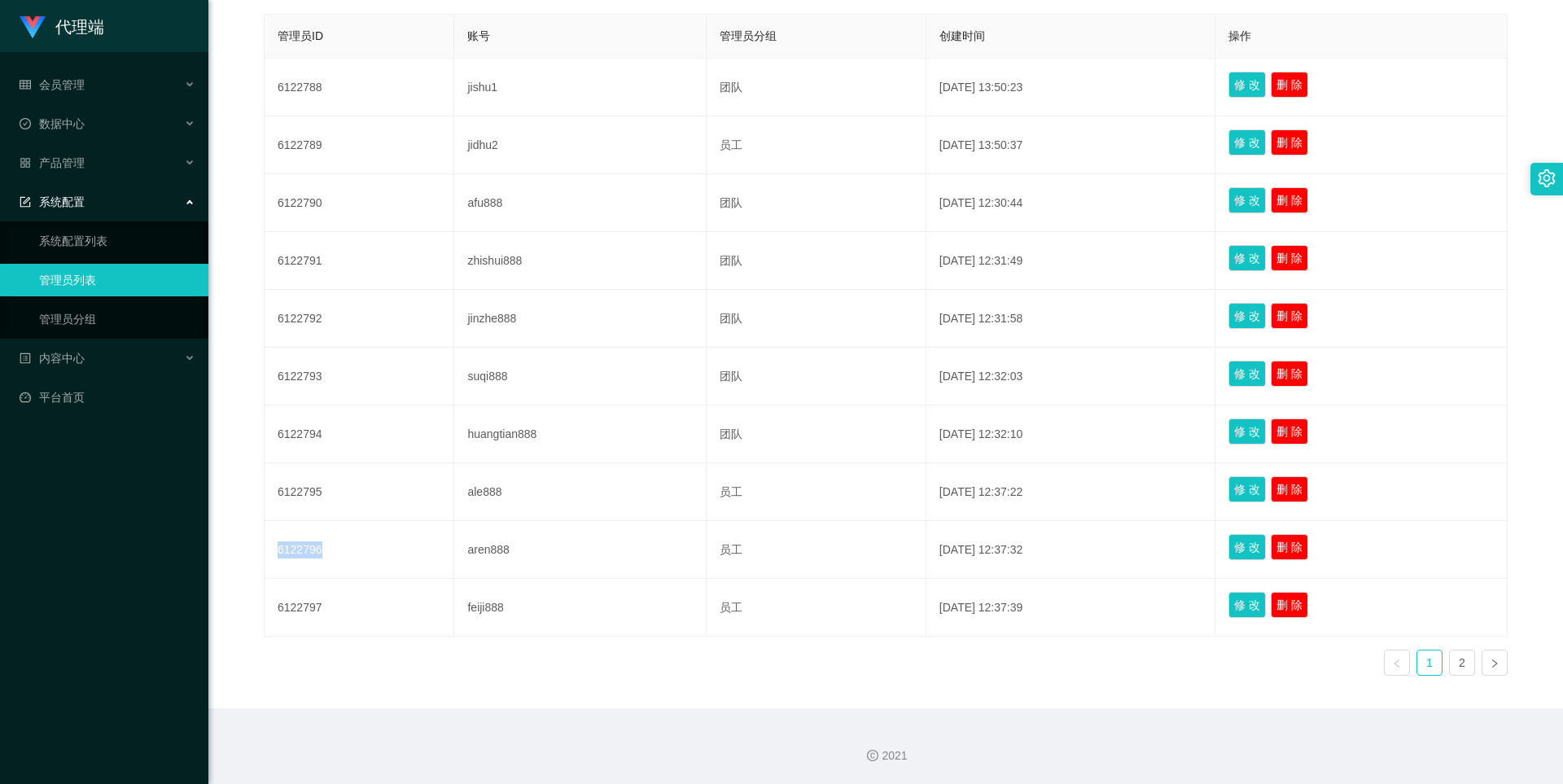
copy td "6122796"
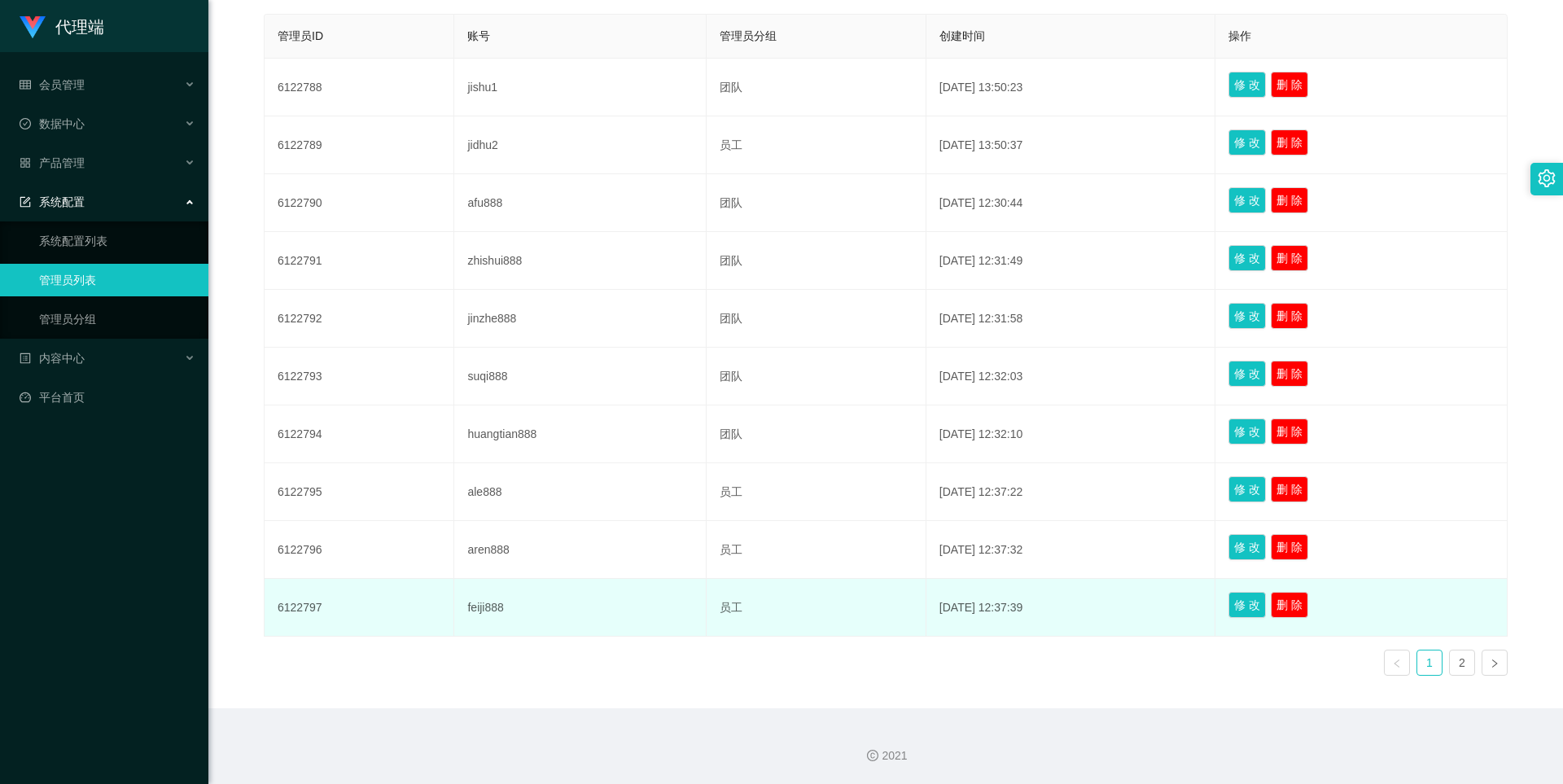
click at [454, 606] on td "feiji888" at bounding box center [579, 607] width 251 height 58
click at [301, 606] on td "6122797" at bounding box center [359, 607] width 189 height 58
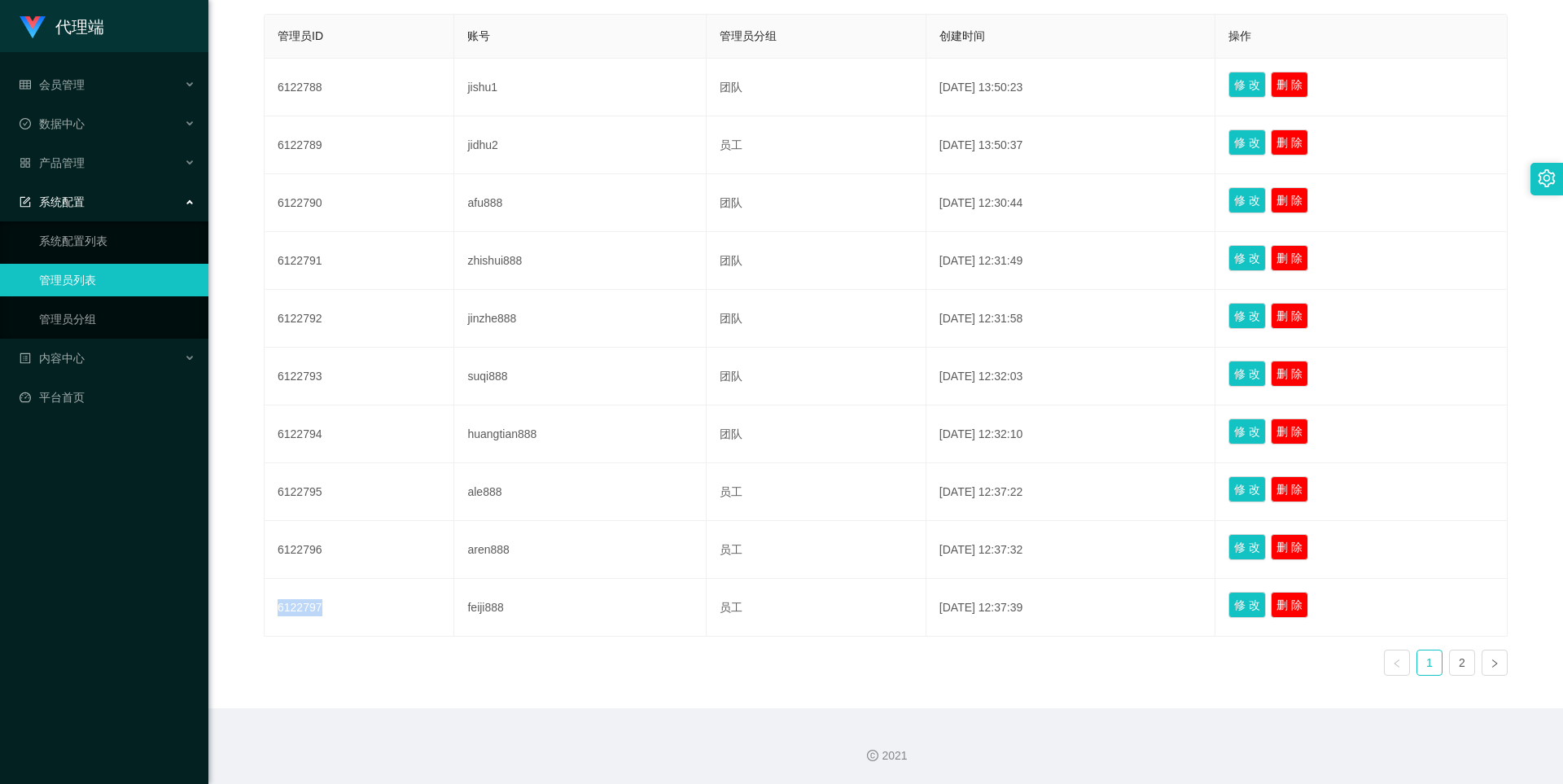
copy td "6122797"
click at [756, 702] on div "管理员列表 添加管理员 管理员ID 账号 管理员分组 创建时间 操作 6122788 jishu1 团队 [DATE] 13:50:23 修 改 删 除 61…" at bounding box center [885, 321] width 1315 height 772
click at [1460, 659] on link "2" at bounding box center [1462, 662] width 25 height 25
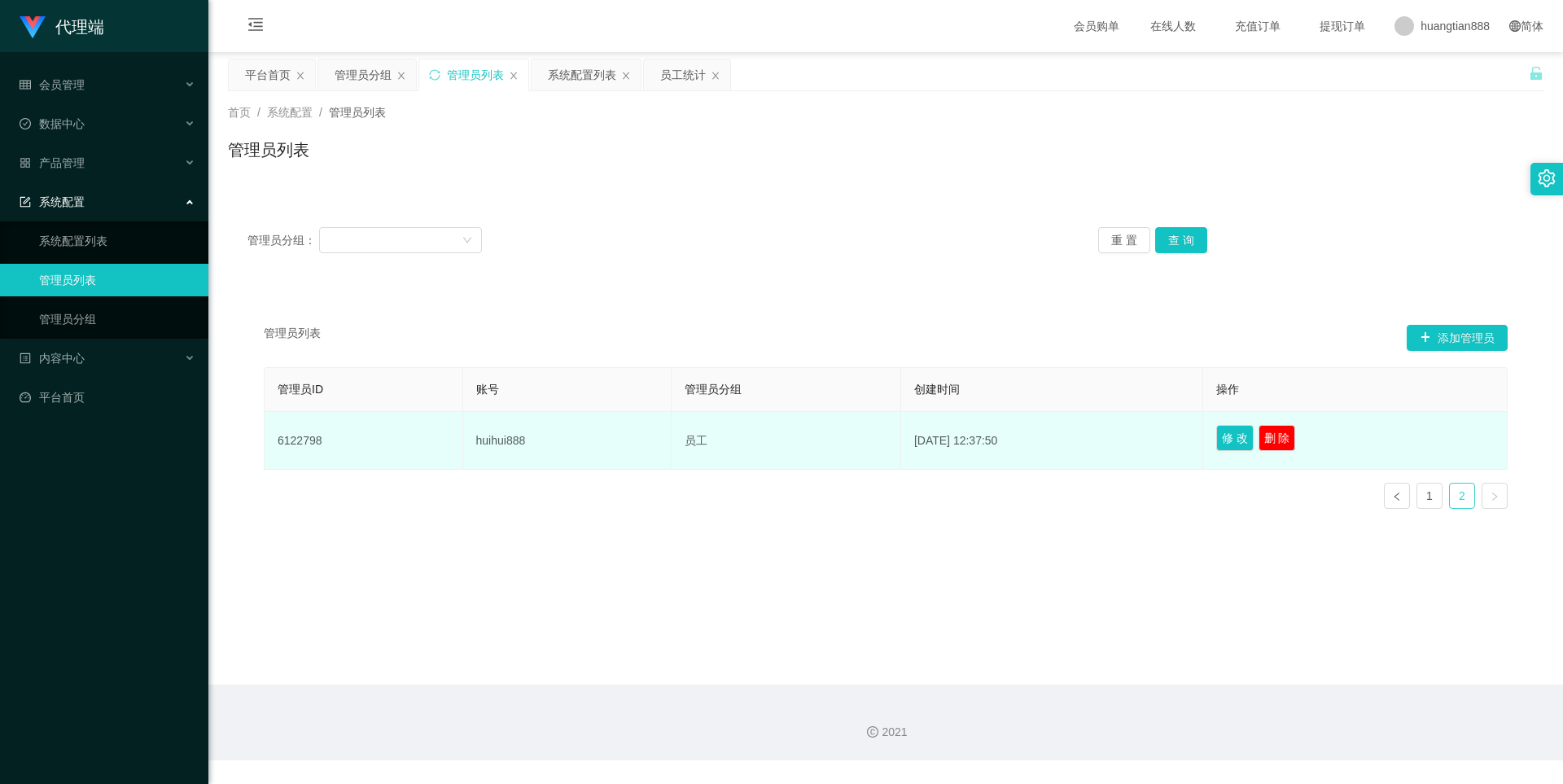
scroll to position [0, 0]
click at [292, 441] on td "6122798" at bounding box center [364, 441] width 199 height 58
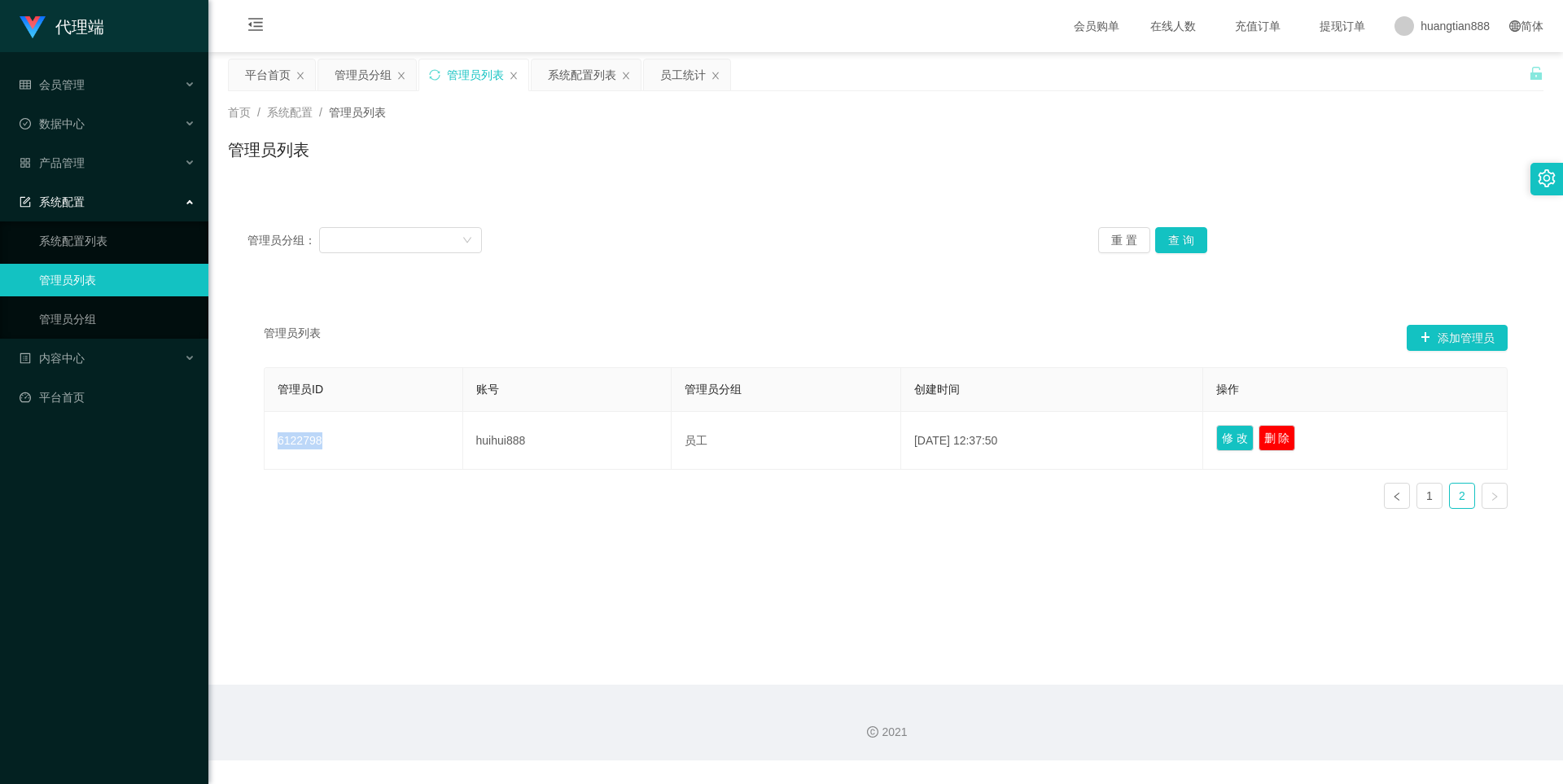
copy td "6122798"
click at [1446, 332] on button "添加管理员" at bounding box center [1456, 337] width 101 height 26
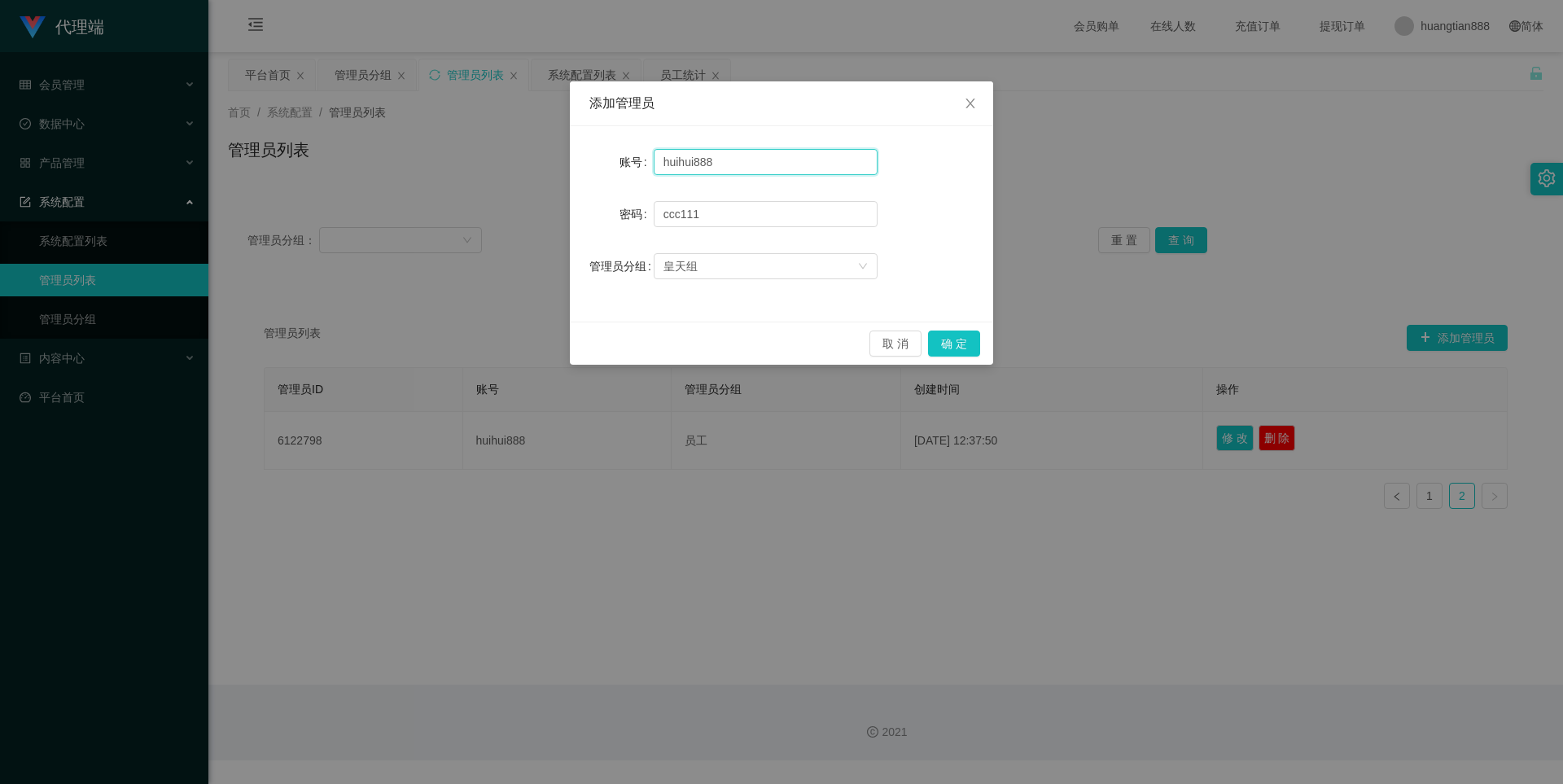
drag, startPoint x: 696, startPoint y: 162, endPoint x: 606, endPoint y: 160, distance: 90.0
click at [606, 160] on div "账号 huihui888" at bounding box center [782, 162] width 384 height 32
type input "yunfei888"
